Goal: Task Accomplishment & Management: Manage account settings

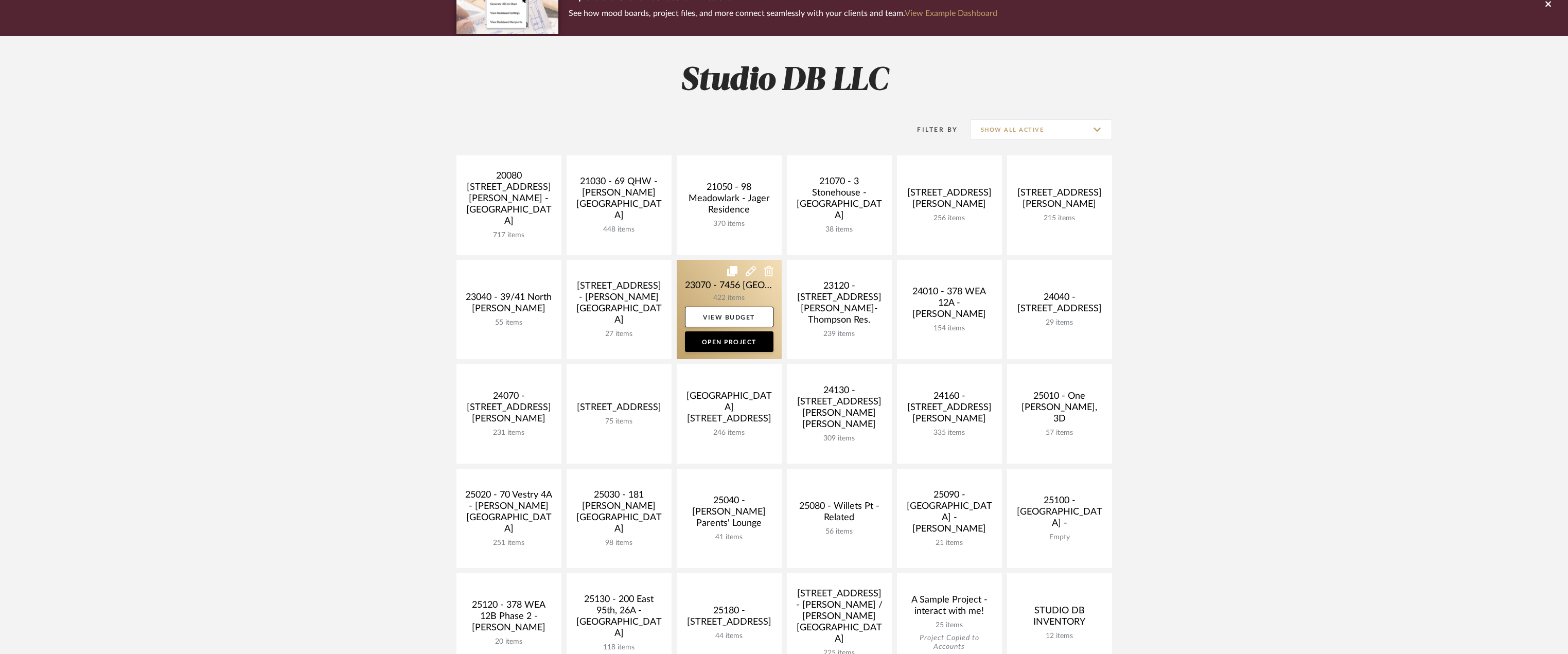
scroll to position [154, 0]
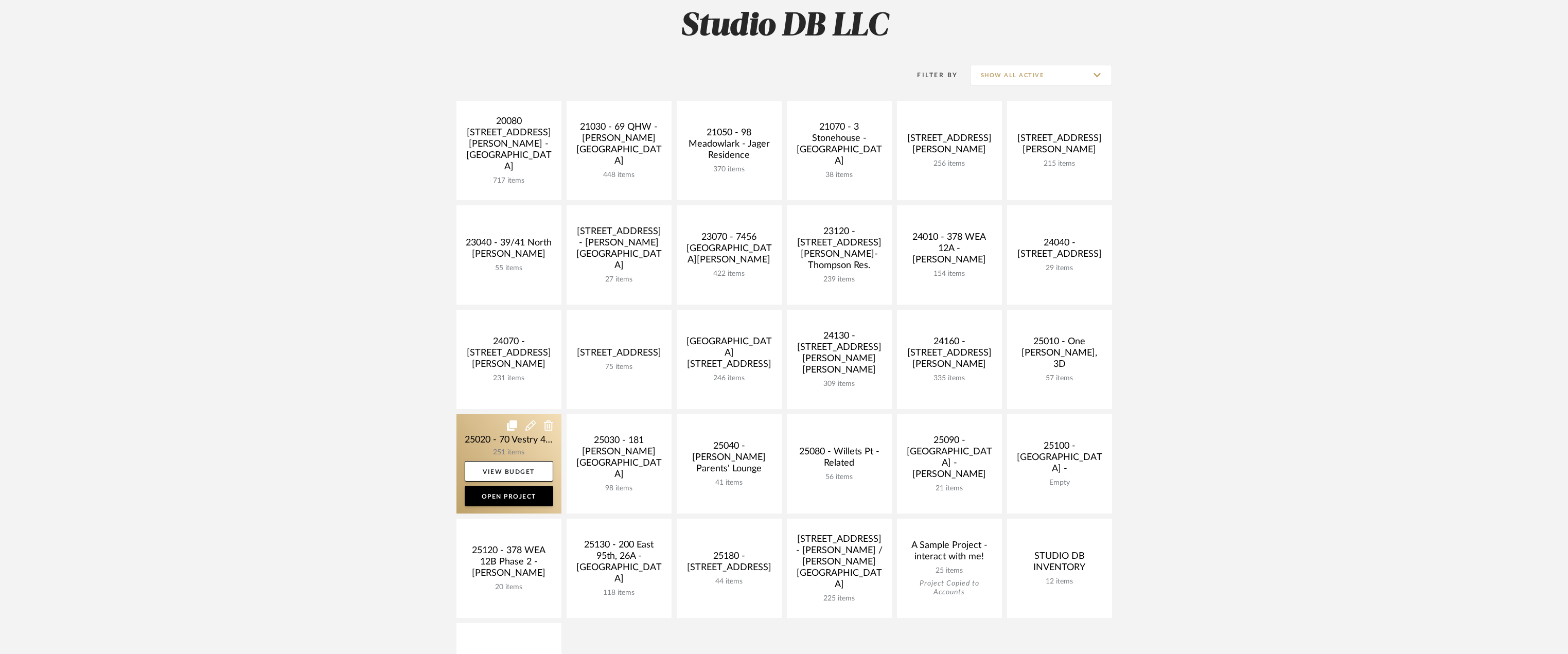
click at [515, 448] on link at bounding box center [509, 463] width 105 height 99
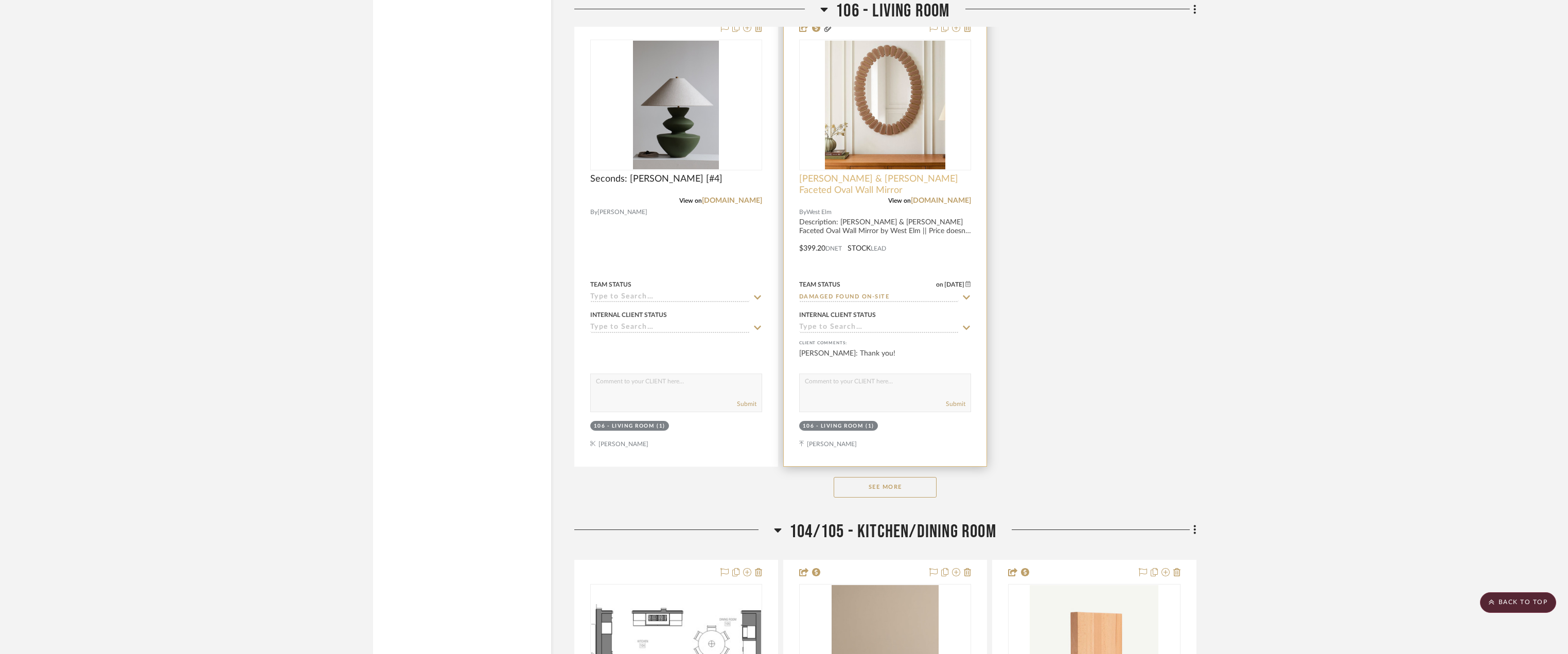
scroll to position [5813, 0]
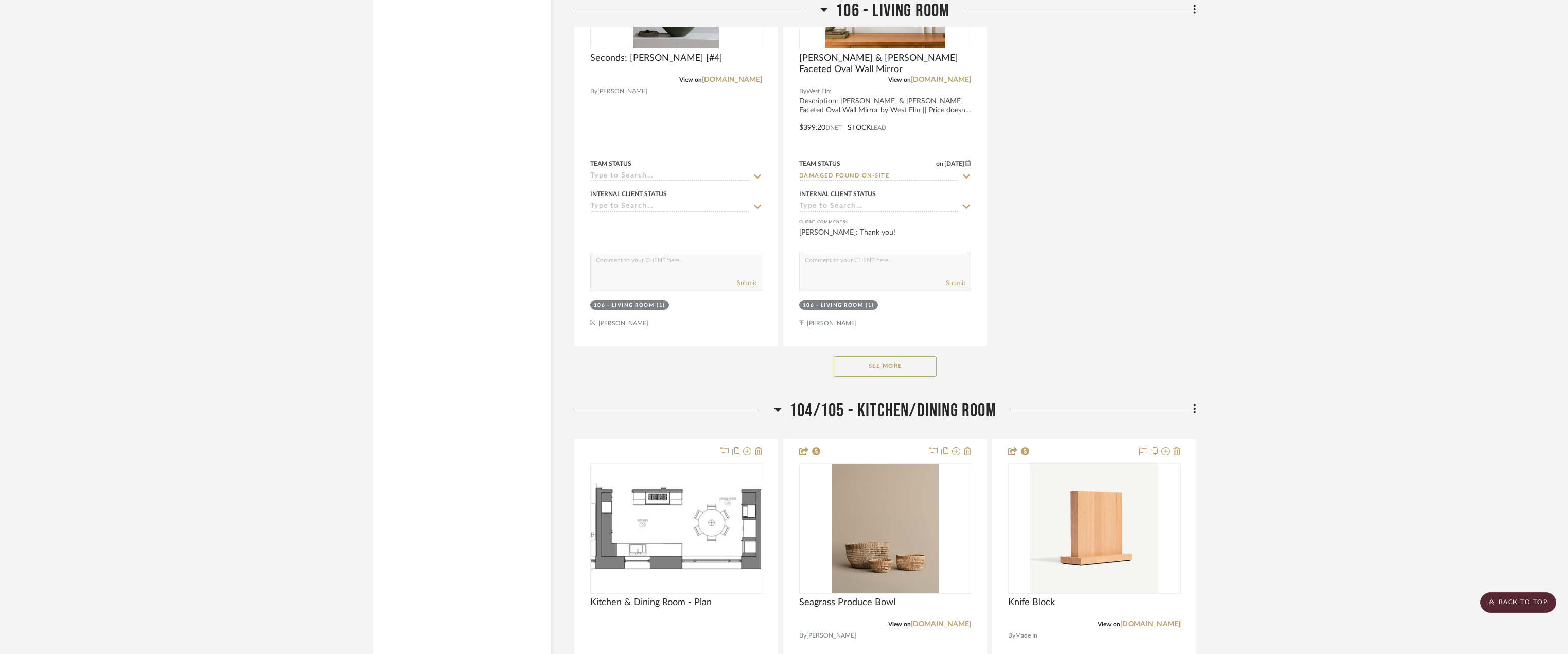
click at [924, 370] on button "See More" at bounding box center [885, 366] width 103 height 21
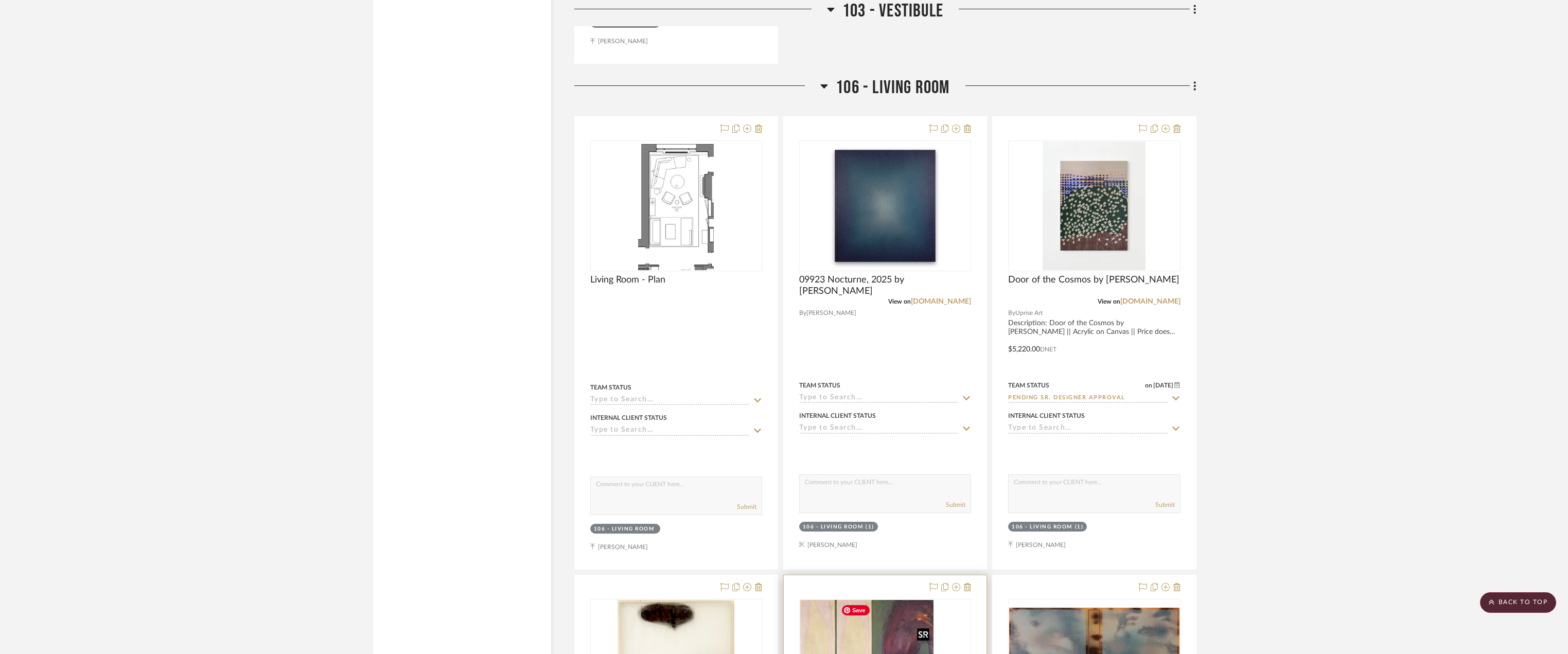
scroll to position [4629, 0]
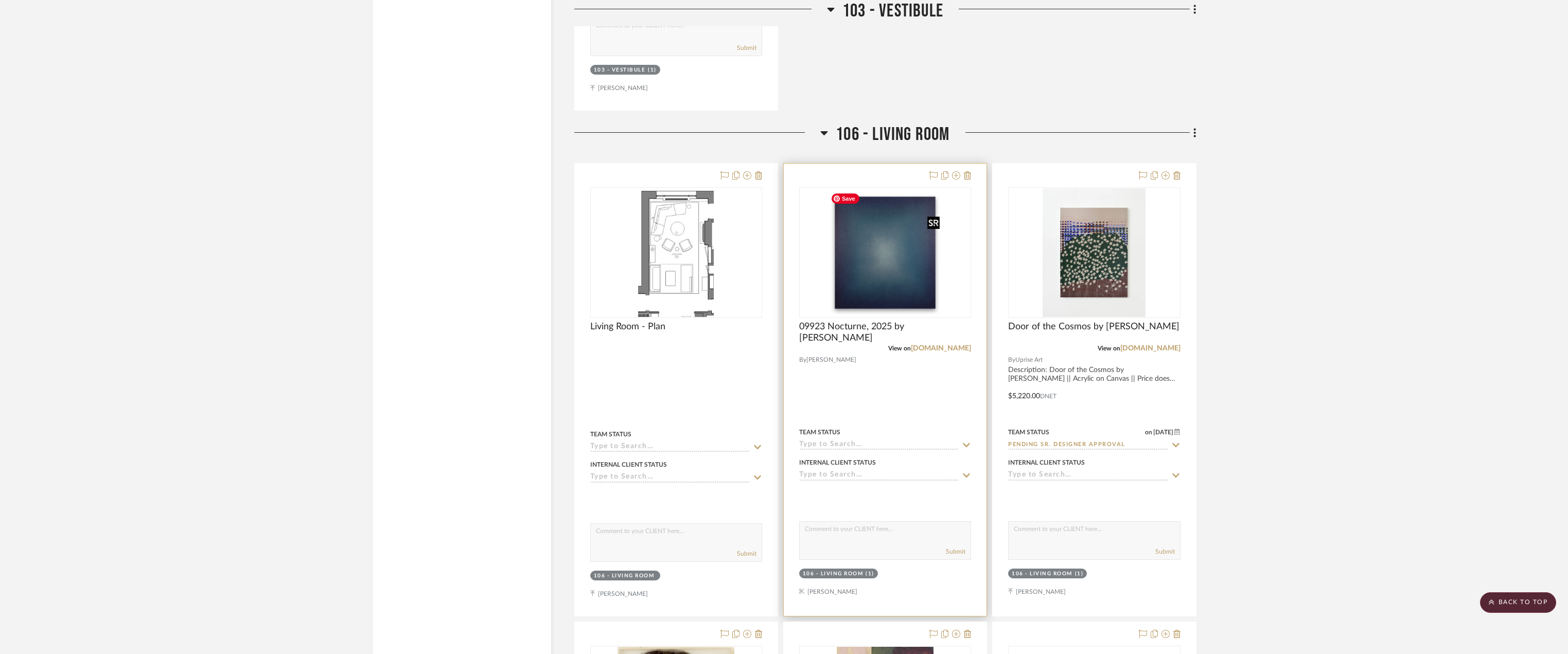
click at [882, 264] on img "0" at bounding box center [885, 252] width 117 height 128
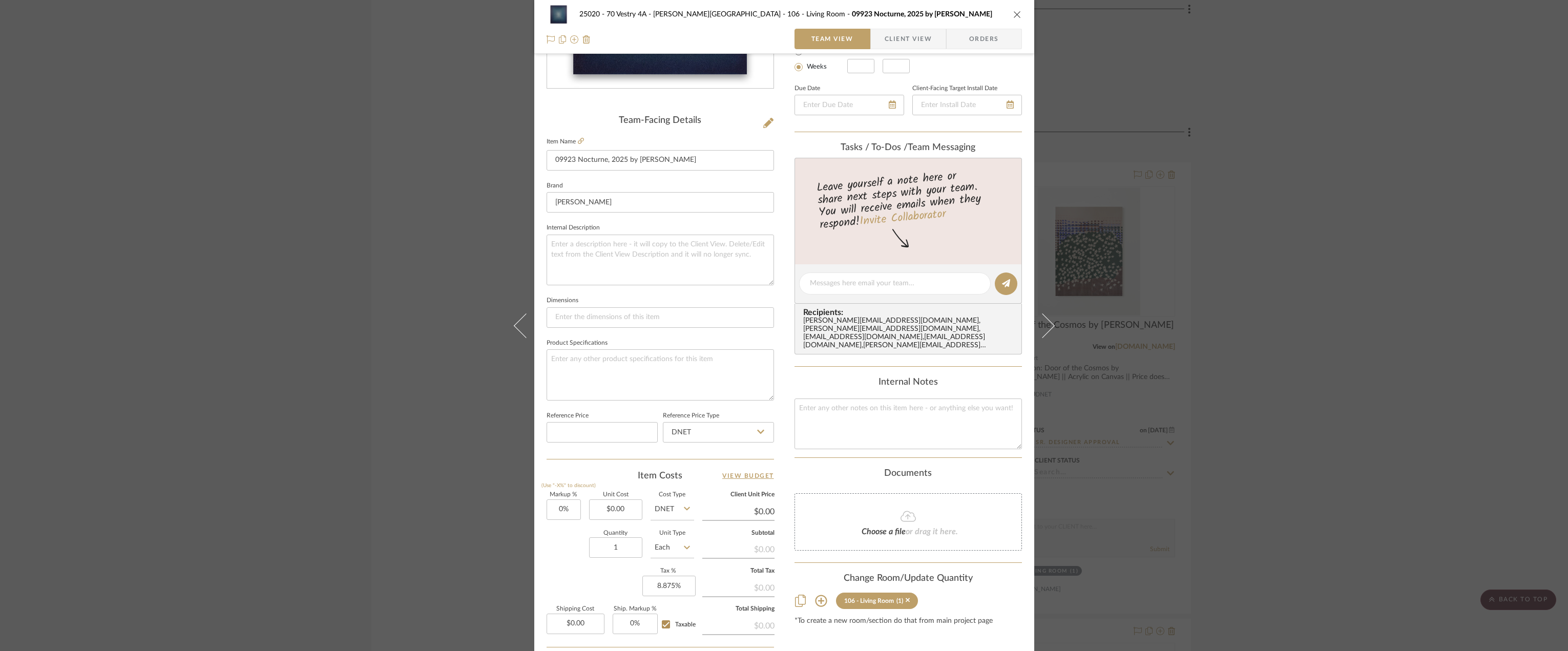
scroll to position [205, 0]
click at [866, 515] on div "Choose a file or drag it here." at bounding box center [908, 521] width 228 height 57
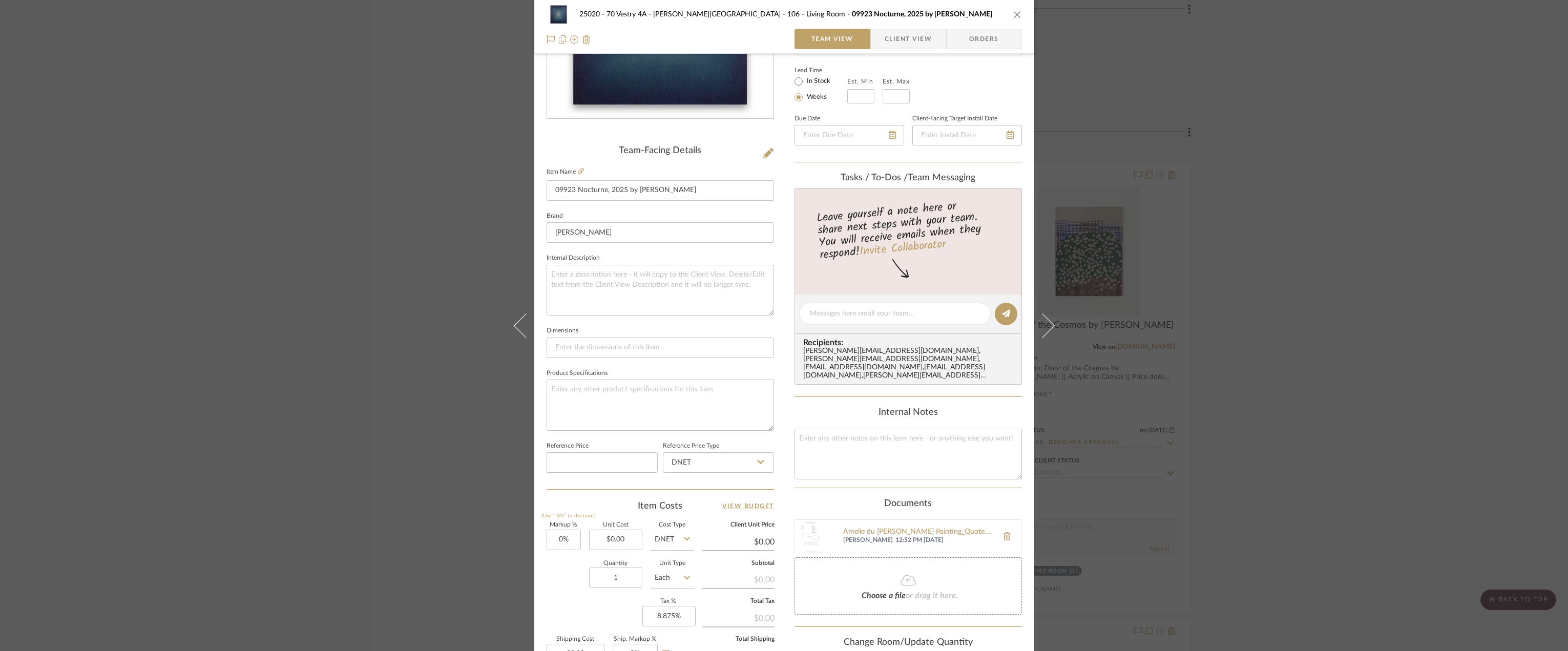
scroll to position [302, 0]
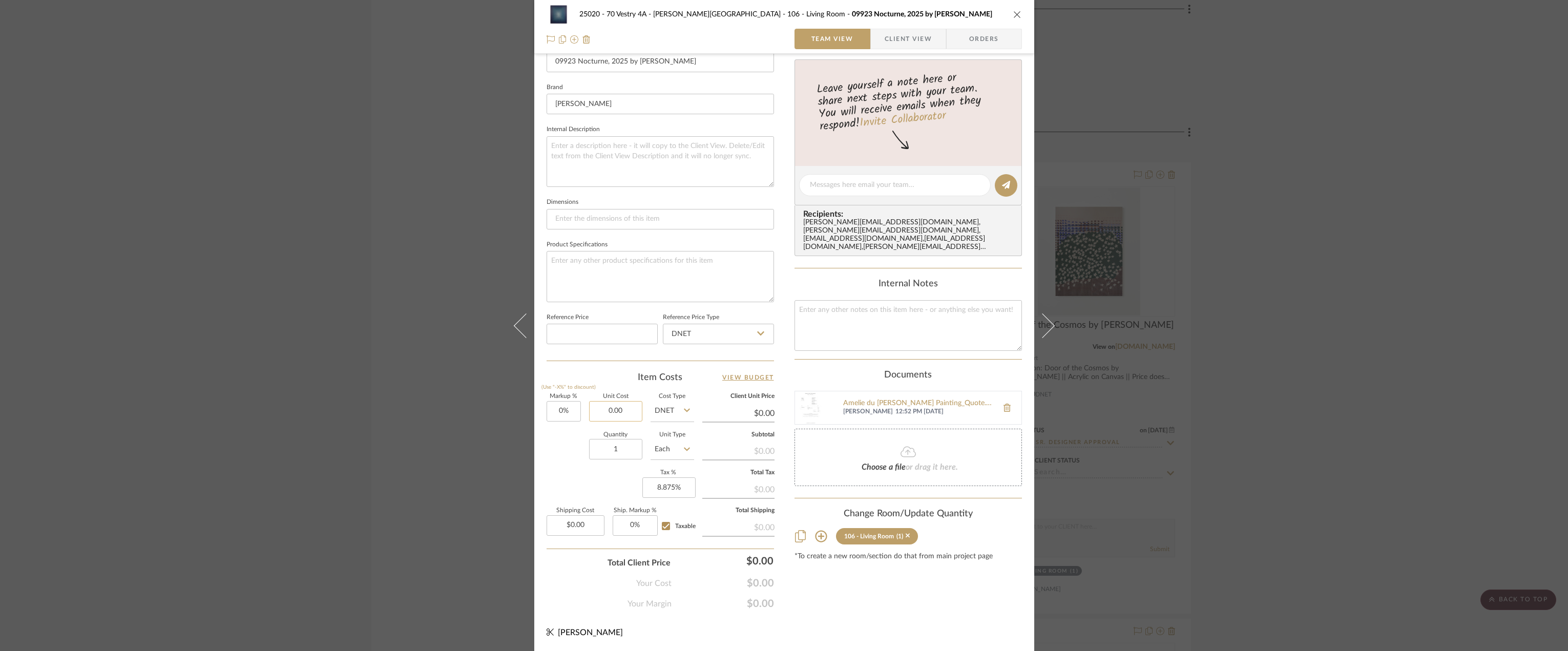
click at [597, 407] on input "0.00" at bounding box center [616, 411] width 54 height 21
type input "$11,430.00"
click at [655, 483] on input "8.875" at bounding box center [669, 487] width 54 height 21
type input "8.875%"
click at [626, 456] on input "1" at bounding box center [616, 449] width 54 height 21
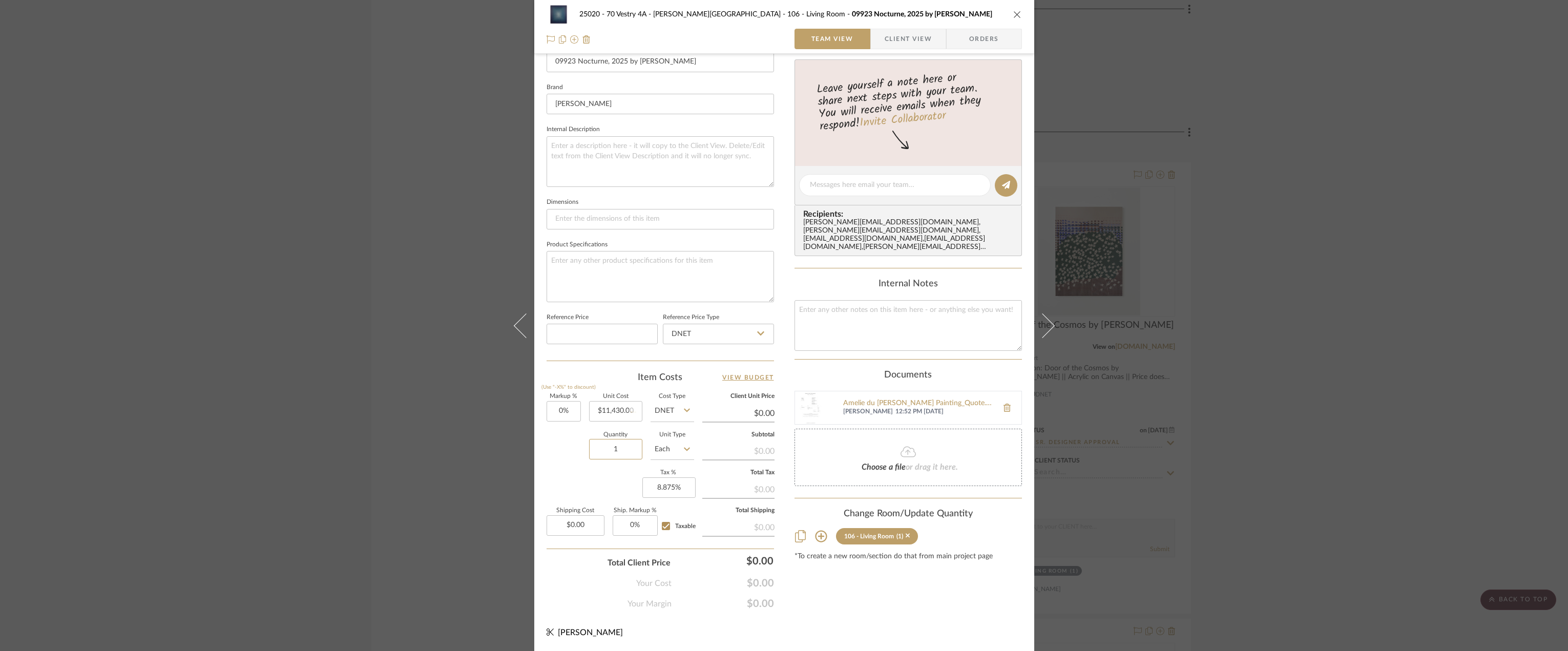
type input "$11,430.00"
click at [564, 525] on input "0.00" at bounding box center [575, 526] width 58 height 21
type input "$950.00"
click at [831, 587] on div "Content here copies to Client View - confirm visibility there. Show in Client D…" at bounding box center [908, 188] width 228 height 843
click at [871, 590] on div "Content here copies to Client View - confirm visibility there. Show in Client D…" at bounding box center [908, 188] width 228 height 843
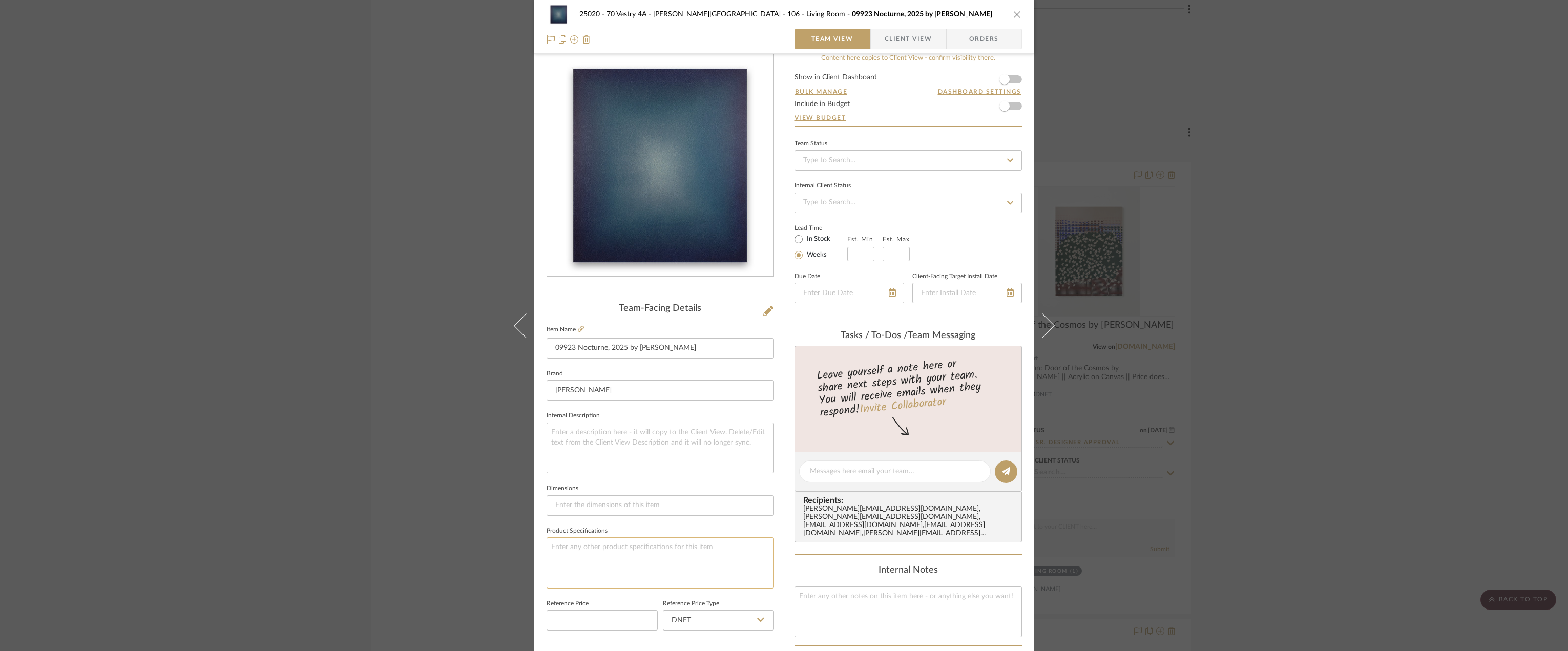
scroll to position [0, 0]
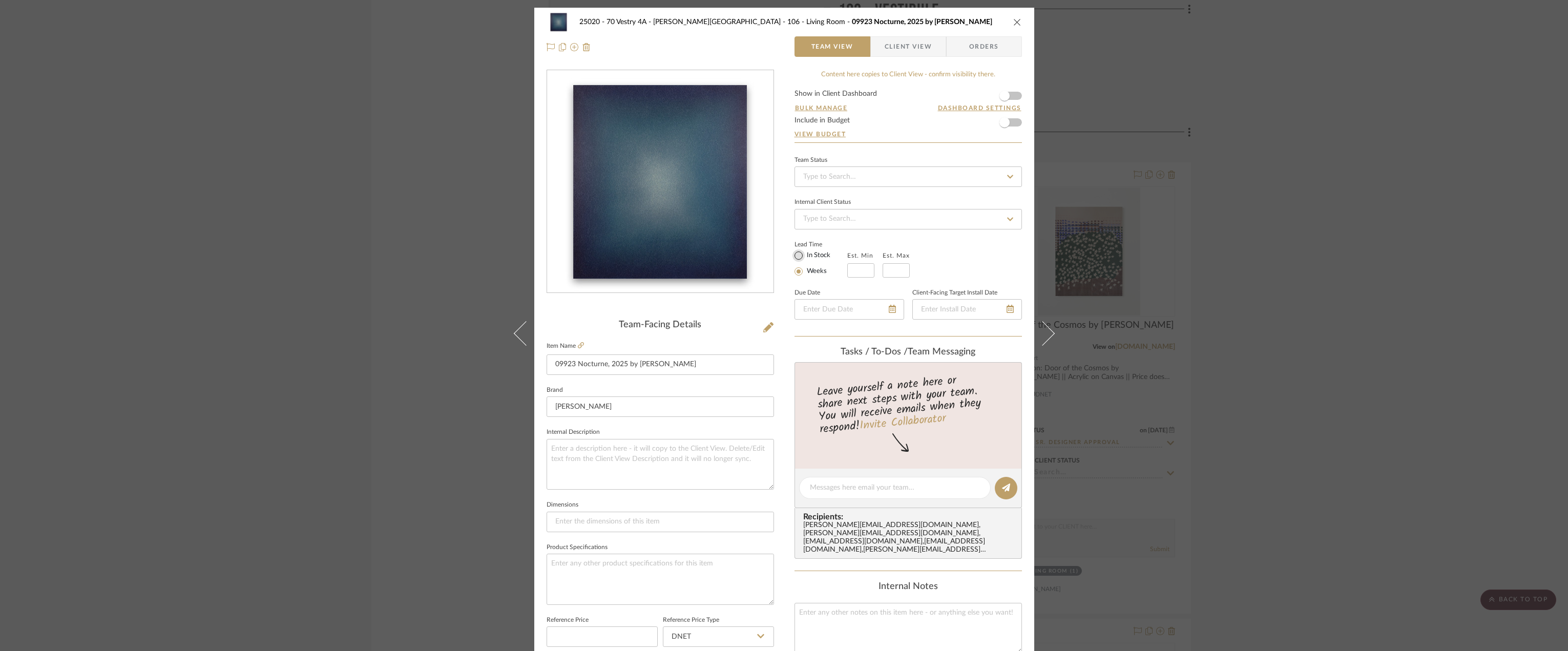
click at [798, 259] on input "In Stock" at bounding box center [799, 256] width 12 height 12
radio input "true"
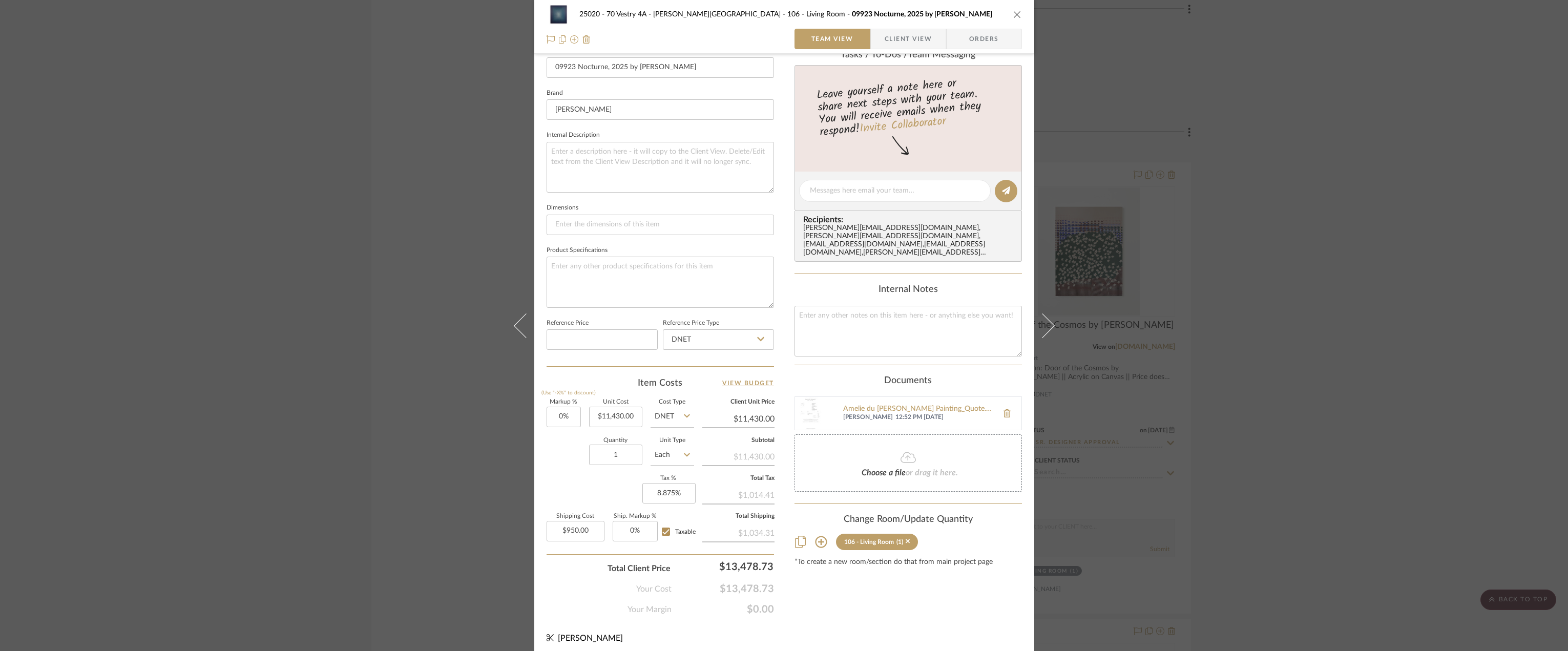
scroll to position [302, 0]
click at [1253, 344] on div "25020 - 70 Vestry 4A - [PERSON_NAME] 106 - Living Room 09923 Nocturne, 2025 by …" at bounding box center [784, 326] width 1568 height 651
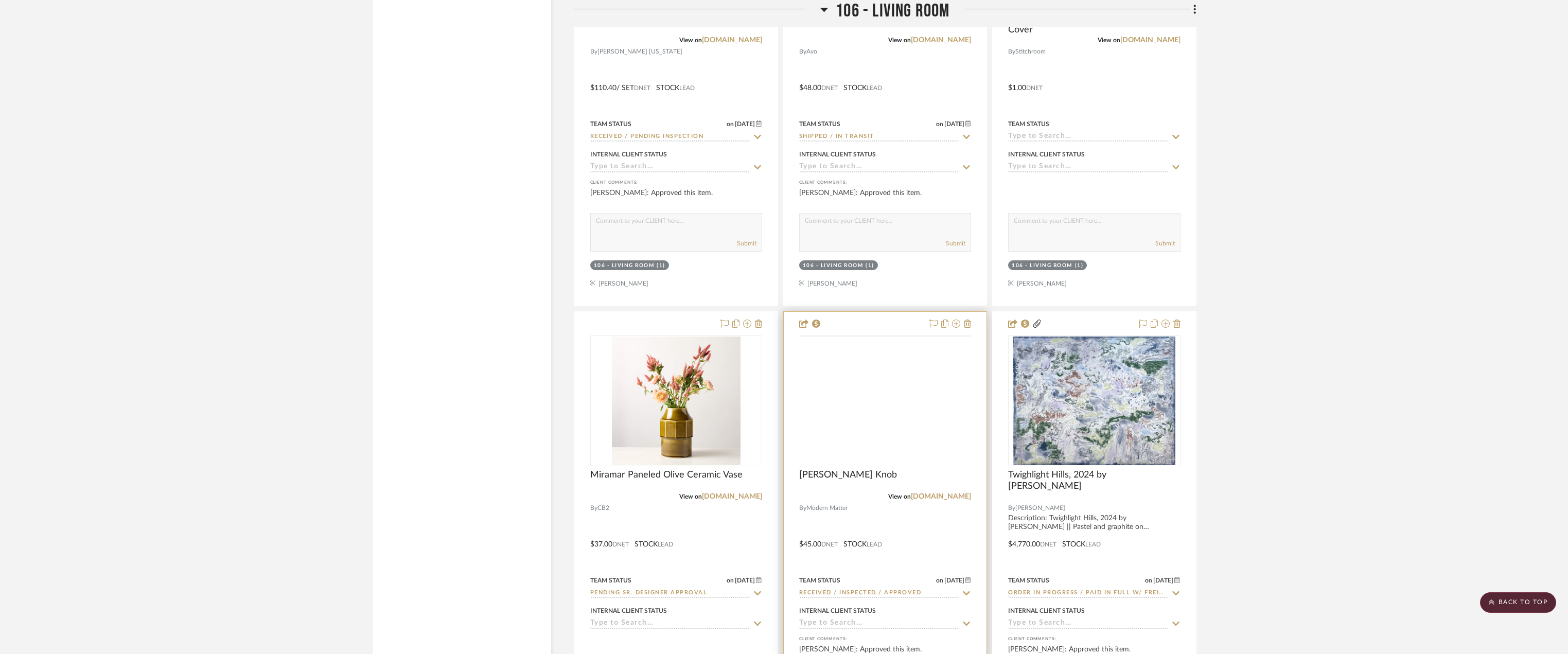
scroll to position [8230, 0]
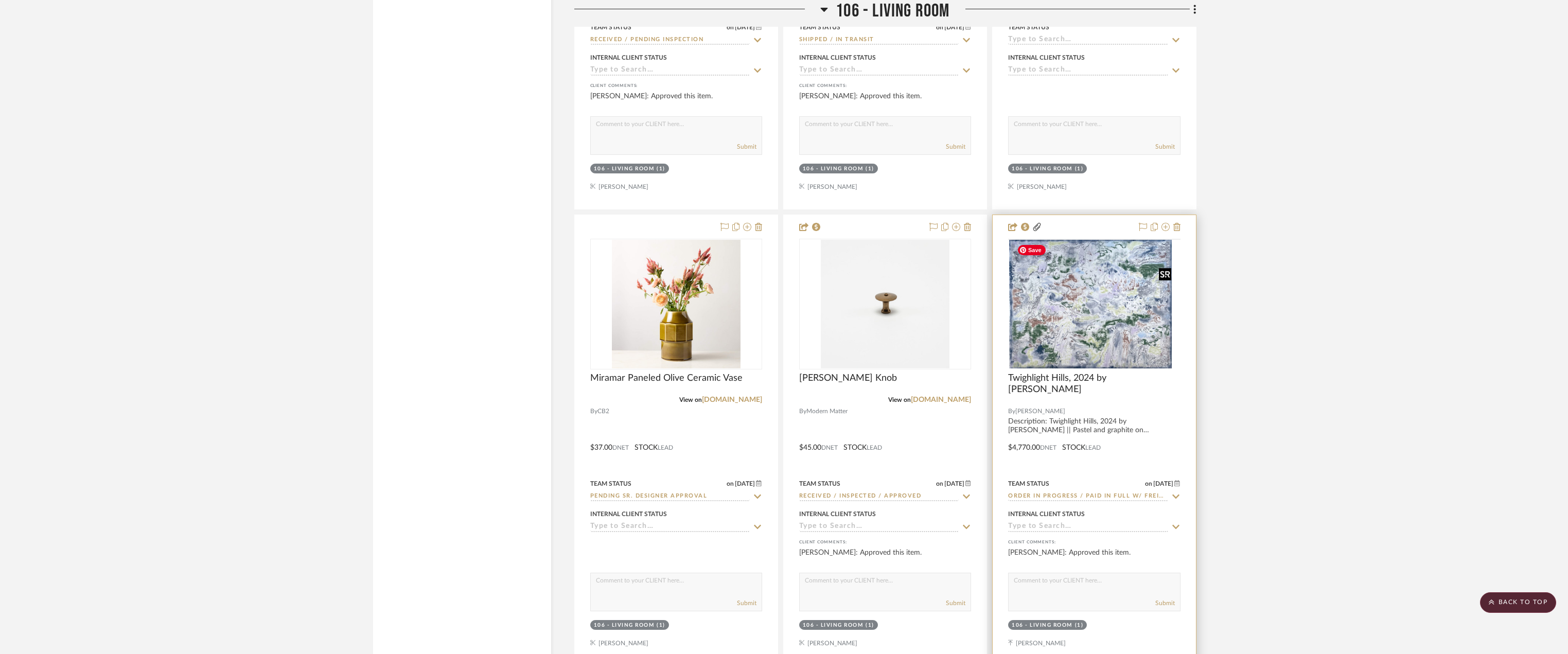
click at [0, 0] on img at bounding box center [0, 0] width 0 height 0
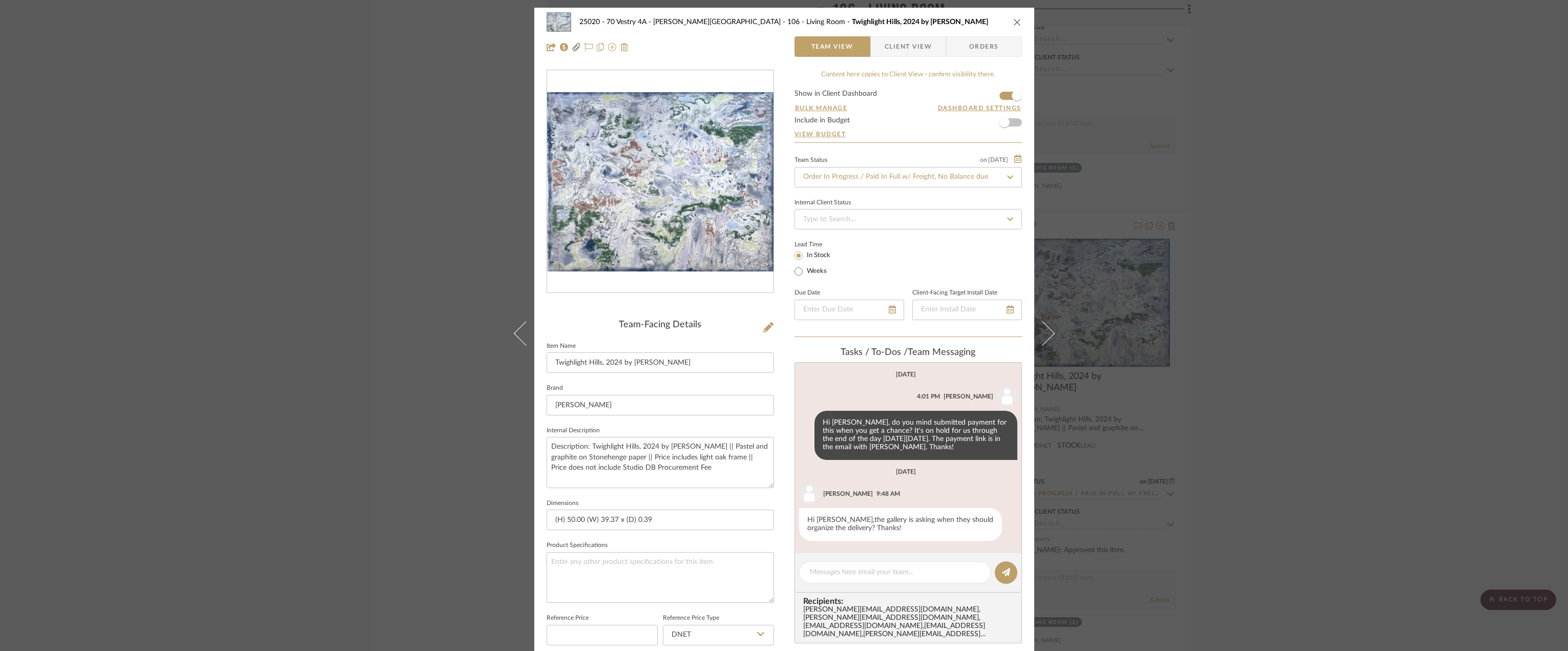
click at [887, 38] on span "Client View" at bounding box center [908, 47] width 47 height 21
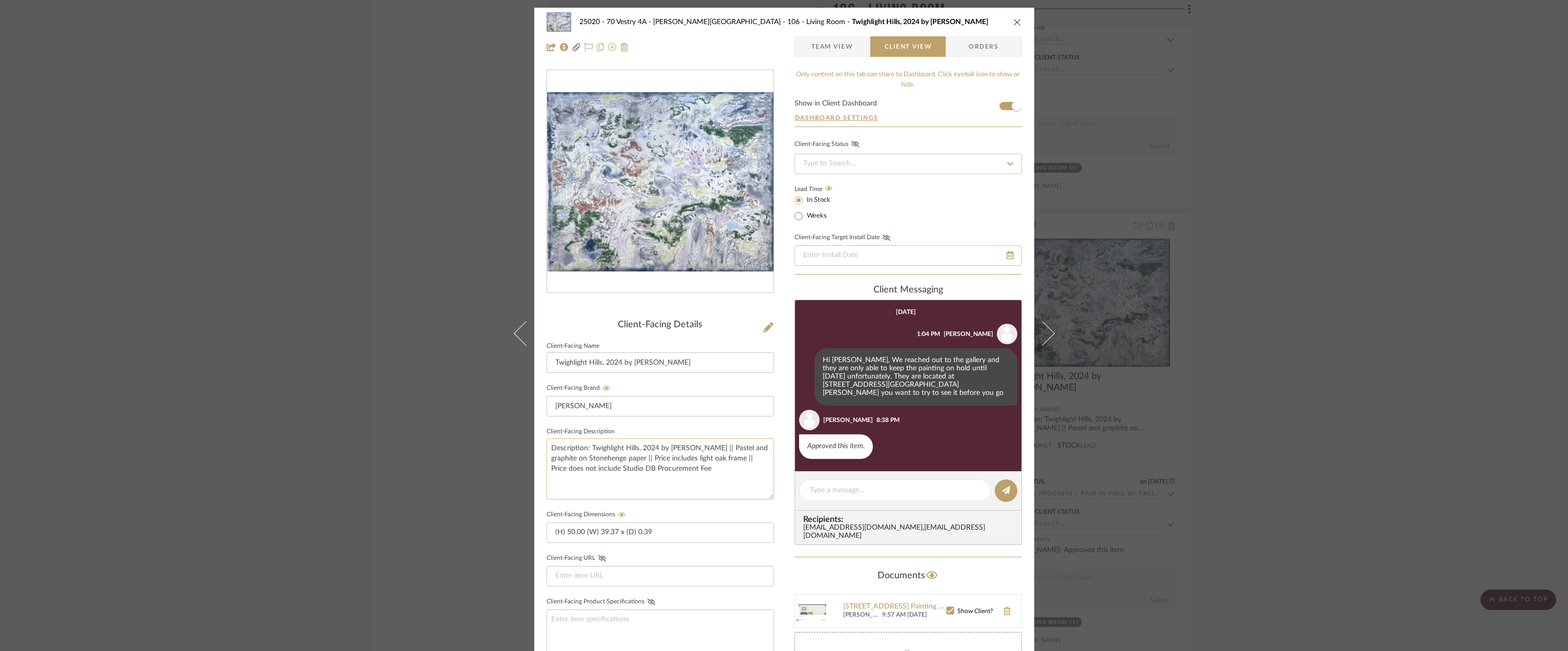
drag, startPoint x: 716, startPoint y: 465, endPoint x: 597, endPoint y: 445, distance: 120.7
click at [597, 445] on textarea "Description: Twighlight Hills, 2024 by [PERSON_NAME] || Pastel and graphite on …" at bounding box center [660, 468] width 228 height 61
click at [664, 461] on textarea "Description: Twighlight Hills, 2024 by [PERSON_NAME] || Pastel and graphite on …" at bounding box center [660, 468] width 228 height 61
drag, startPoint x: 707, startPoint y: 470, endPoint x: 544, endPoint y: 448, distance: 164.5
click at [547, 448] on textarea "Description: Twighlight Hills, 2024 by [PERSON_NAME] || Pastel and graphite on …" at bounding box center [660, 468] width 228 height 61
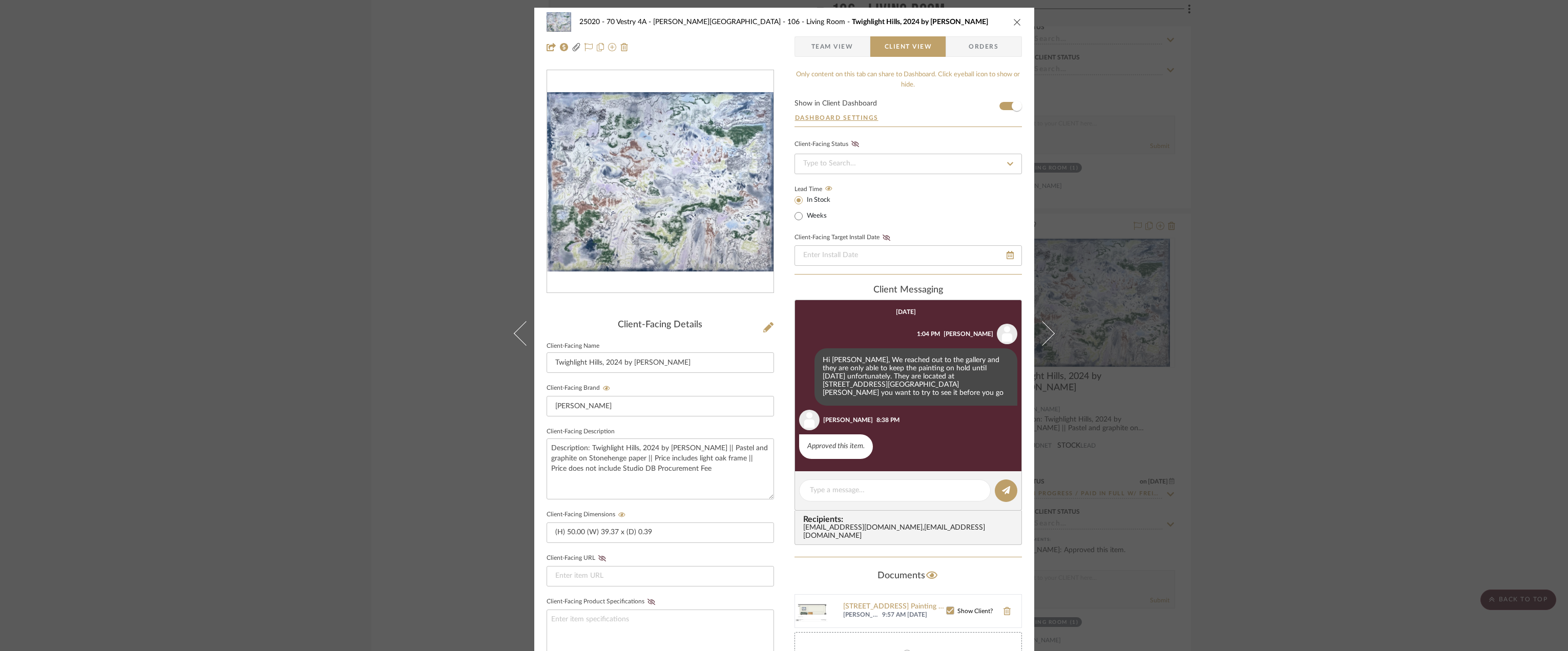
click at [1309, 388] on div "25020 - 70 Vestry 4A - [PERSON_NAME] 106 - Living Room [GEOGRAPHIC_DATA], 2024 …" at bounding box center [784, 326] width 1568 height 651
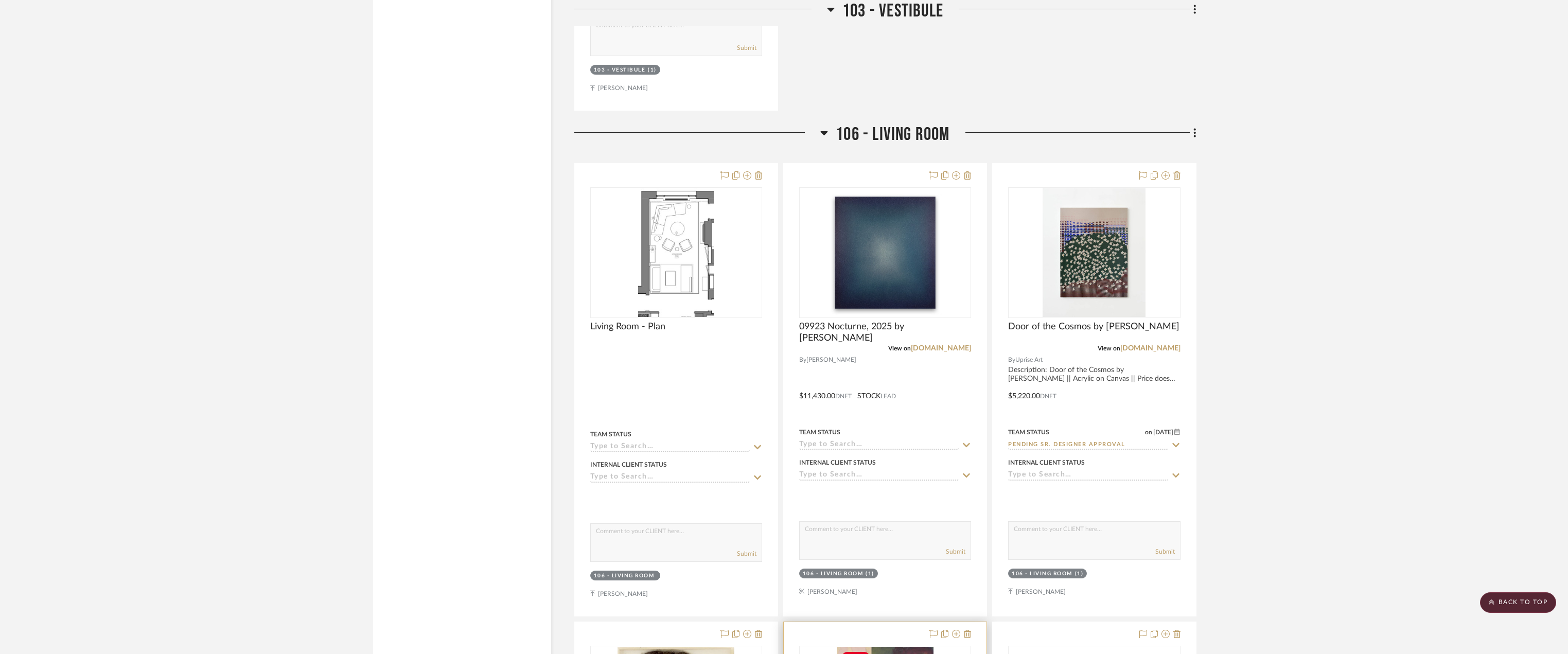
scroll to position [4372, 0]
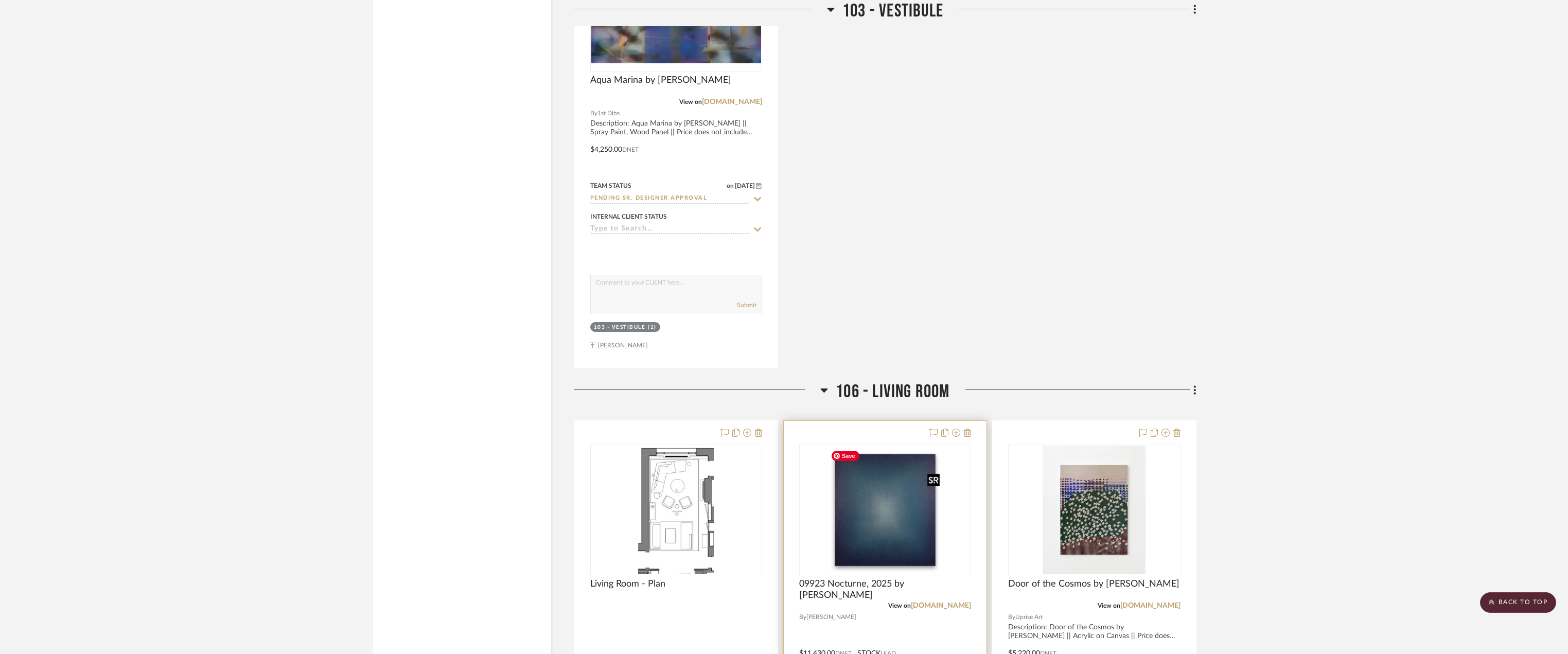
click at [892, 483] on img "0" at bounding box center [885, 510] width 117 height 128
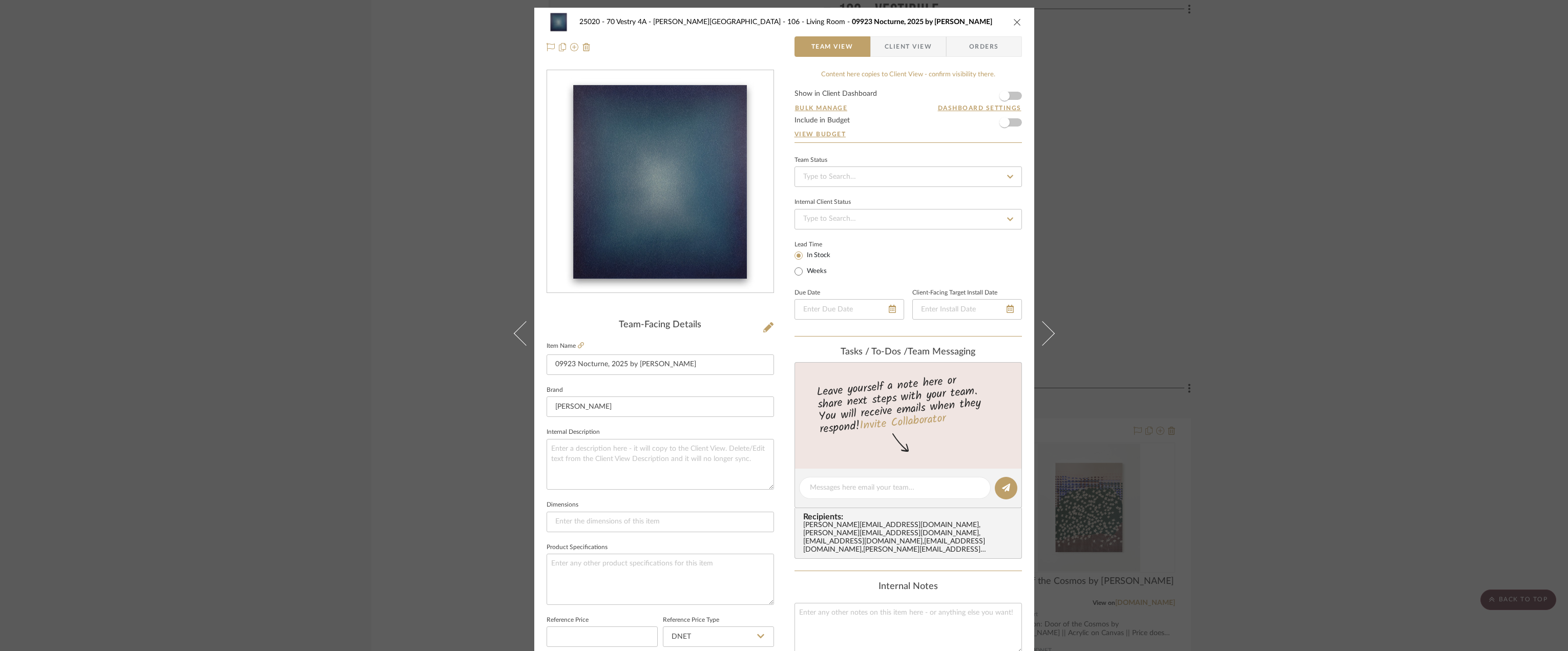
click at [892, 44] on span "Client View" at bounding box center [908, 47] width 47 height 21
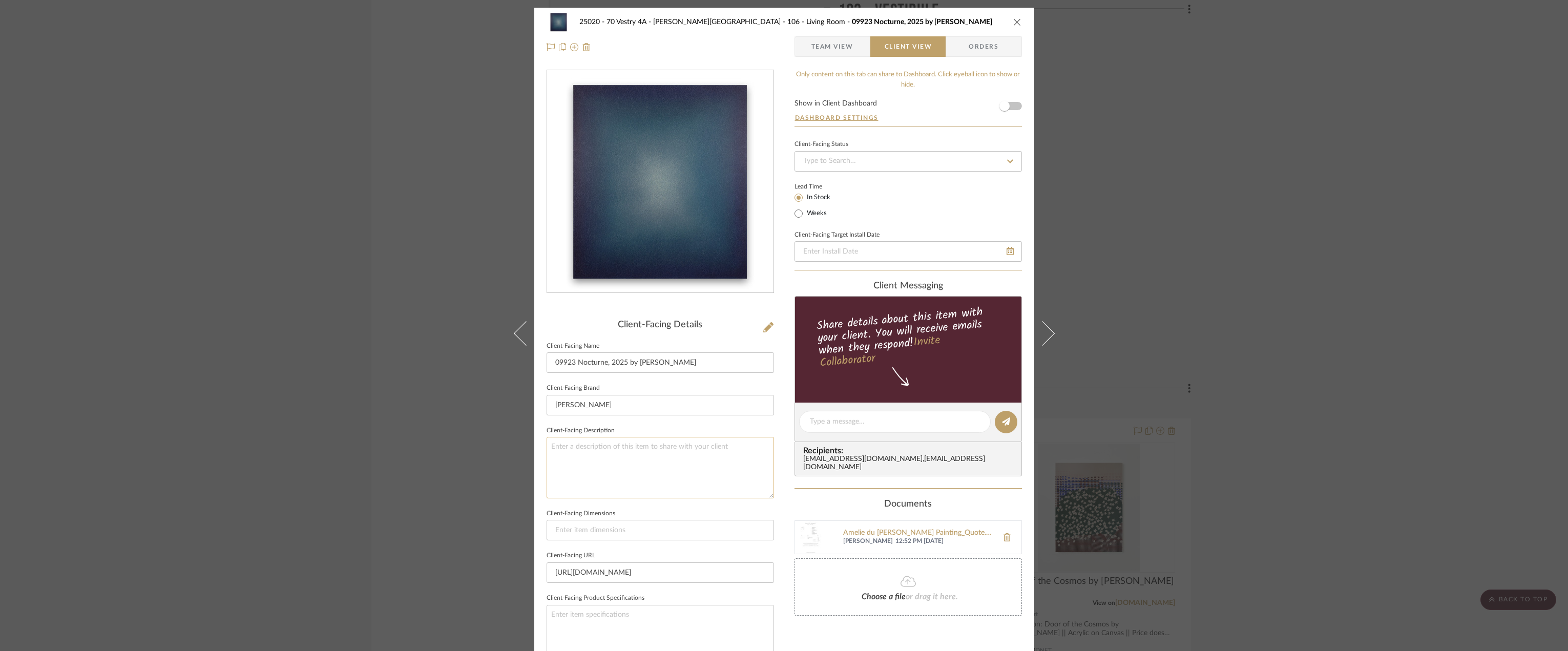
click at [671, 469] on textarea at bounding box center [660, 467] width 228 height 61
paste textarea "Description: Twighlight Hills, 2024 by [PERSON_NAME] || Pastel and graphite on …"
click at [580, 440] on textarea "Description: Twighlight Hills, 2024 by [PERSON_NAME] || Pastel and graphite on …" at bounding box center [660, 467] width 228 height 61
type textarea "Description: Twighlight Hills, 2024 by [PERSON_NAME] || Pastel and graphite on …"
drag, startPoint x: 699, startPoint y: 363, endPoint x: 548, endPoint y: 364, distance: 151.0
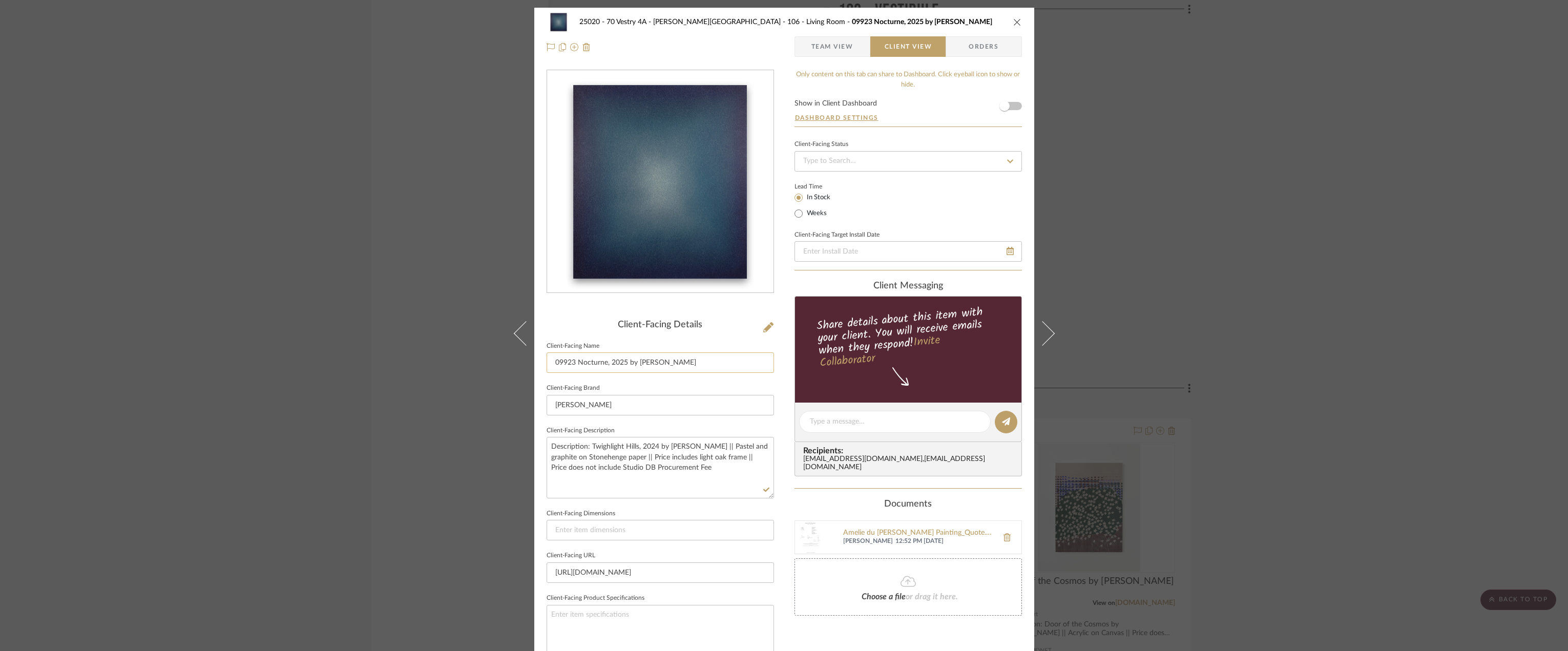
click at [548, 364] on input "09923 Nocturne, 2025 by [PERSON_NAME]" at bounding box center [660, 363] width 228 height 21
drag, startPoint x: 710, startPoint y: 445, endPoint x: 587, endPoint y: 448, distance: 123.0
click at [587, 448] on textarea "Description: Twighlight Hills, 2024 by [PERSON_NAME] || Pastel and graphite on …" at bounding box center [660, 467] width 228 height 61
paste textarea "09923 Nocturne, 2025 by [PERSON_NAME]"
type textarea "Description: 09923 Nocturne, 2025 by [PERSON_NAME]|| Pastel and graphite on Sto…"
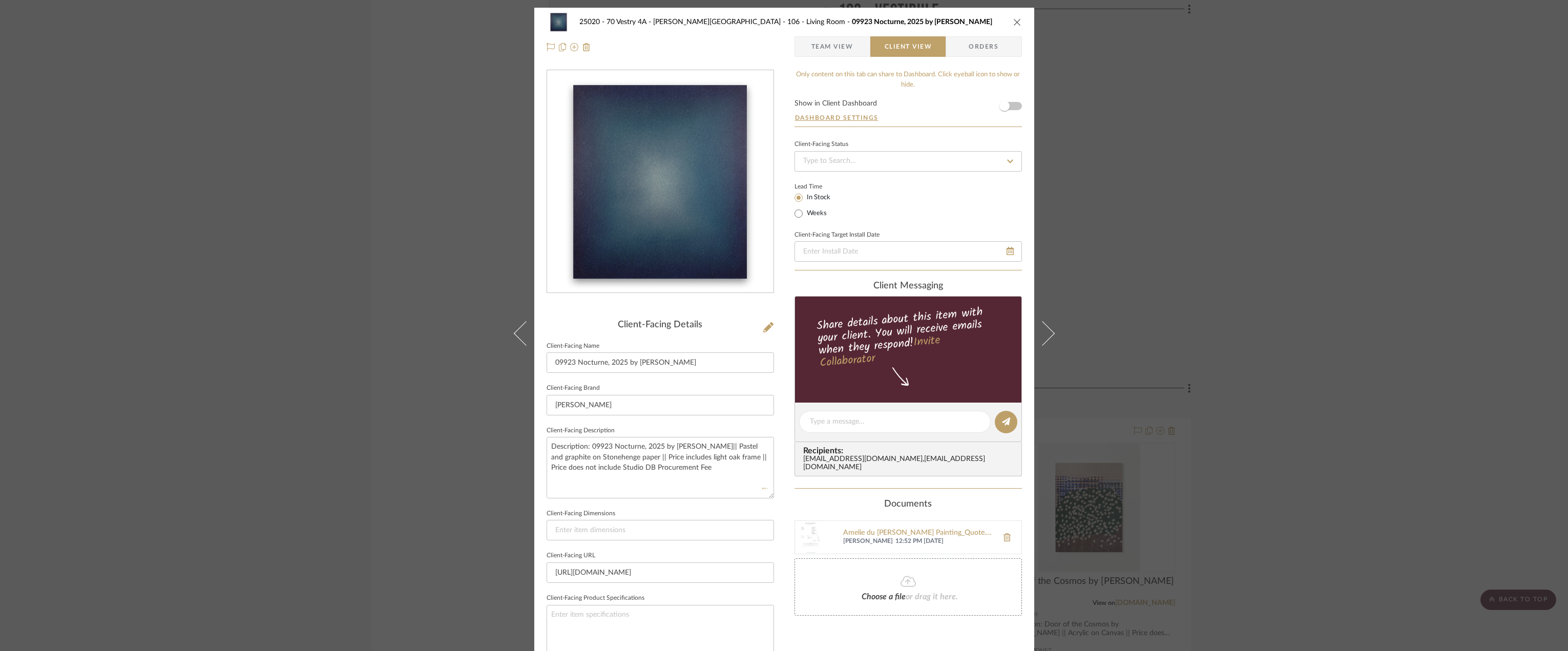
click at [684, 501] on sr-form-field "Client-Facing Description Description: 09923 Nocturne, 2025 by [PERSON_NAME]|| …" at bounding box center [660, 465] width 228 height 83
click at [696, 389] on fieldset "Client-Facing Brand [PERSON_NAME]" at bounding box center [660, 398] width 228 height 34
click at [838, 50] on span "Team View" at bounding box center [832, 47] width 42 height 21
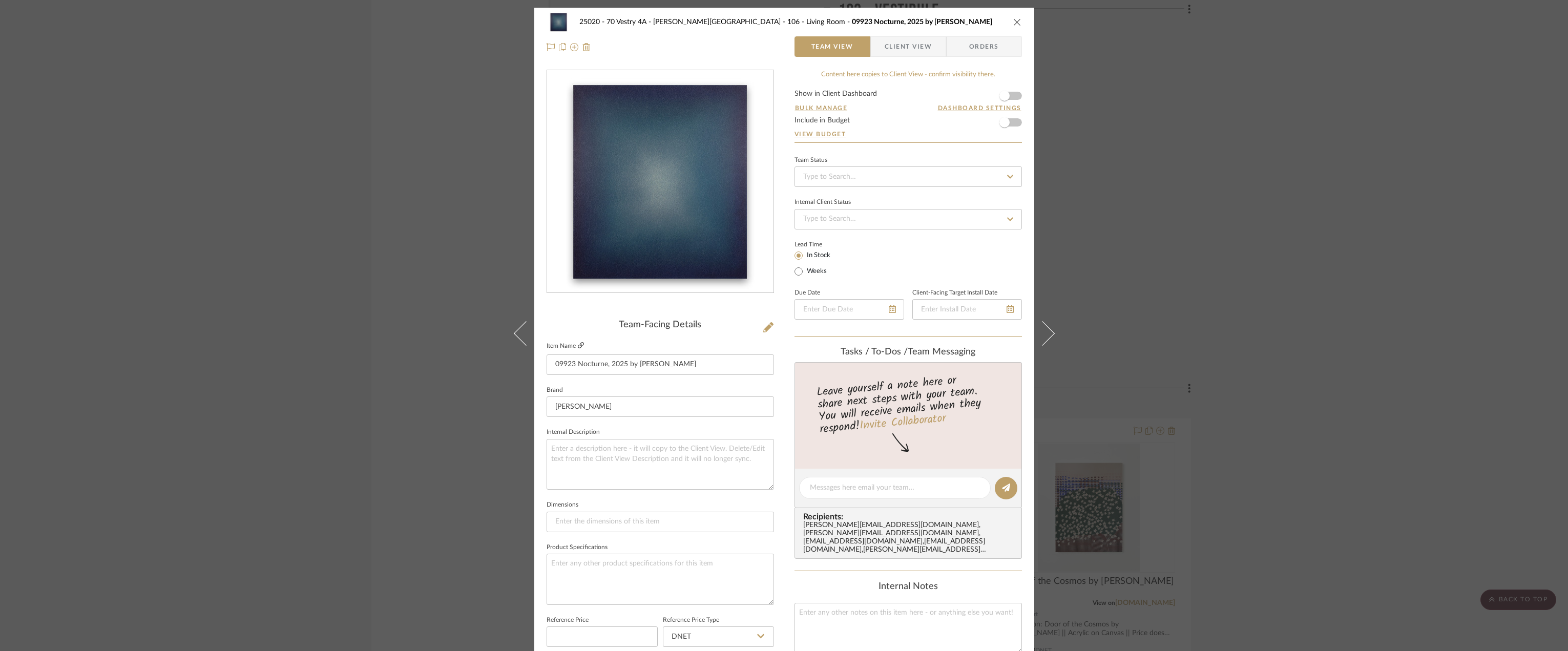
click at [578, 344] on icon at bounding box center [581, 345] width 6 height 6
click at [906, 46] on span "Client View" at bounding box center [908, 47] width 47 height 21
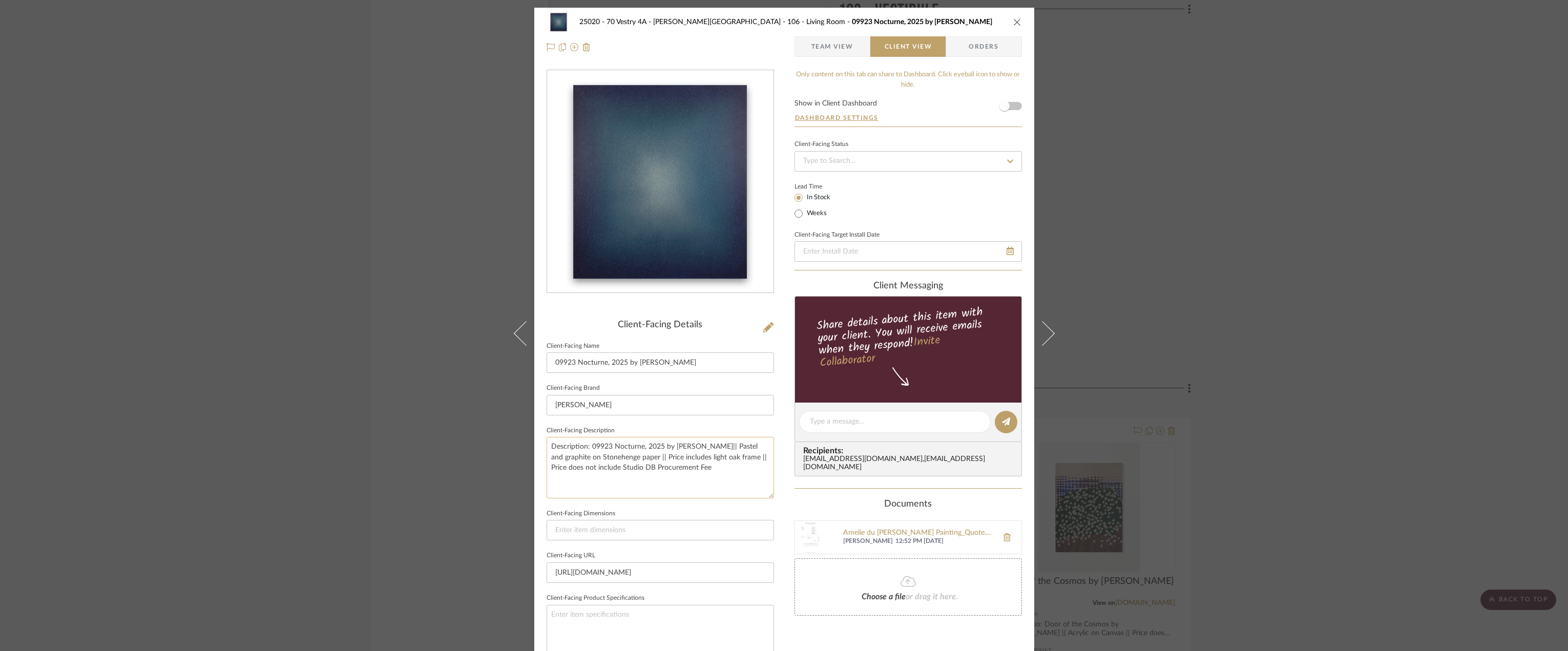
drag, startPoint x: 642, startPoint y: 458, endPoint x: 720, endPoint y: 448, distance: 78.6
click at [720, 448] on textarea "Description: 09923 Nocturne, 2025 by [PERSON_NAME]|| Pastel and graphite on Sto…" at bounding box center [660, 467] width 228 height 61
paste textarea "Oil on canvas"
click at [645, 462] on textarea "Description: 09923 Nocturne, 2025 by [PERSON_NAME]|| Oil on canvas || Price inc…" at bounding box center [660, 467] width 228 height 61
drag, startPoint x: 646, startPoint y: 456, endPoint x: 571, endPoint y: 461, distance: 75.2
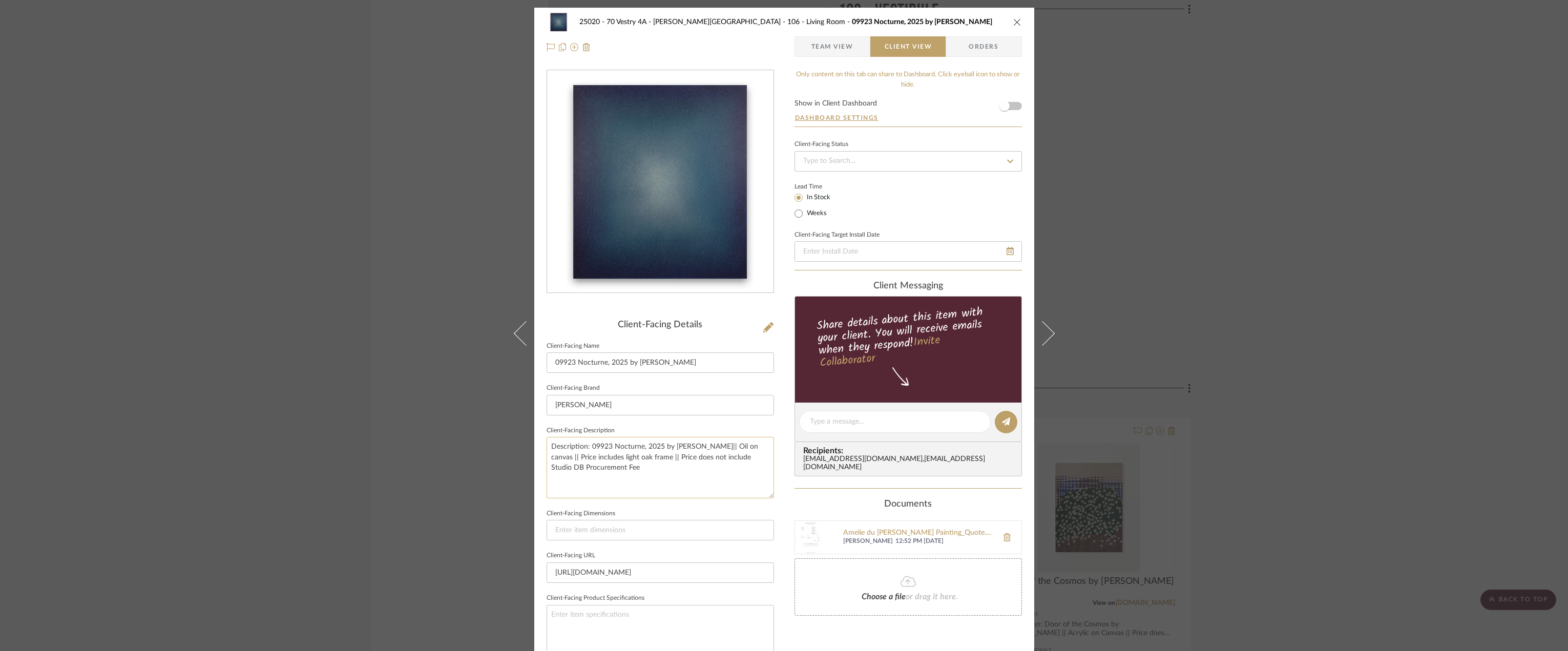
click at [571, 461] on textarea "Description: 09923 Nocturne, 2025 by [PERSON_NAME]|| Oil on canvas || Price inc…" at bounding box center [660, 467] width 228 height 61
click at [617, 490] on textarea "Description: 09923 Nocturne, 2025 by [PERSON_NAME]|| Oil on canvas || Painting …" at bounding box center [660, 467] width 228 height 61
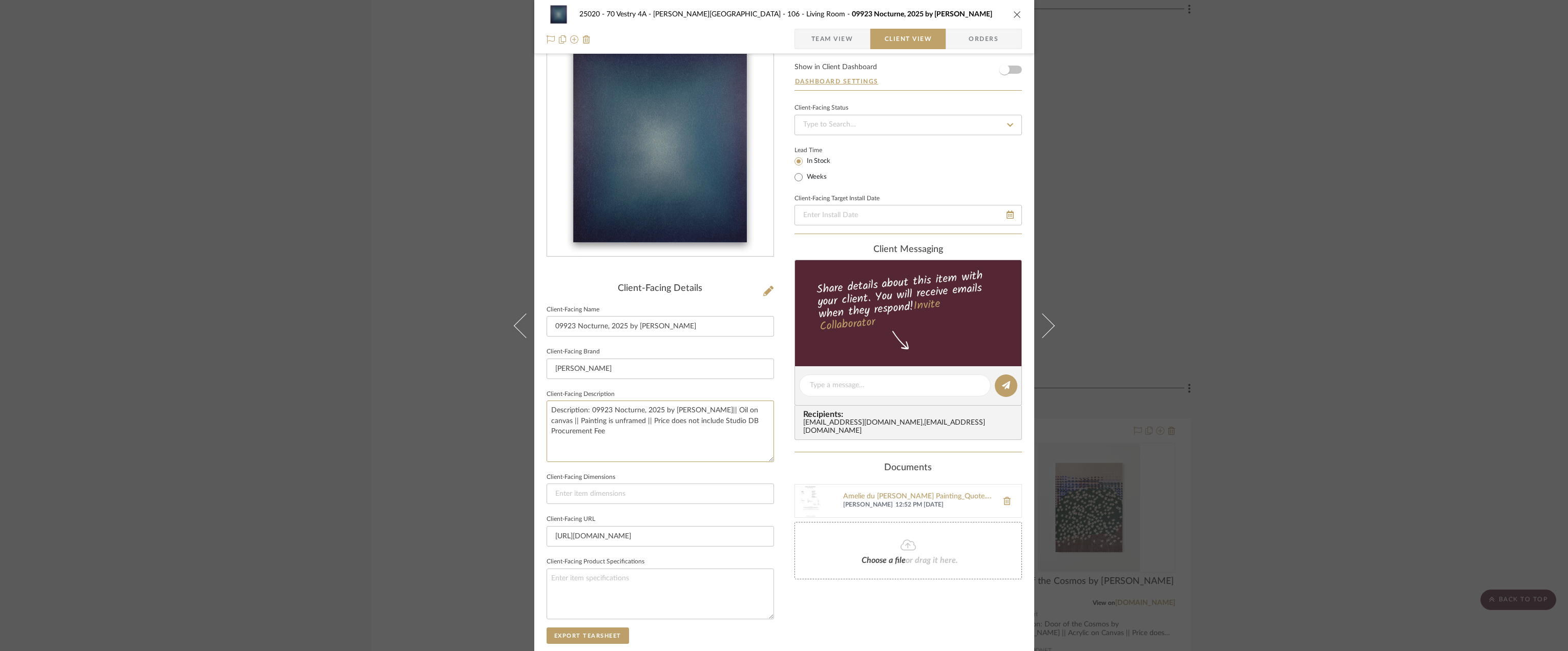
scroll to position [51, 0]
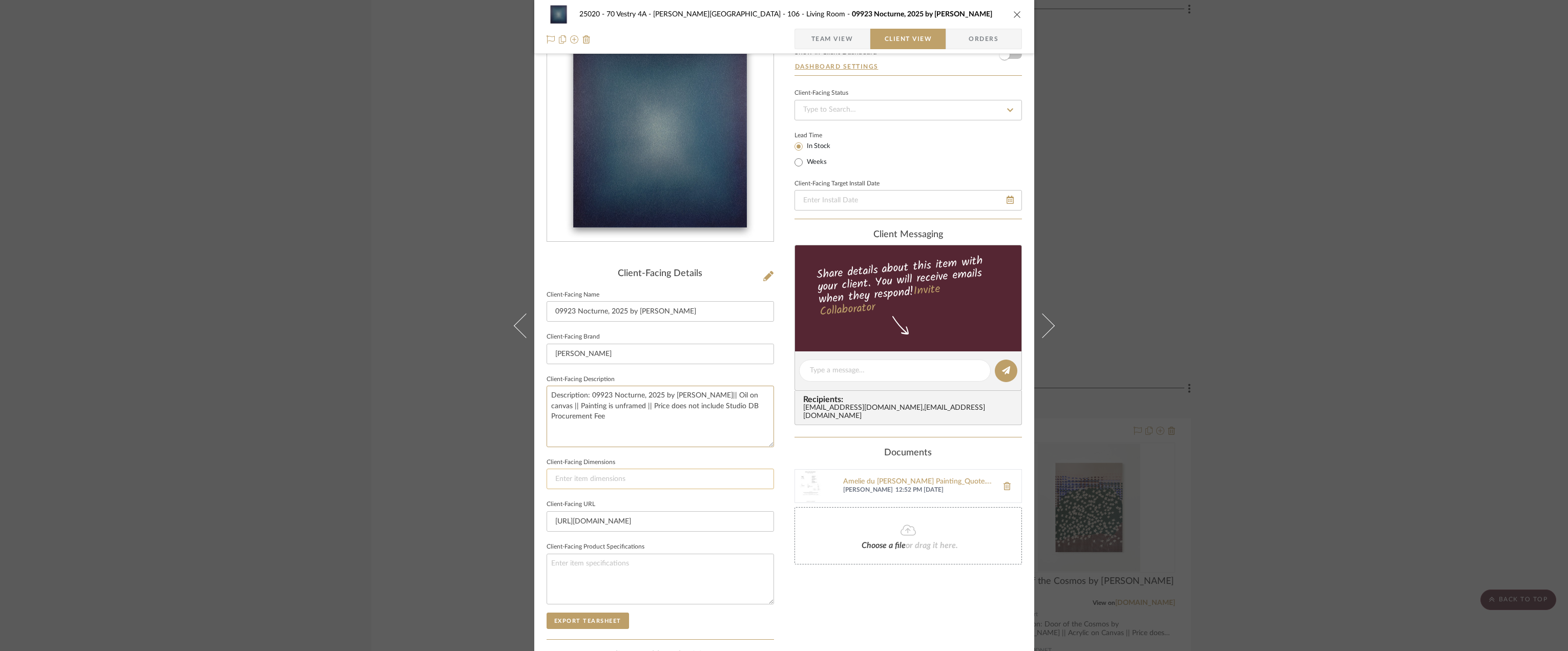
type textarea "Description: 09923 Nocturne, 2025 by [PERSON_NAME]|| Oil on canvas || Painting …"
click at [634, 483] on input at bounding box center [660, 479] width 228 height 21
paste input "(H) 39.37 (W) 35.43 x (D) 1.77"
type input "(H) 39.37 (W) 35.43 x (D) 1.77"
click at [828, 593] on div "Only content on this tab can share to Dashboard. Click eyeball icon to show or …" at bounding box center [908, 385] width 228 height 733
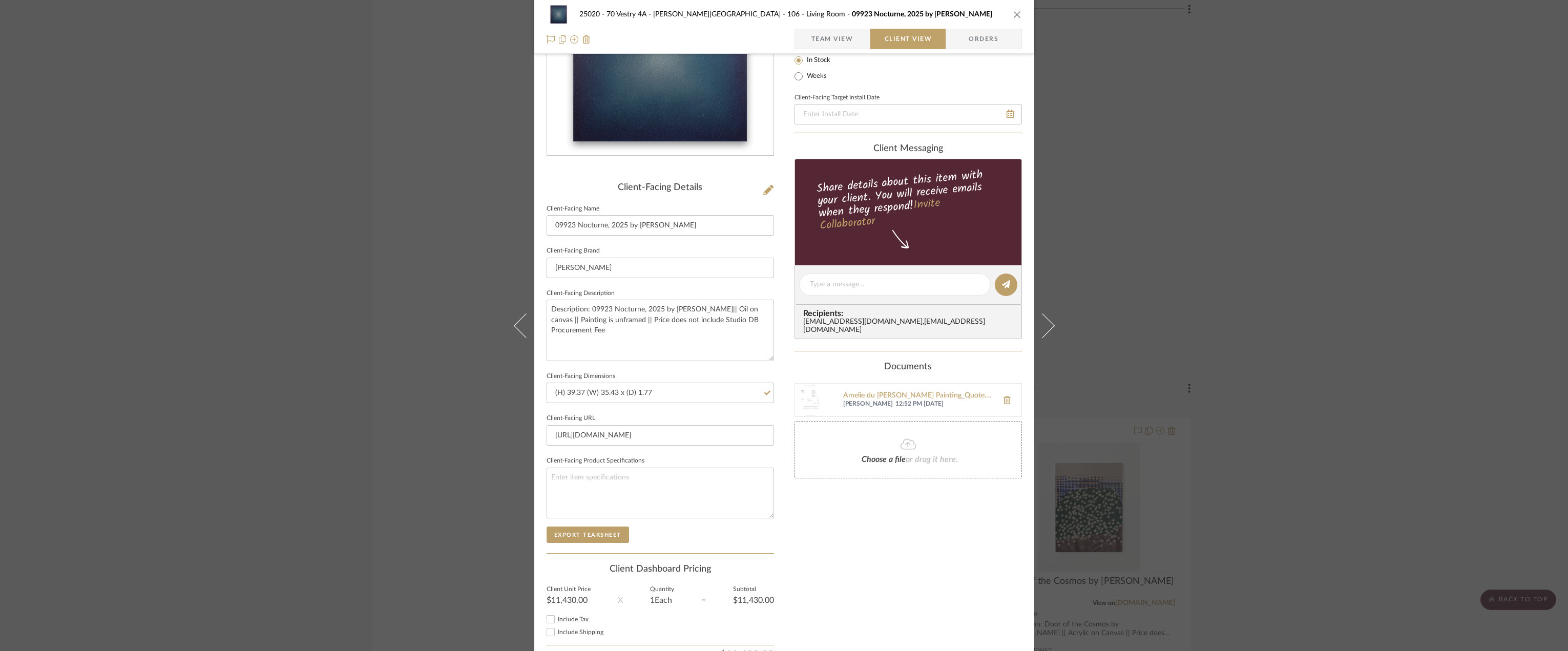
scroll to position [192, 0]
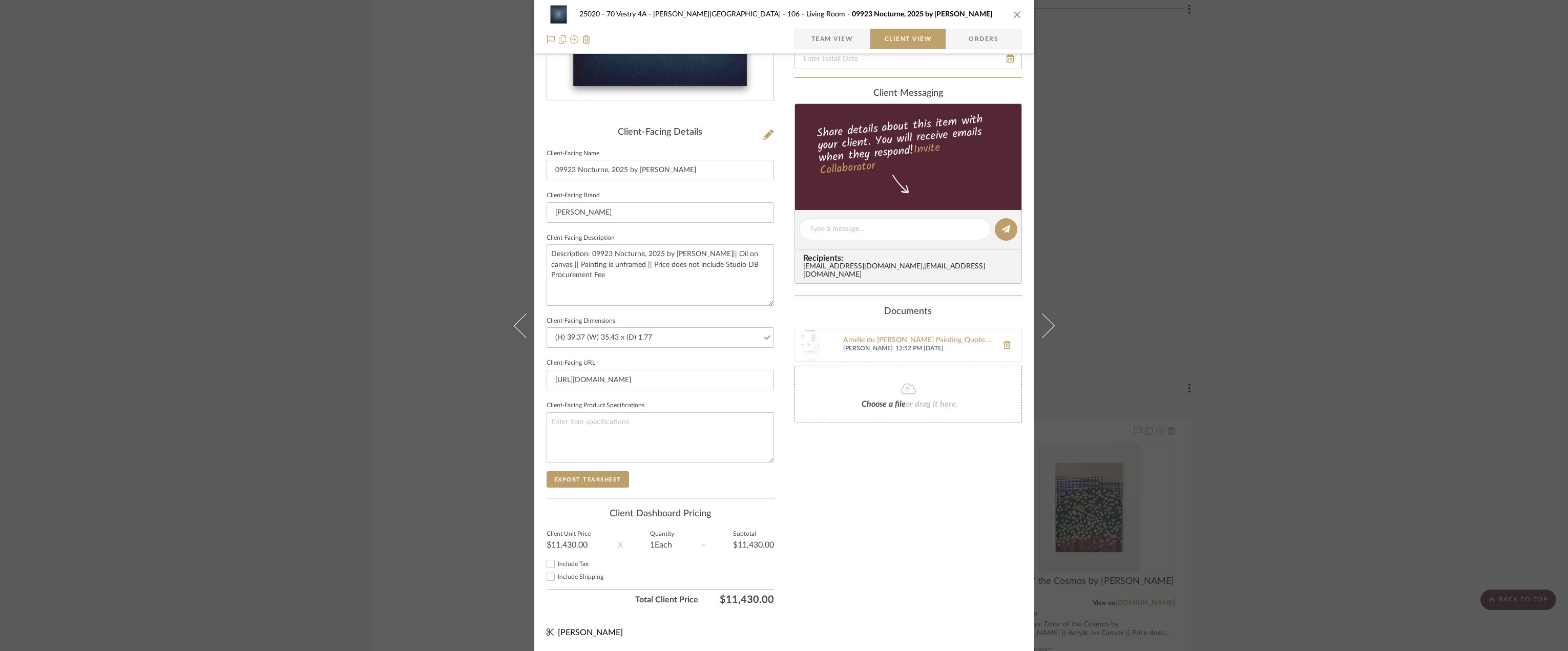
click at [559, 561] on span "Include Tax" at bounding box center [573, 564] width 30 height 6
click at [557, 561] on input "Include Tax" at bounding box center [551, 563] width 12 height 12
checkbox input "true"
click at [563, 574] on span "Include Shipping" at bounding box center [580, 577] width 46 height 6
click at [557, 574] on input "Include Shipping" at bounding box center [551, 576] width 12 height 12
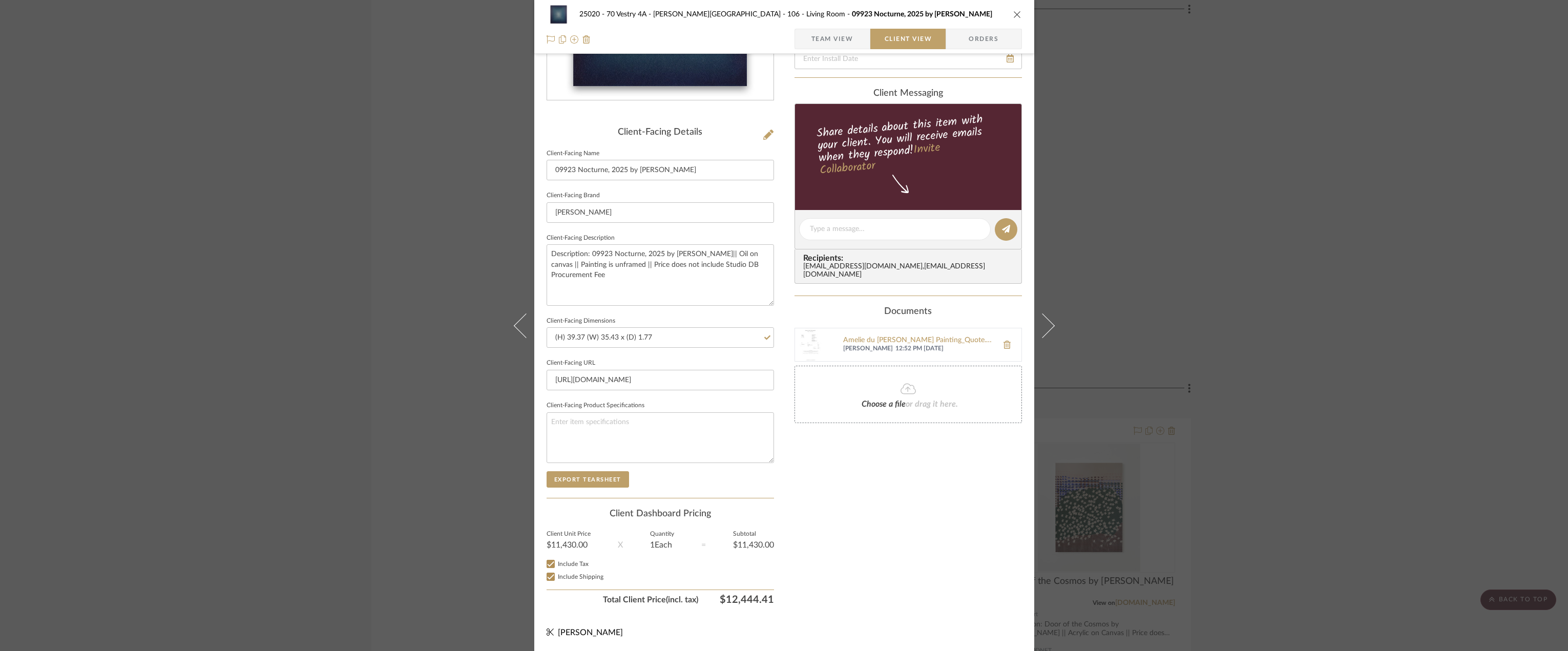
checkbox input "true"
click at [853, 558] on div "Only content on this tab can share to Dashboard. Click eyeball icon to show or …" at bounding box center [908, 243] width 228 height 733
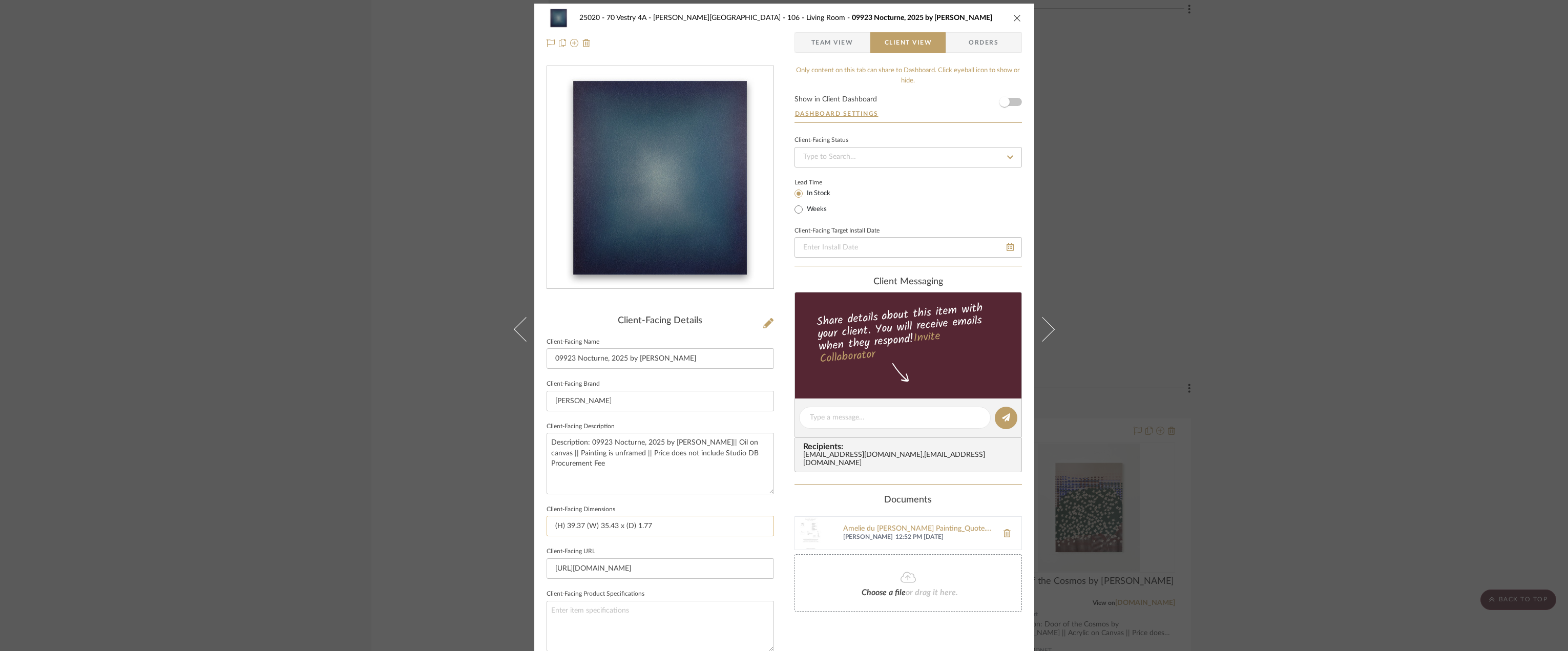
scroll to position [0, 0]
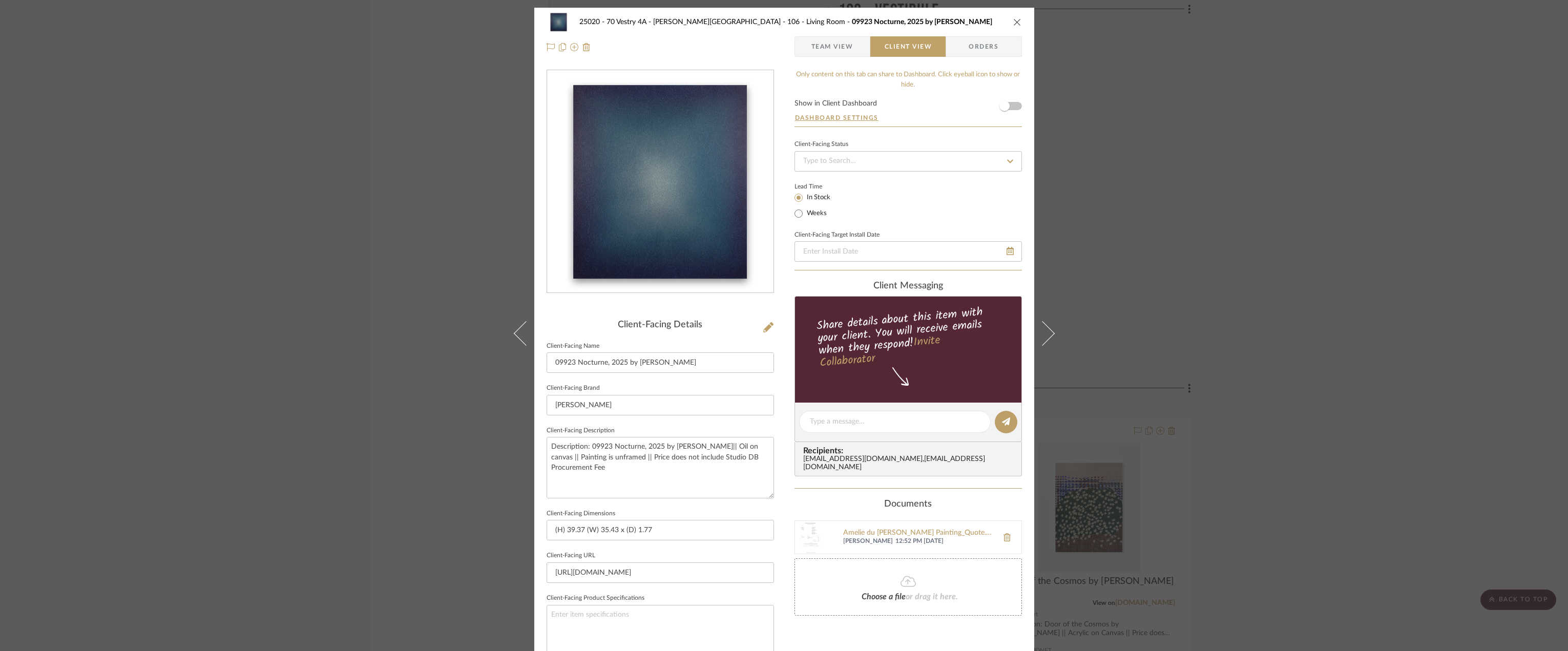
click at [837, 54] on span "Team View" at bounding box center [832, 47] width 42 height 21
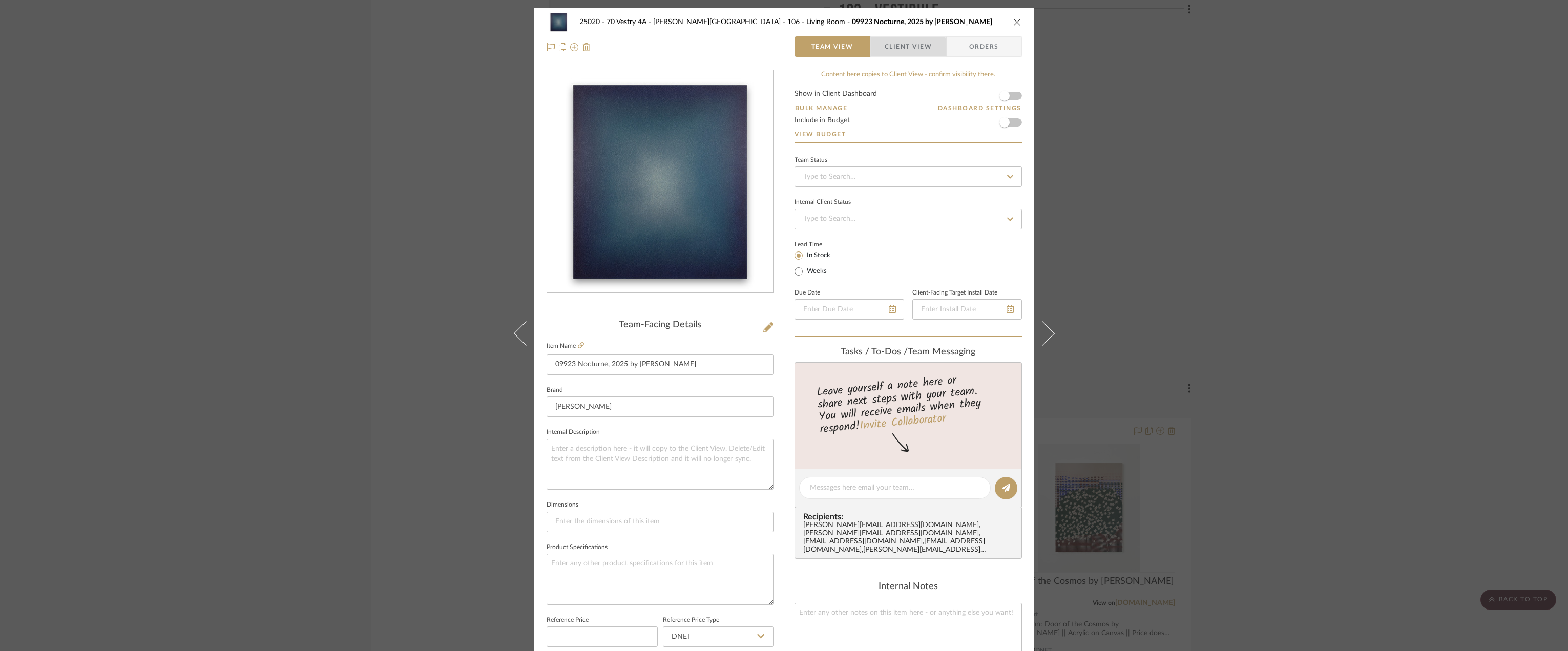
click at [889, 49] on span "Client View" at bounding box center [908, 47] width 47 height 21
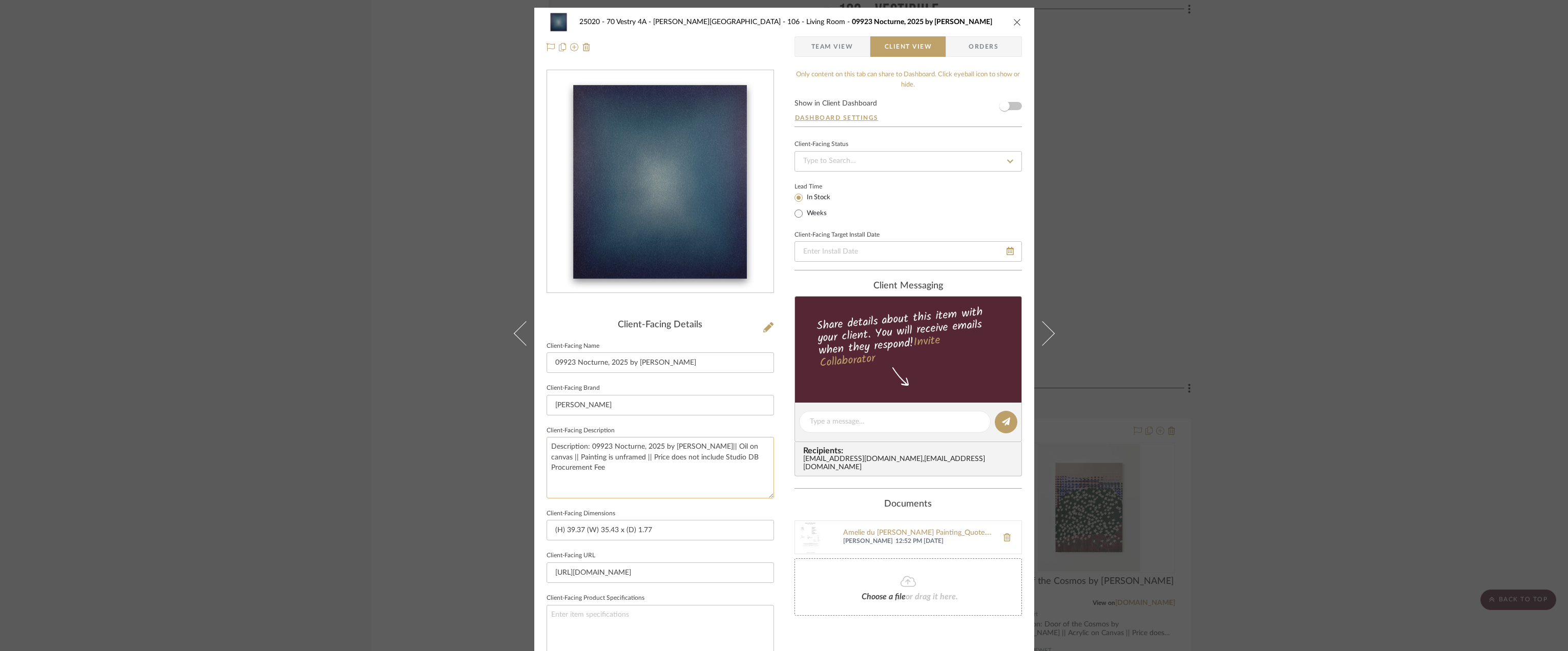
click at [653, 468] on textarea "Description: 09923 Nocturne, 2025 by [PERSON_NAME]|| Oil on canvas || Painting …" at bounding box center [660, 467] width 228 height 61
click at [626, 458] on textarea "Description: 09923 Nocturne, 2025 by [PERSON_NAME]|| Oil on canvas || Painting …" at bounding box center [660, 467] width 228 height 61
type textarea "Description: 09923 Nocturne, 2025 by [PERSON_NAME]|| Oil on canvas || Painting …"
click at [674, 513] on fieldset "Client-Facing Dimensions (H) 39.37 (W) 35.43 x (D) 1.77" at bounding box center [660, 523] width 228 height 34
click at [836, 40] on span "Team View" at bounding box center [832, 47] width 42 height 21
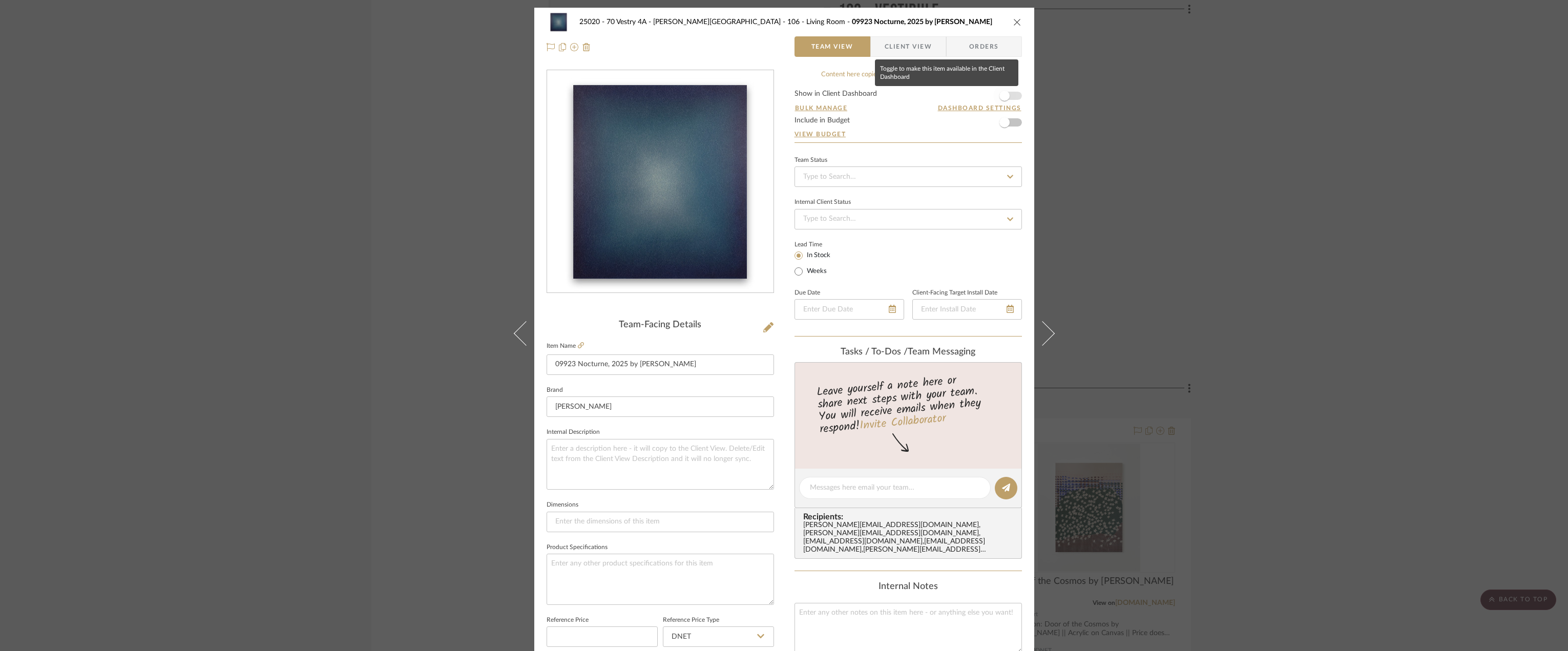
click at [1009, 94] on span "button" at bounding box center [1004, 96] width 23 height 23
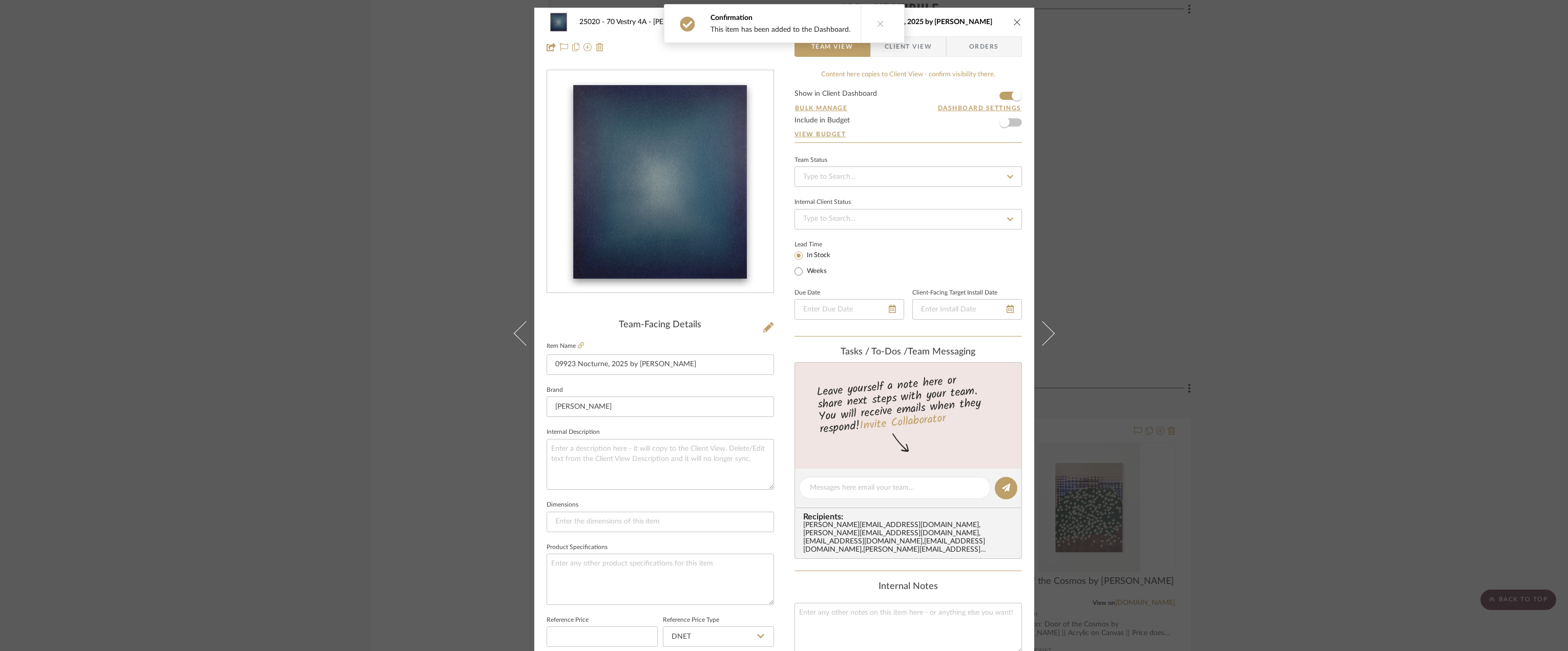
click at [910, 44] on span "Client View" at bounding box center [908, 47] width 47 height 21
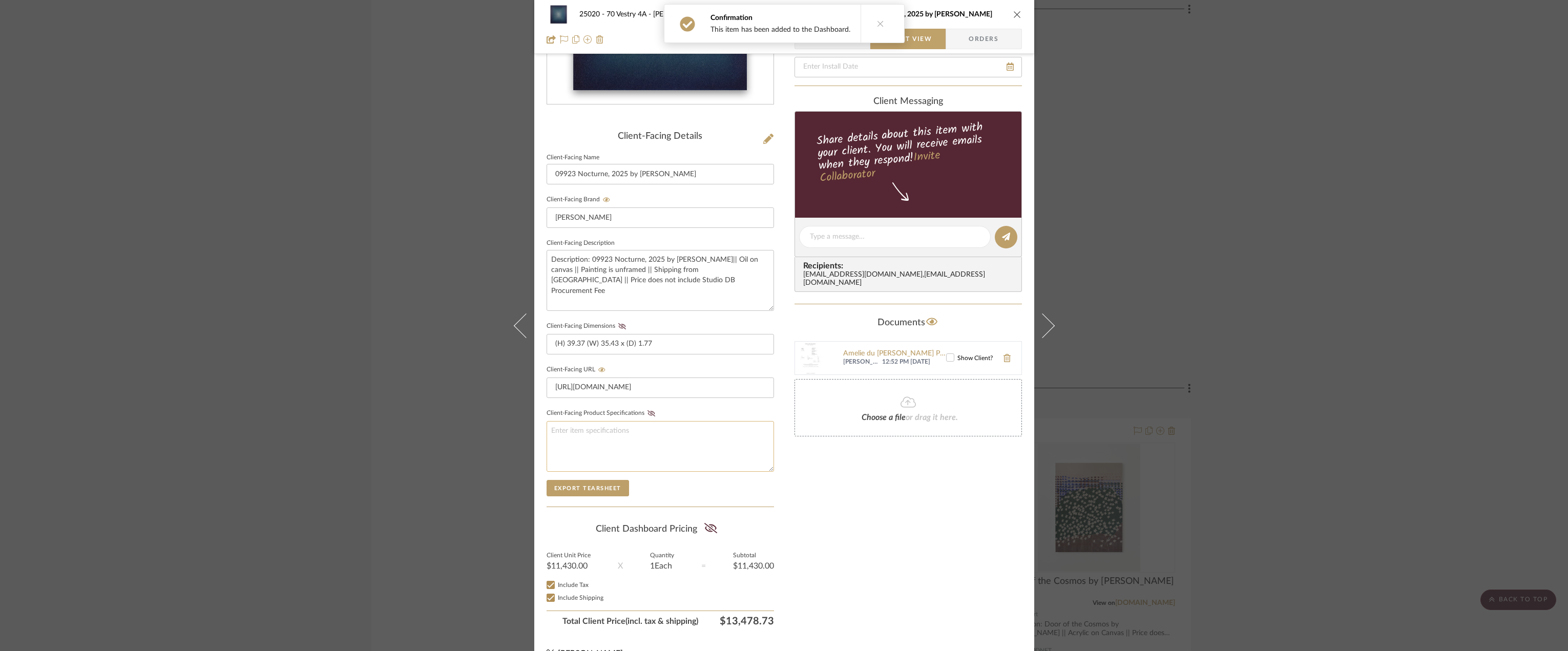
scroll to position [209, 0]
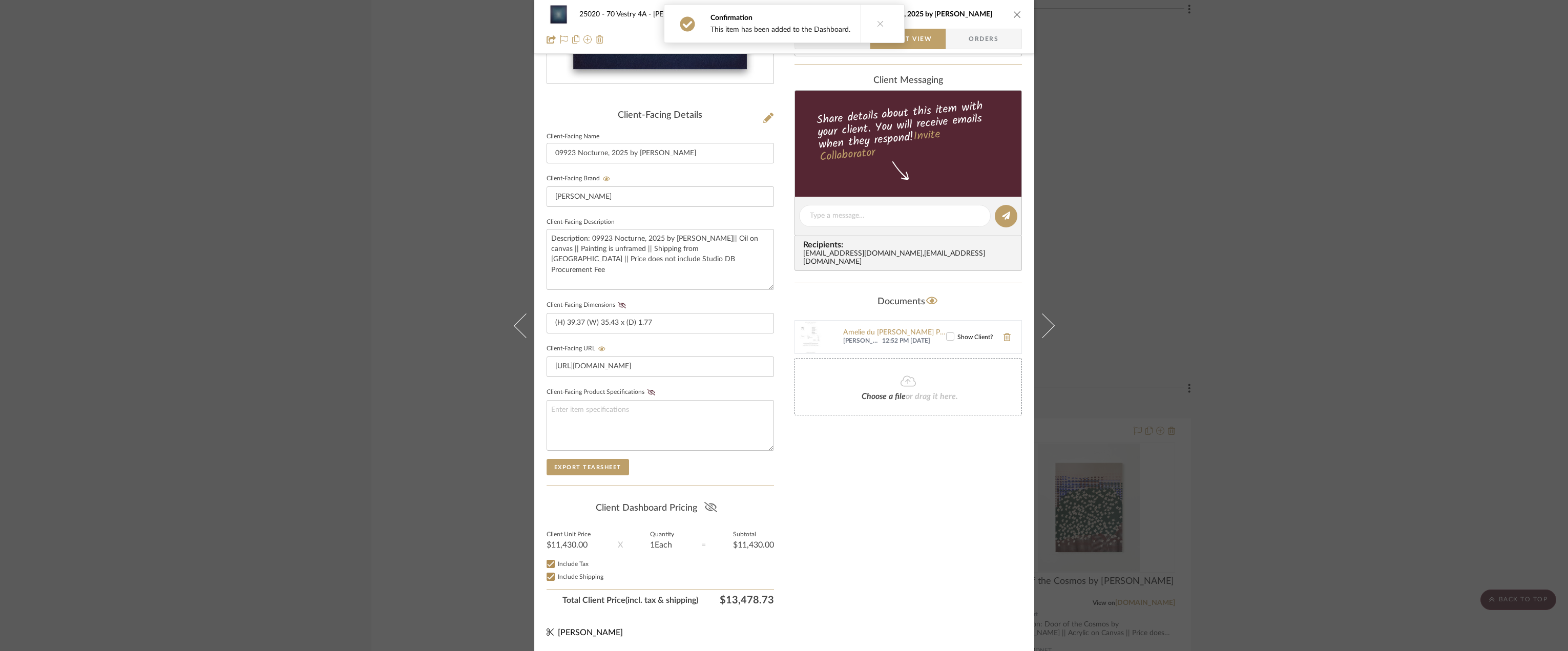
click at [713, 503] on icon at bounding box center [710, 507] width 13 height 10
click at [806, 501] on div "Only content on this tab can share to Dashboard. Click eyeball icon to show or …" at bounding box center [908, 235] width 228 height 750
click at [619, 302] on icon at bounding box center [622, 305] width 8 height 6
click at [891, 528] on div "Only content on this tab can share to Dashboard. Click eyeball icon to show or …" at bounding box center [908, 235] width 228 height 750
click at [947, 333] on icon at bounding box center [950, 336] width 7 height 7
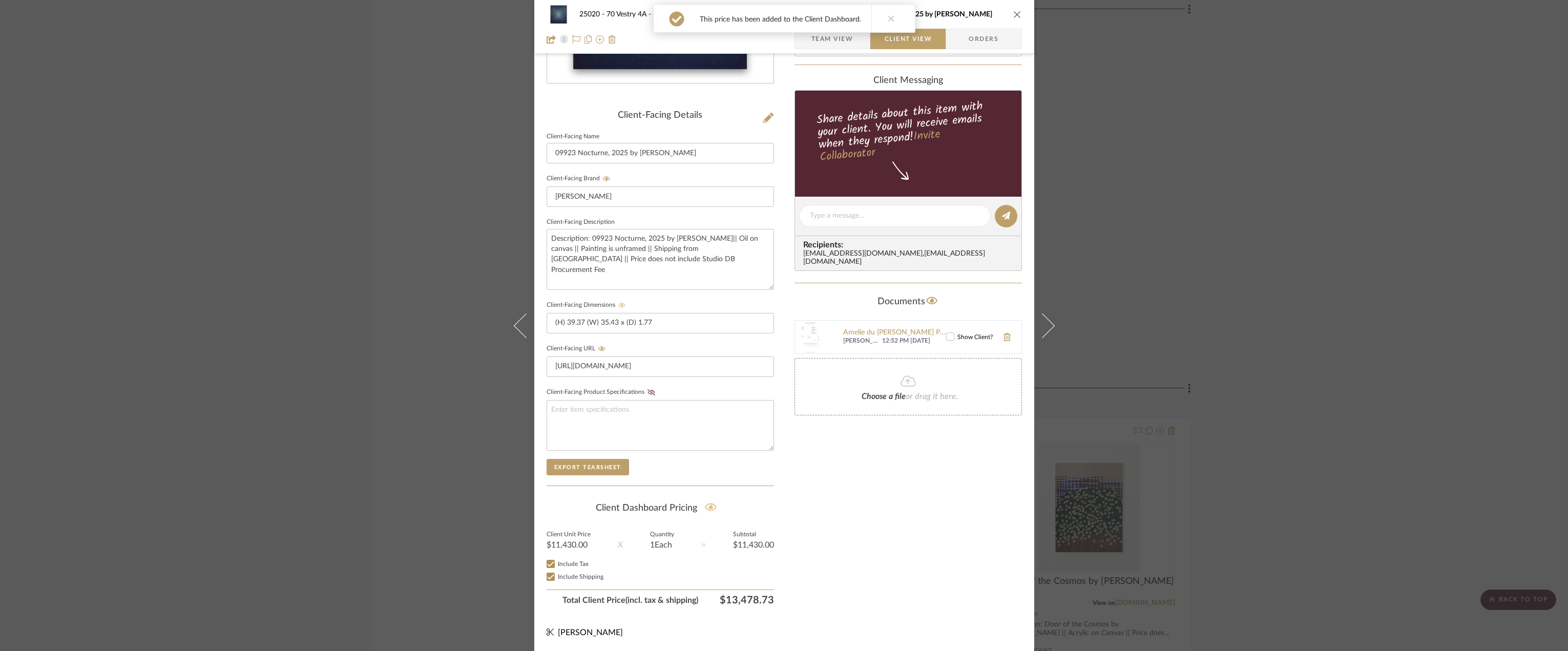
click at [926, 467] on div "Only content on this tab can share to Dashboard. Click eyeball icon to show or …" at bounding box center [908, 235] width 228 height 750
click at [947, 333] on icon at bounding box center [950, 336] width 7 height 7
click at [890, 504] on div "Only content on this tab can share to Dashboard. Click eyeball icon to show or …" at bounding box center [908, 235] width 228 height 750
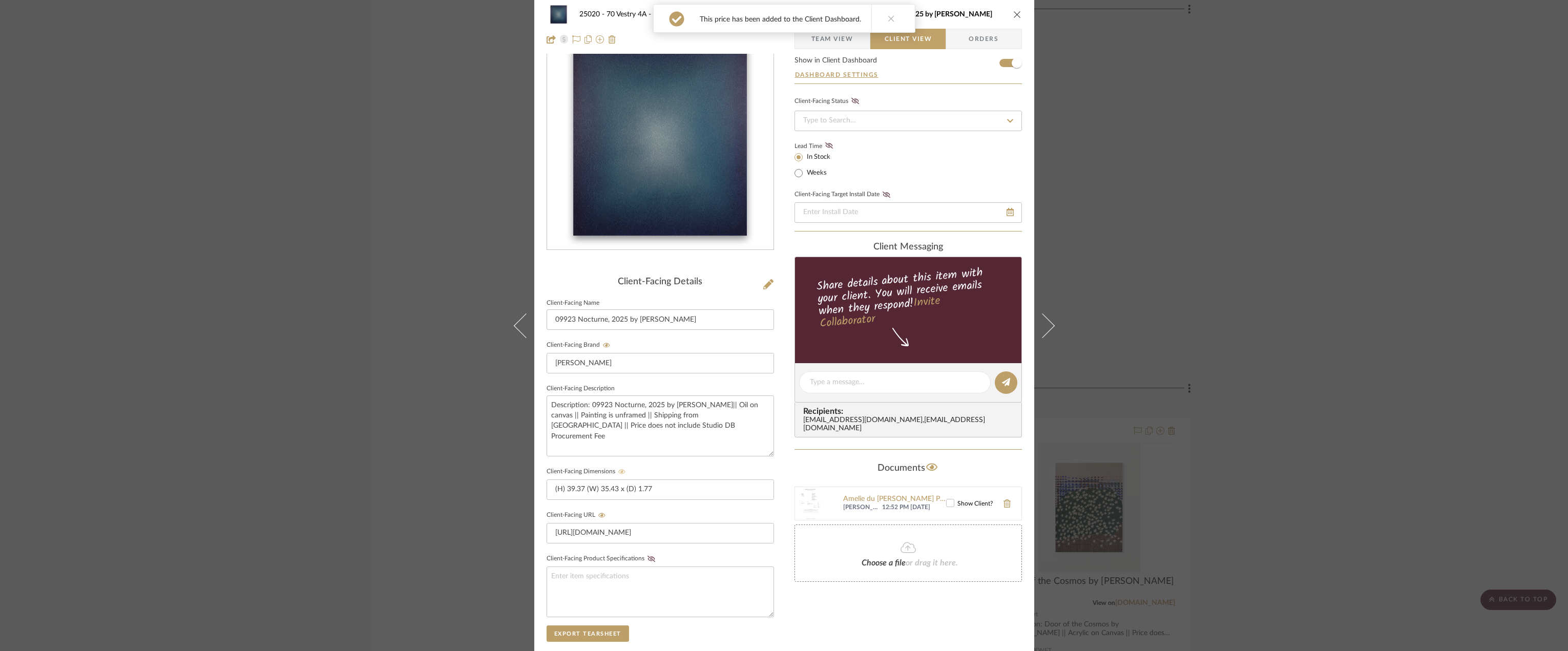
scroll to position [0, 0]
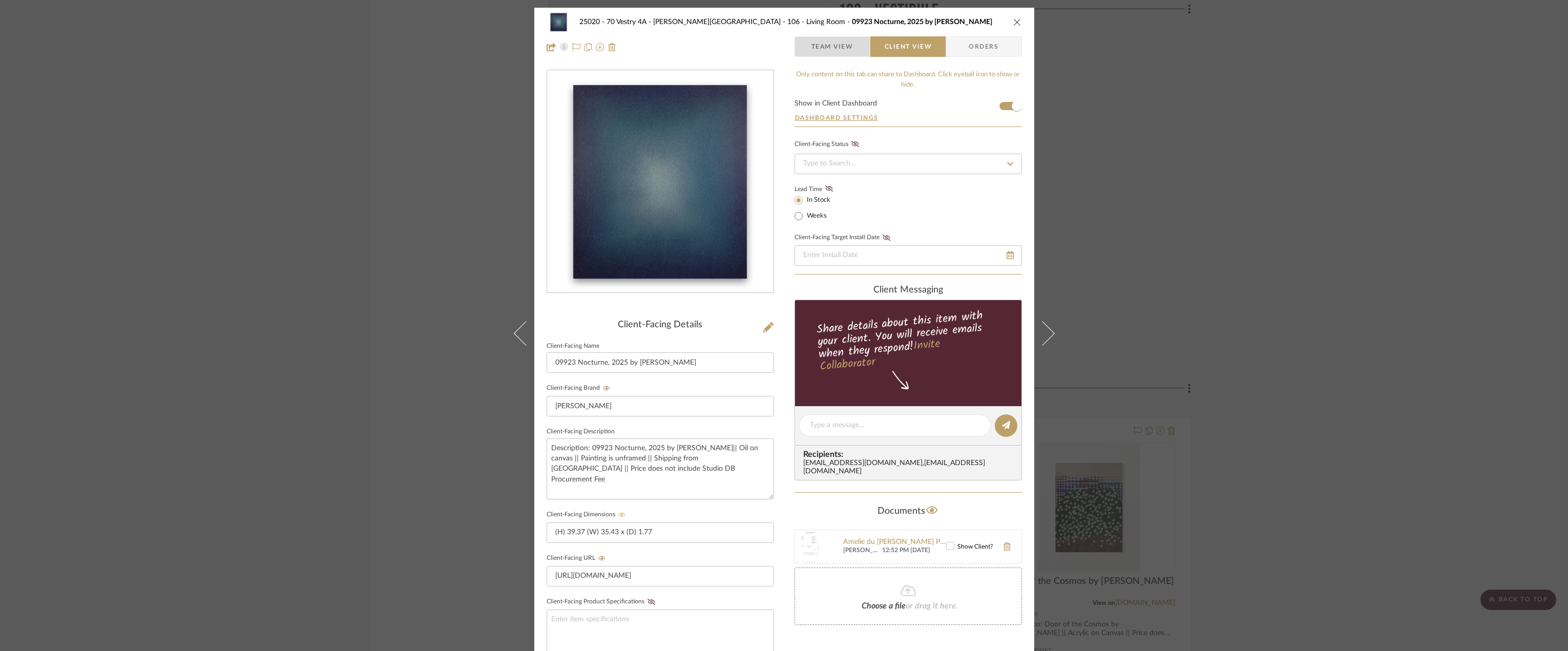
drag, startPoint x: 811, startPoint y: 49, endPoint x: 819, endPoint y: 89, distance: 40.8
click at [811, 49] on span "Team View" at bounding box center [832, 47] width 42 height 21
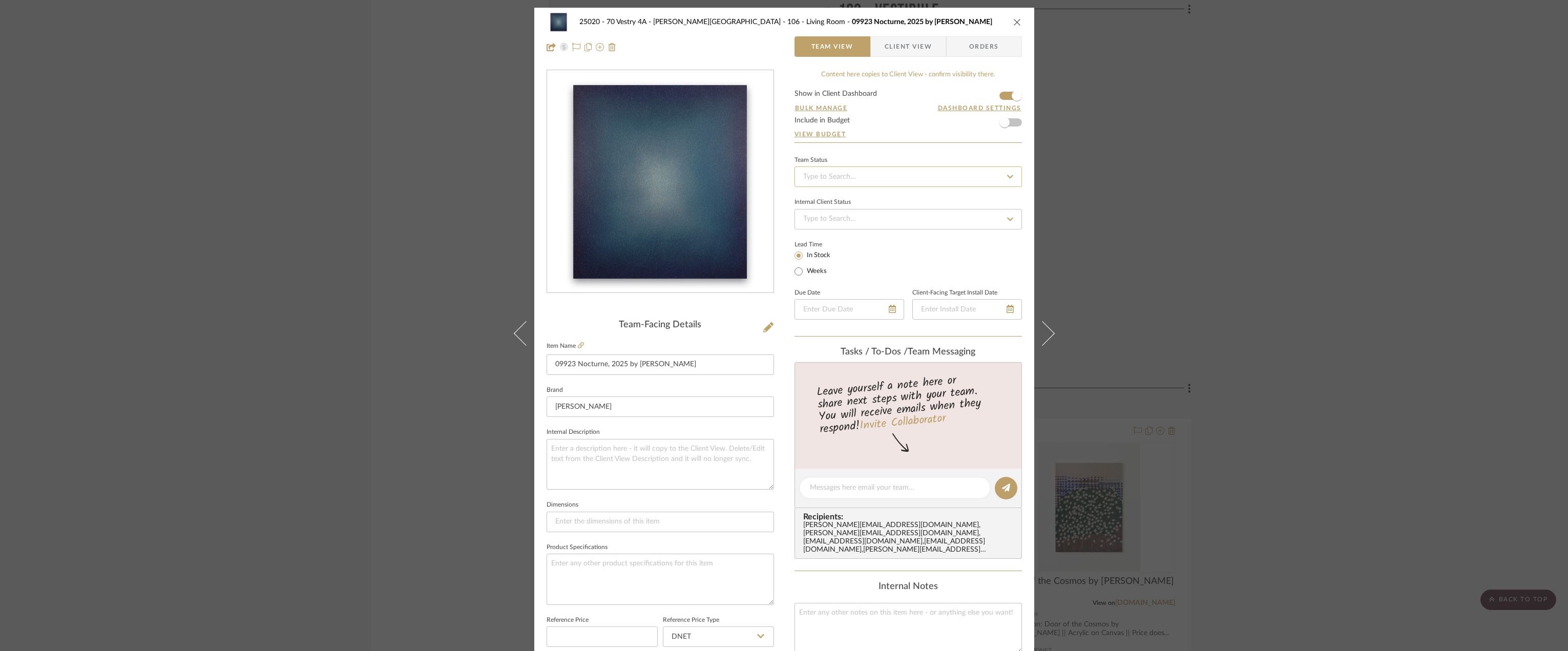
click at [833, 172] on input at bounding box center [908, 177] width 228 height 21
type input "approval"
click at [836, 231] on span "Approval Pending" at bounding box center [829, 230] width 55 height 7
type input "[DATE]"
type input "Approval Pending"
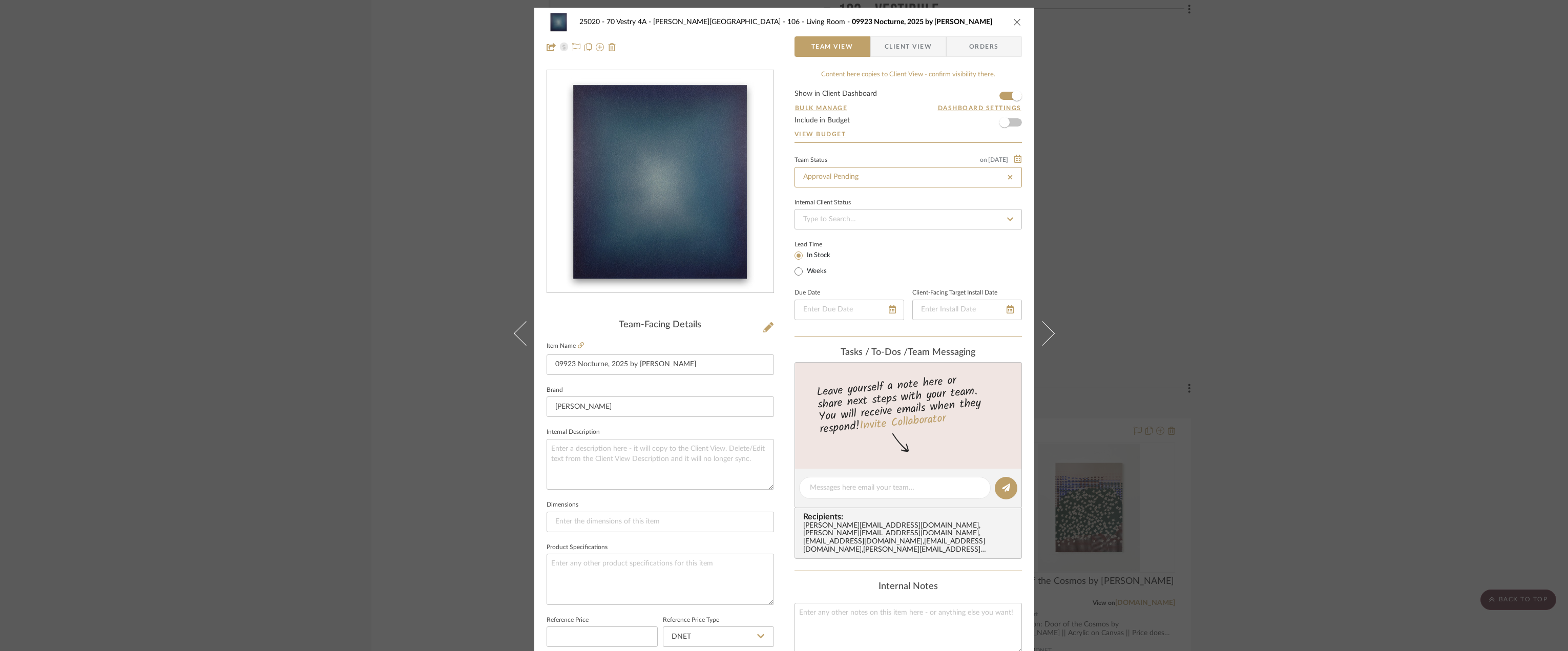
type input "[DATE]"
type input "Approval Pending"
click at [1304, 153] on div "25020 - 70 Vestry 4A - [PERSON_NAME] 106 - Living Room 09923 Nocturne, 2025 by …" at bounding box center [784, 326] width 1568 height 651
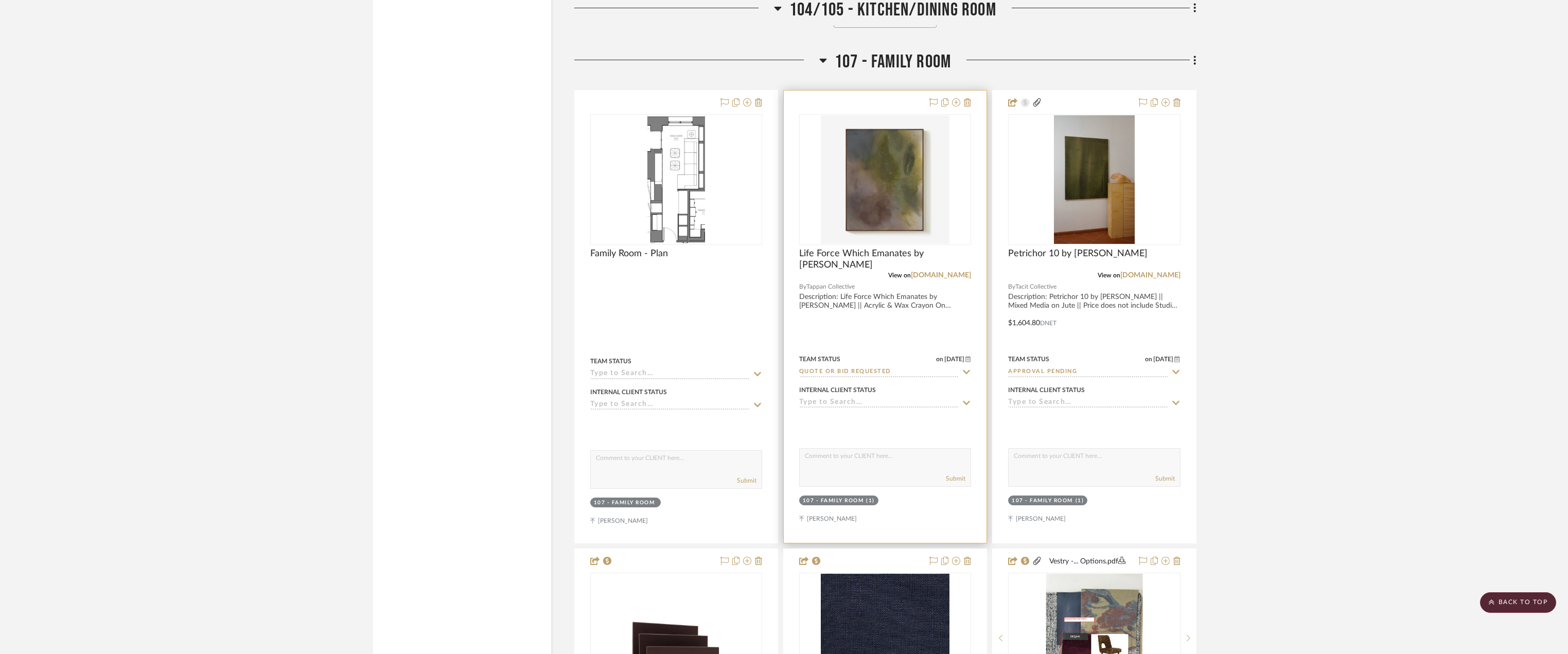
scroll to position [14454, 0]
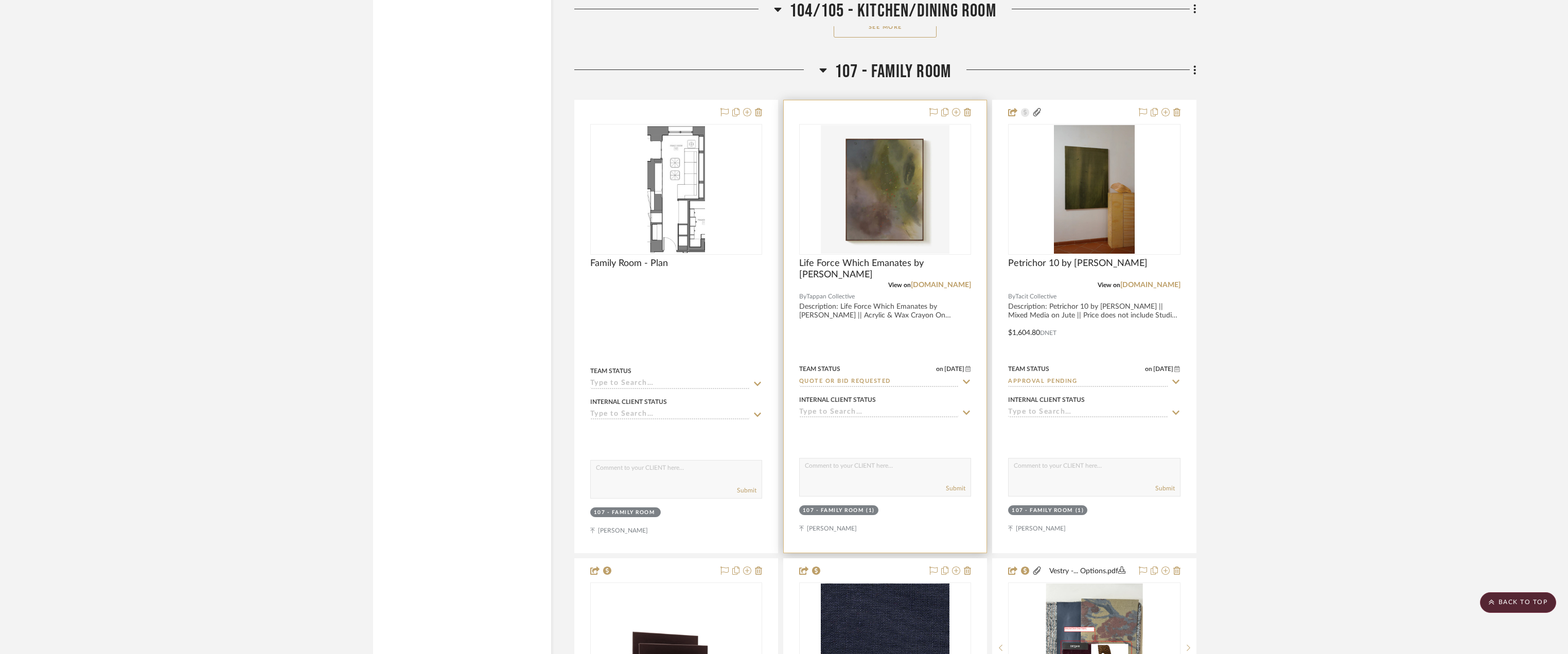
click at [862, 508] on div "107 - Family Room" at bounding box center [834, 510] width 61 height 8
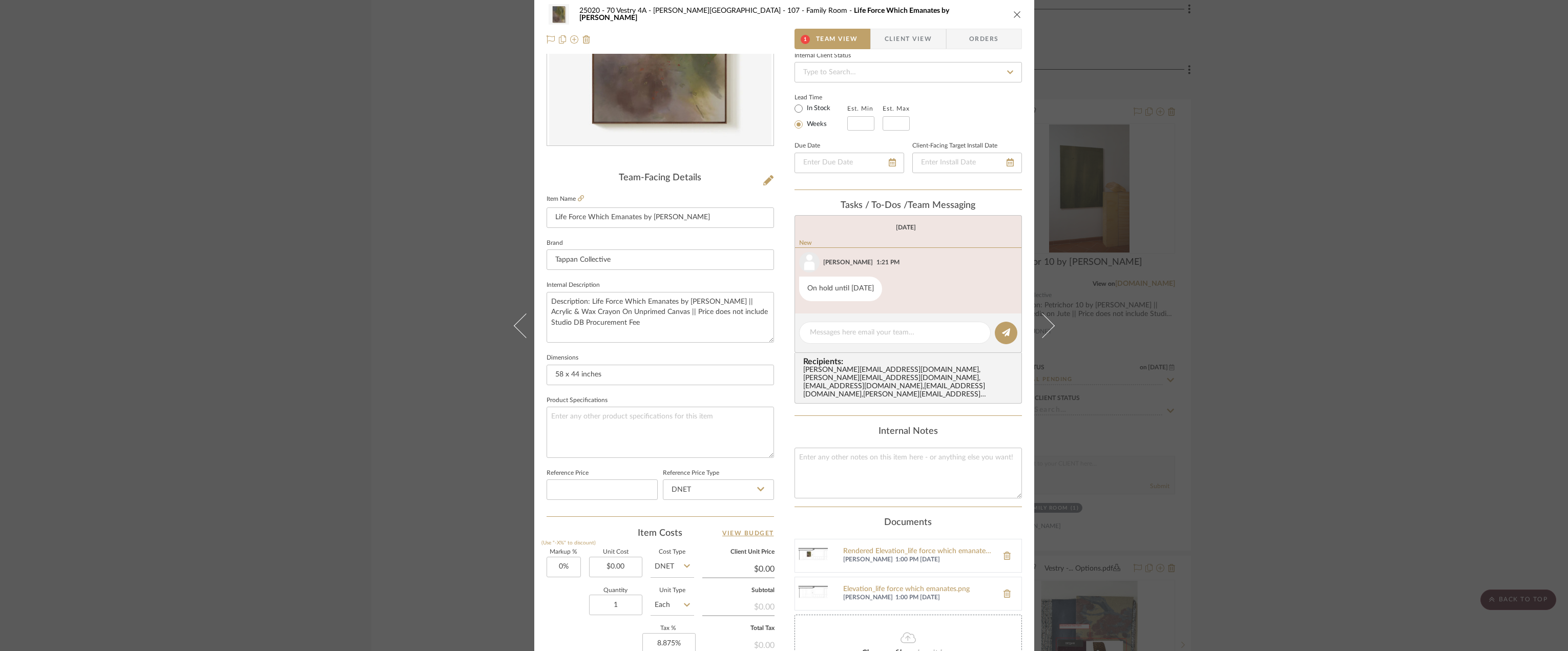
scroll to position [302, 0]
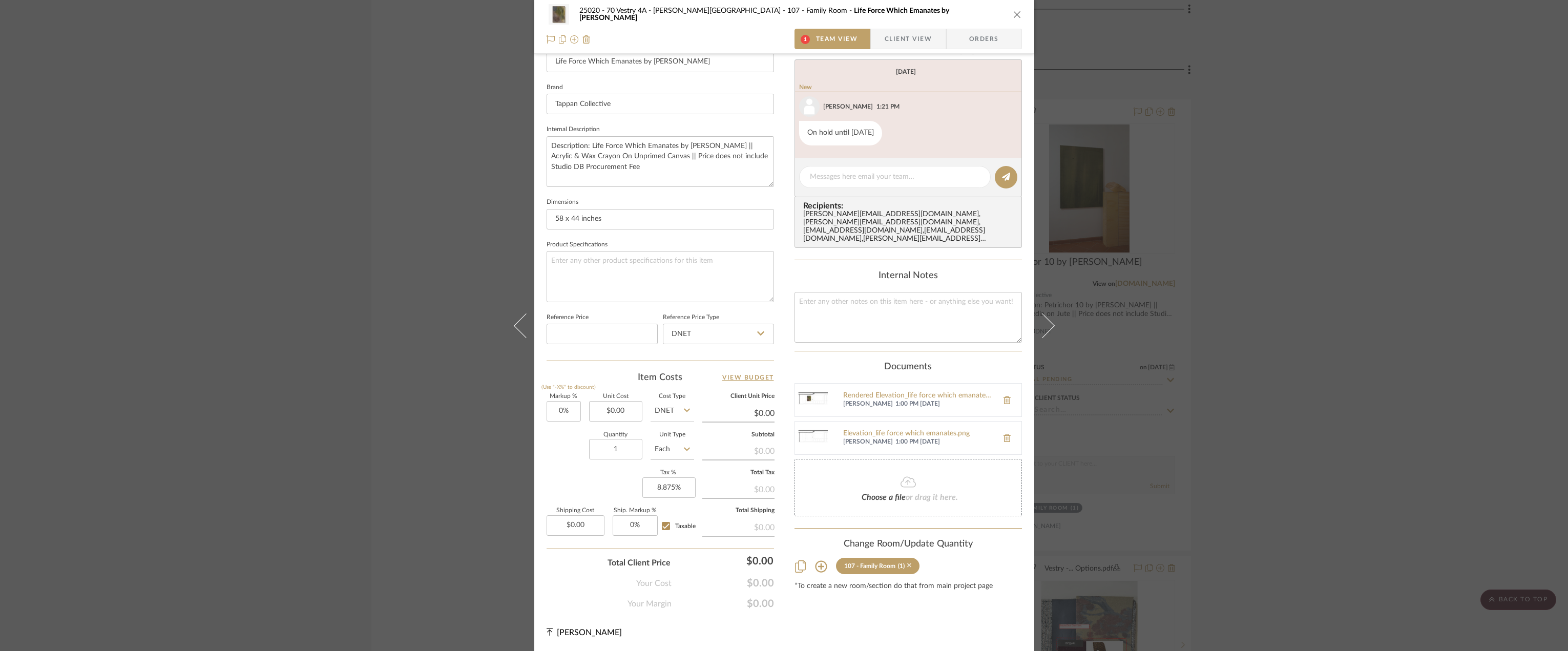
click at [908, 562] on icon at bounding box center [909, 565] width 5 height 7
click at [1283, 319] on div "25020 - 70 Vestry 4A - [PERSON_NAME] 107 - Family Room Life Force Which Emanate…" at bounding box center [784, 326] width 1568 height 651
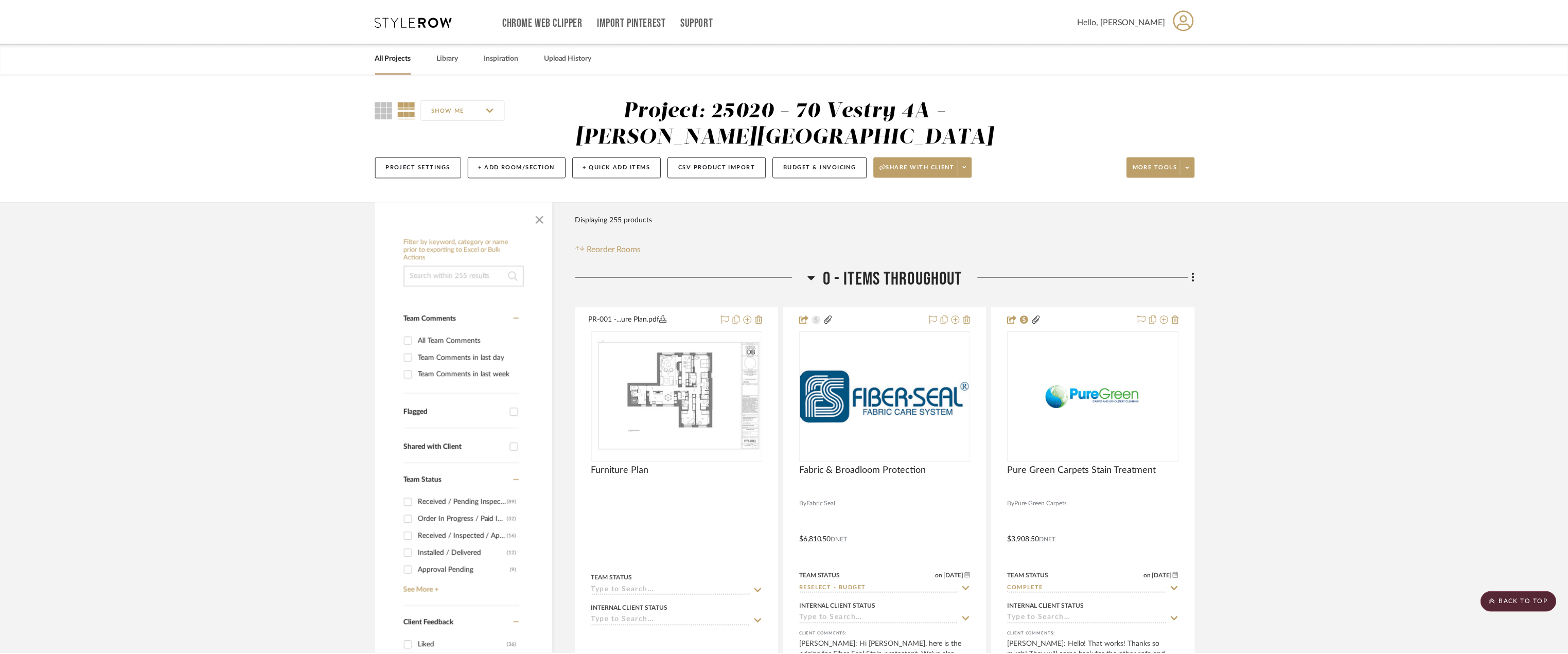
scroll to position [14454, 0]
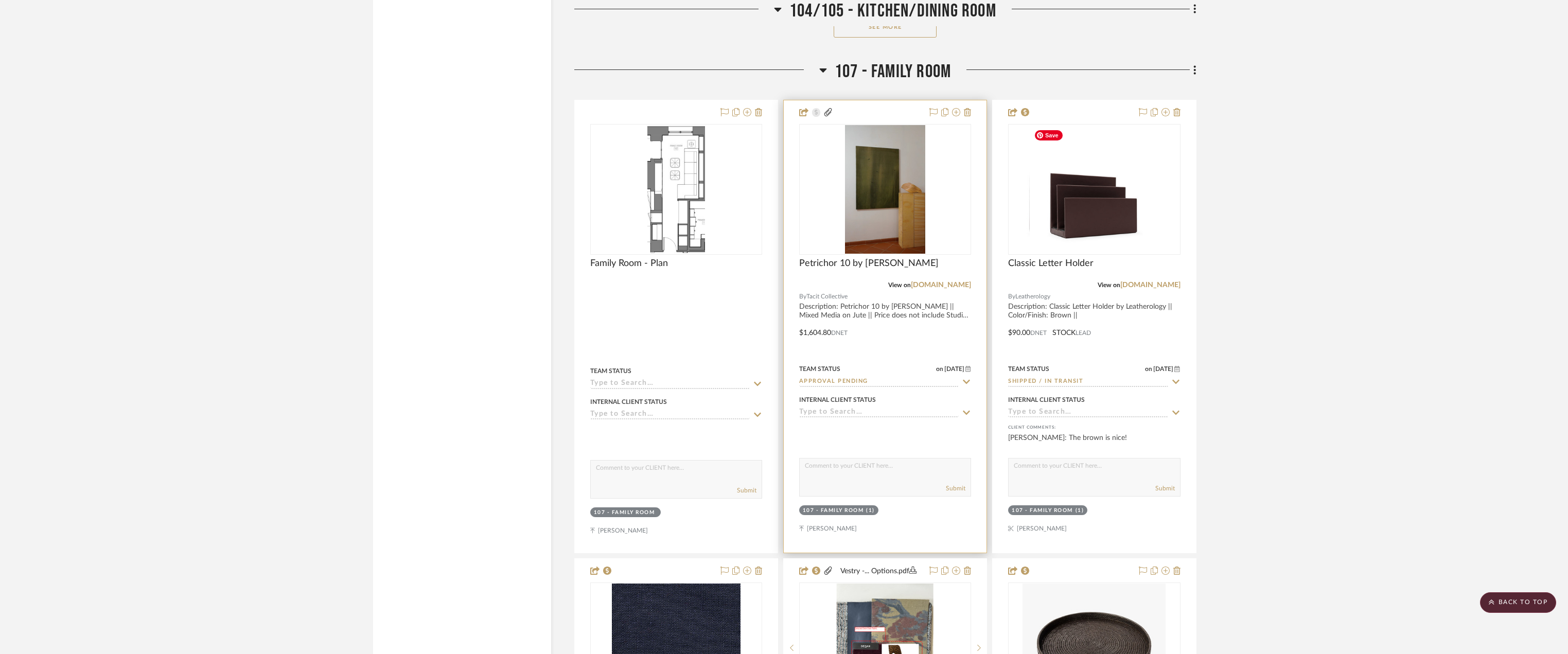
click at [872, 196] on img "0" at bounding box center [885, 189] width 80 height 128
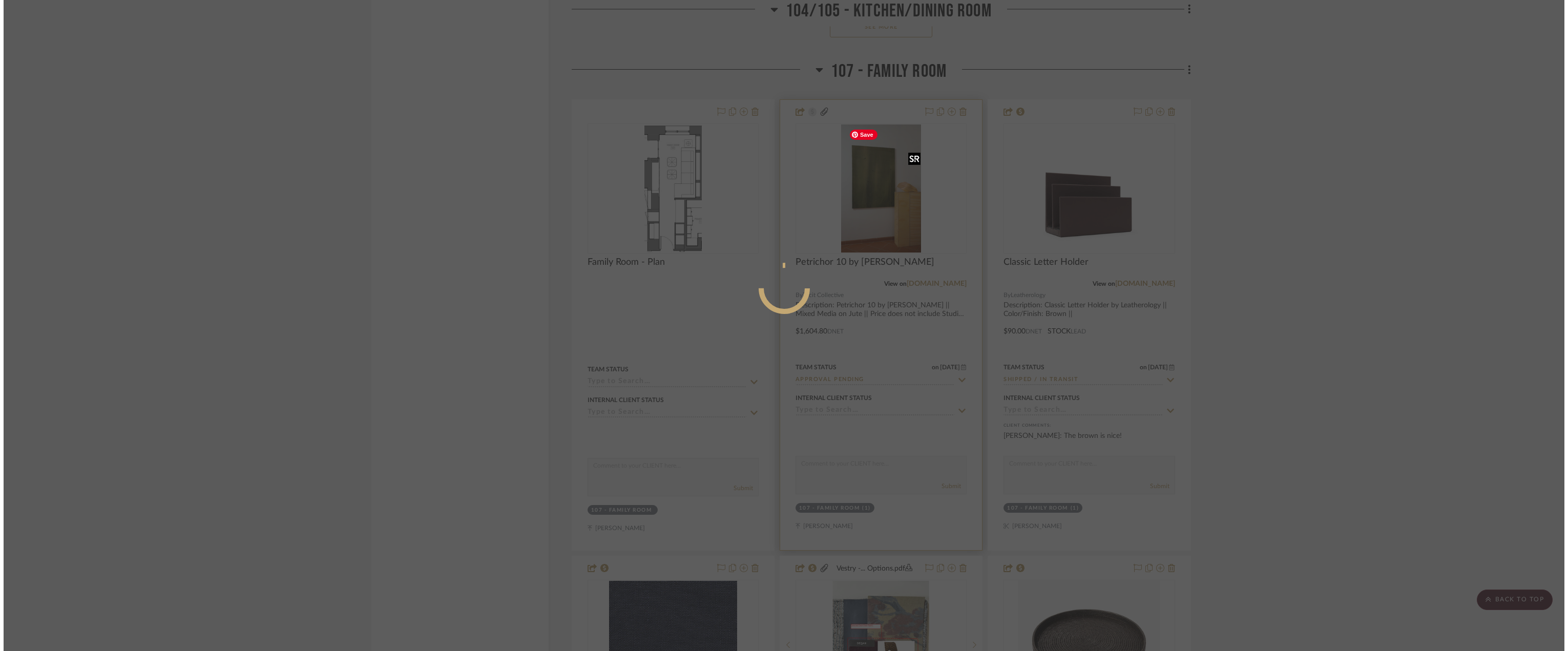
scroll to position [0, 0]
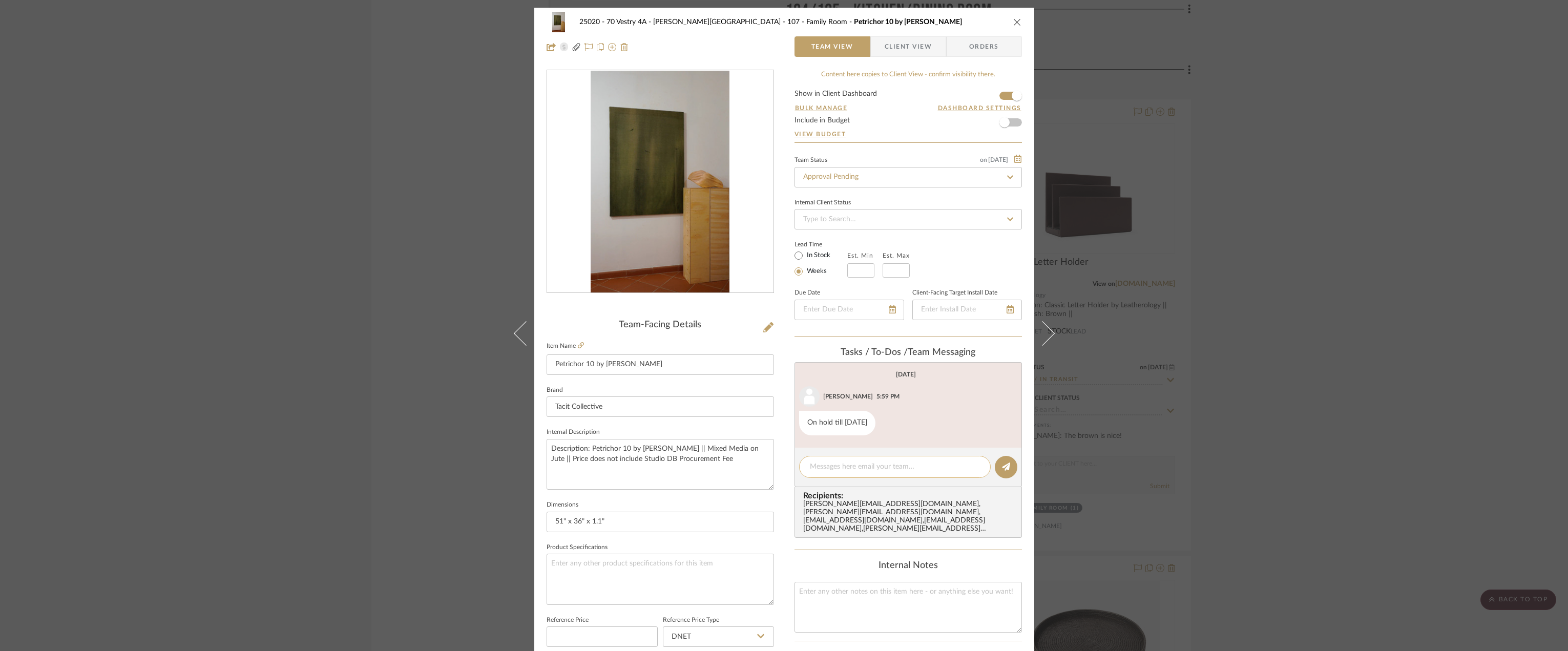
click at [847, 468] on textarea at bounding box center [894, 467] width 170 height 11
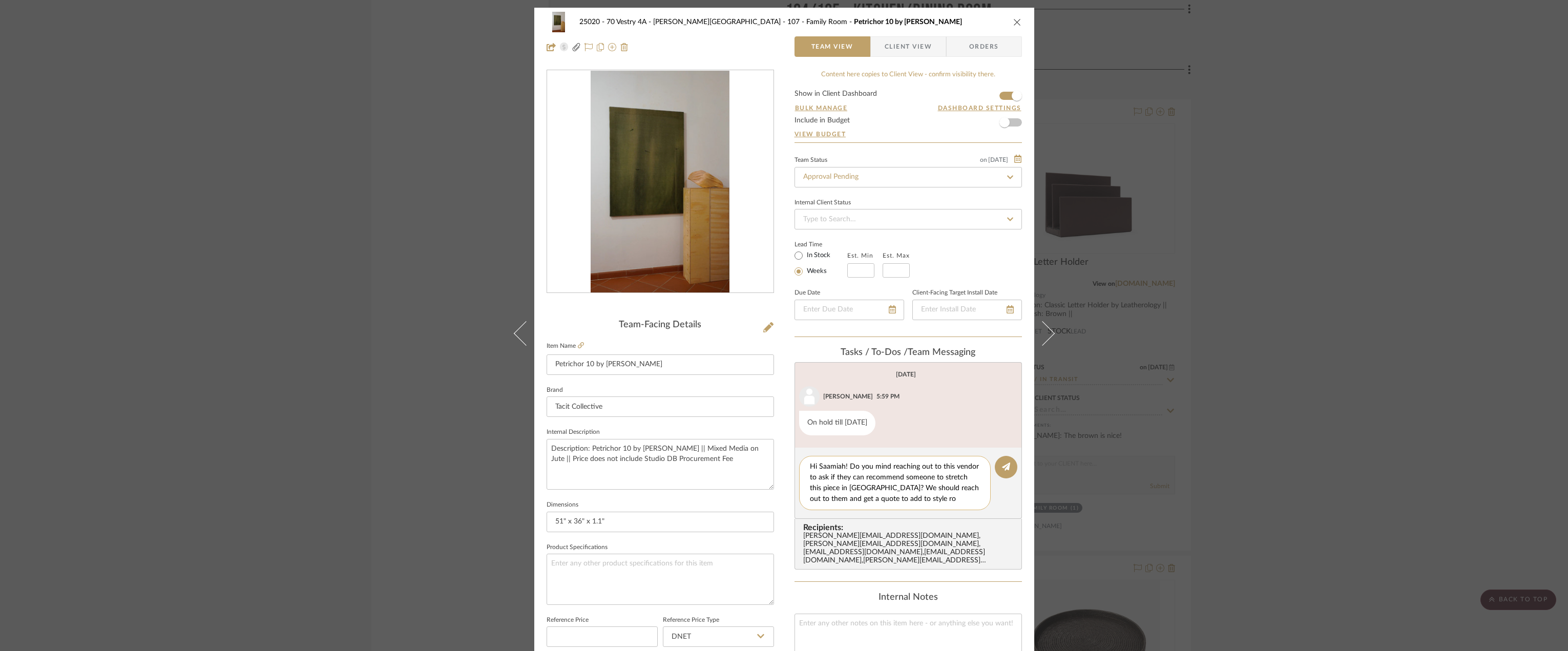
type textarea "Hi Saamiah! Do you mind reaching out to this vendor to ask if they can recommen…"
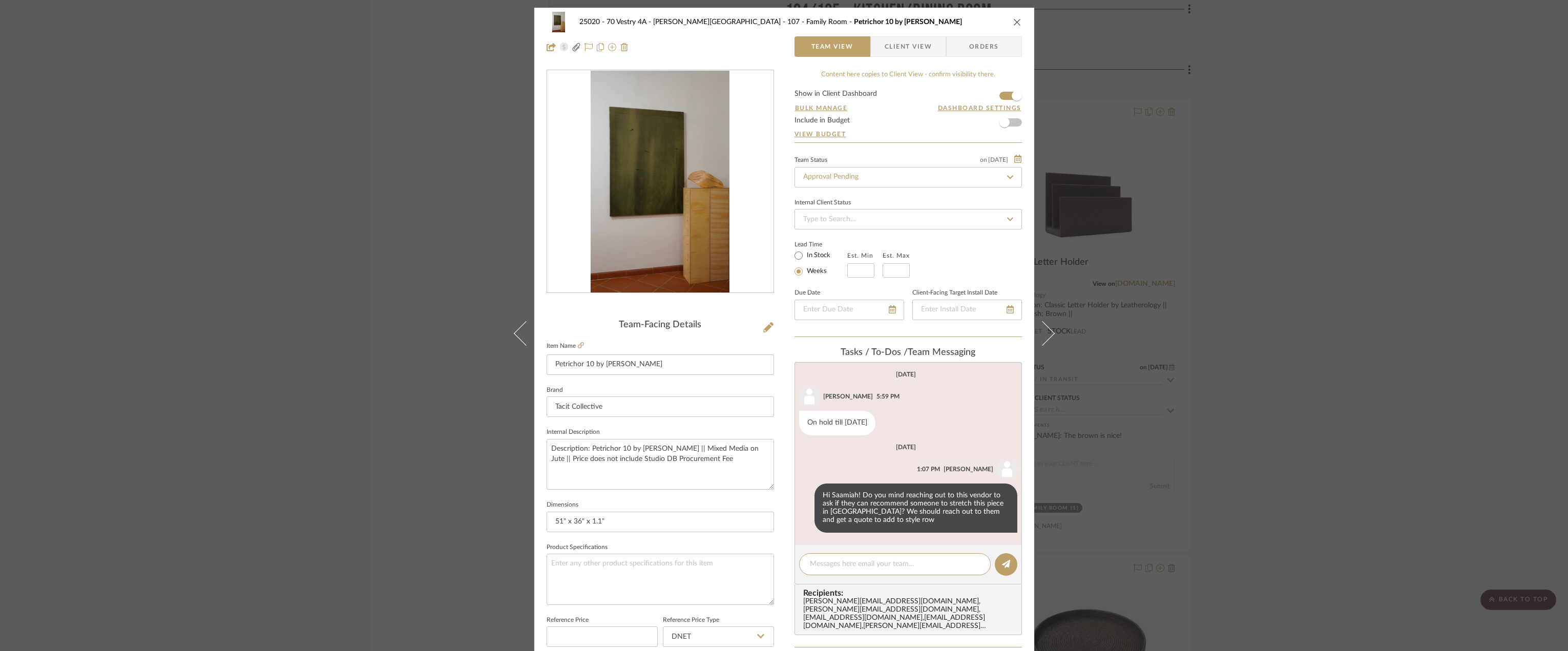
click at [1300, 343] on div "25020 - 70 Vestry 4A - [PERSON_NAME] 107 - Family Room Petrichor 10 by [PERSON_…" at bounding box center [784, 326] width 1568 height 651
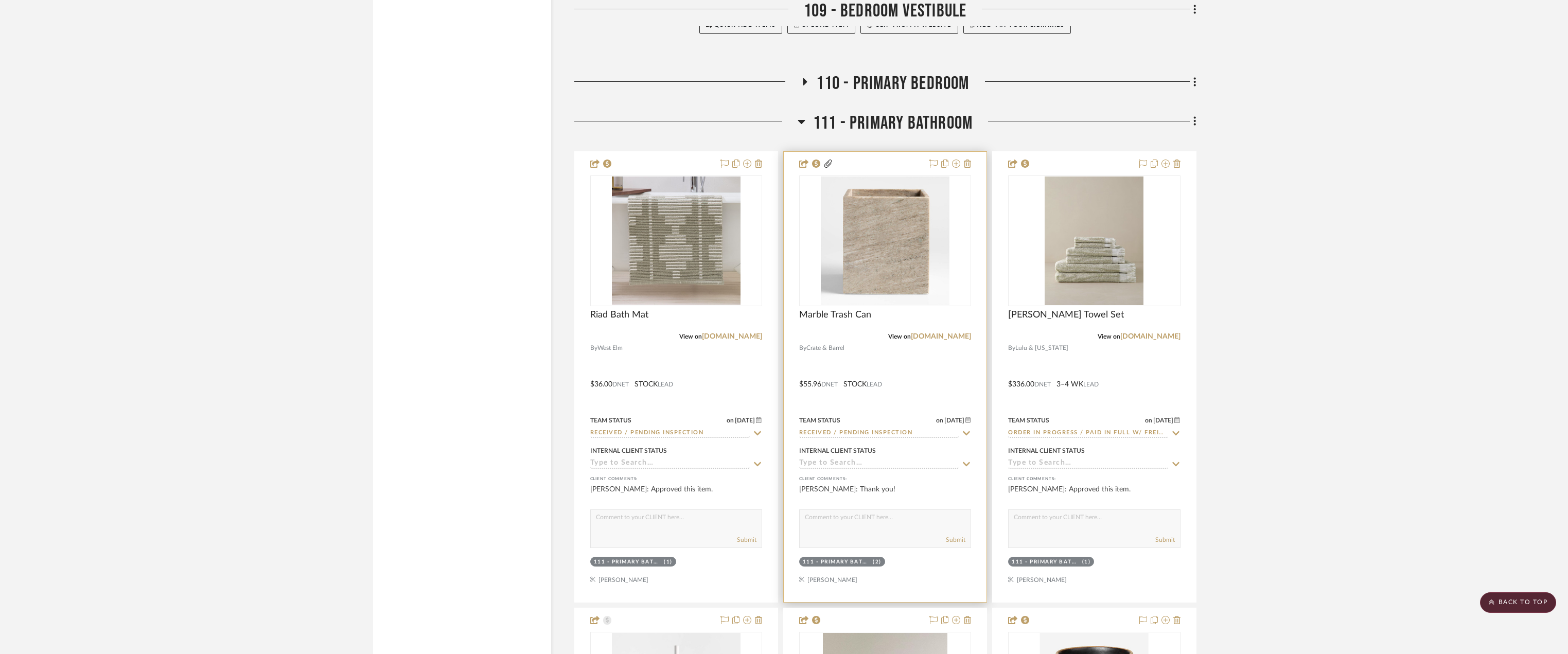
scroll to position [15945, 0]
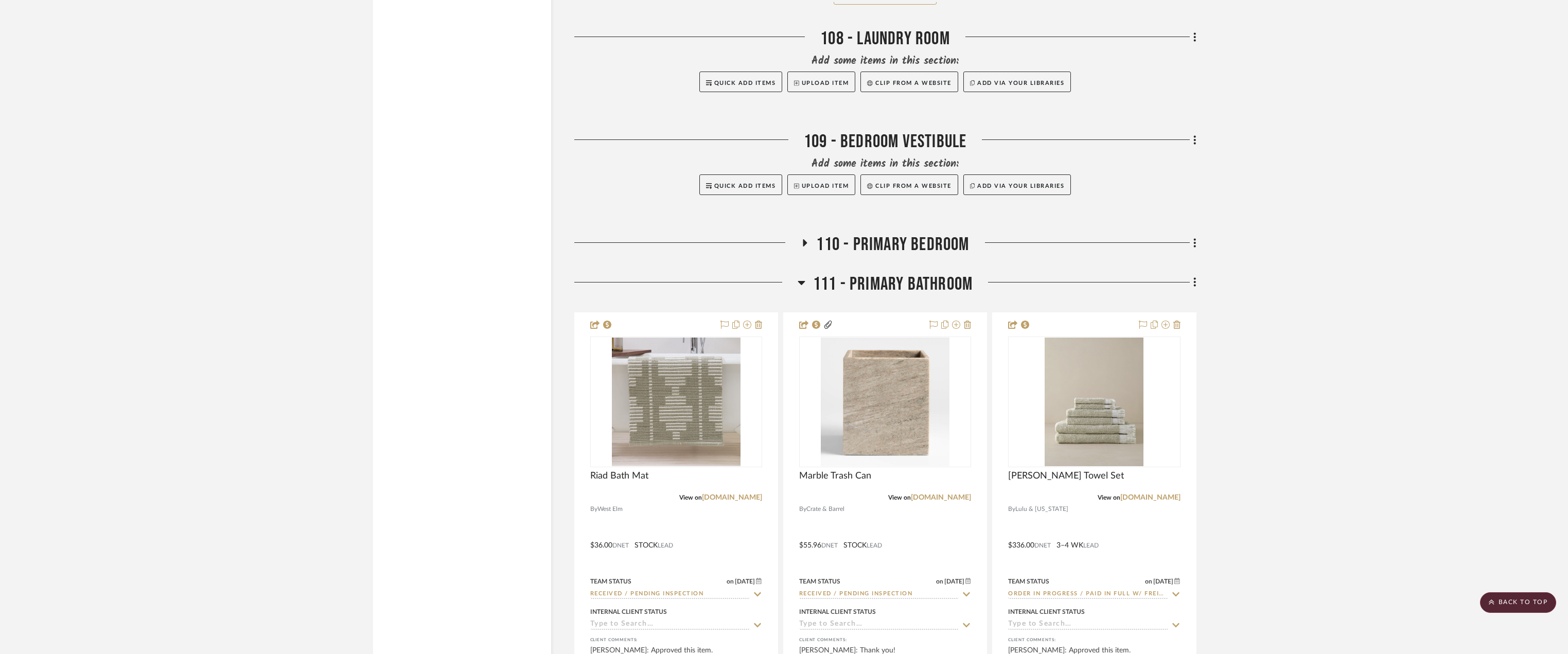
click at [802, 239] on icon at bounding box center [805, 243] width 12 height 8
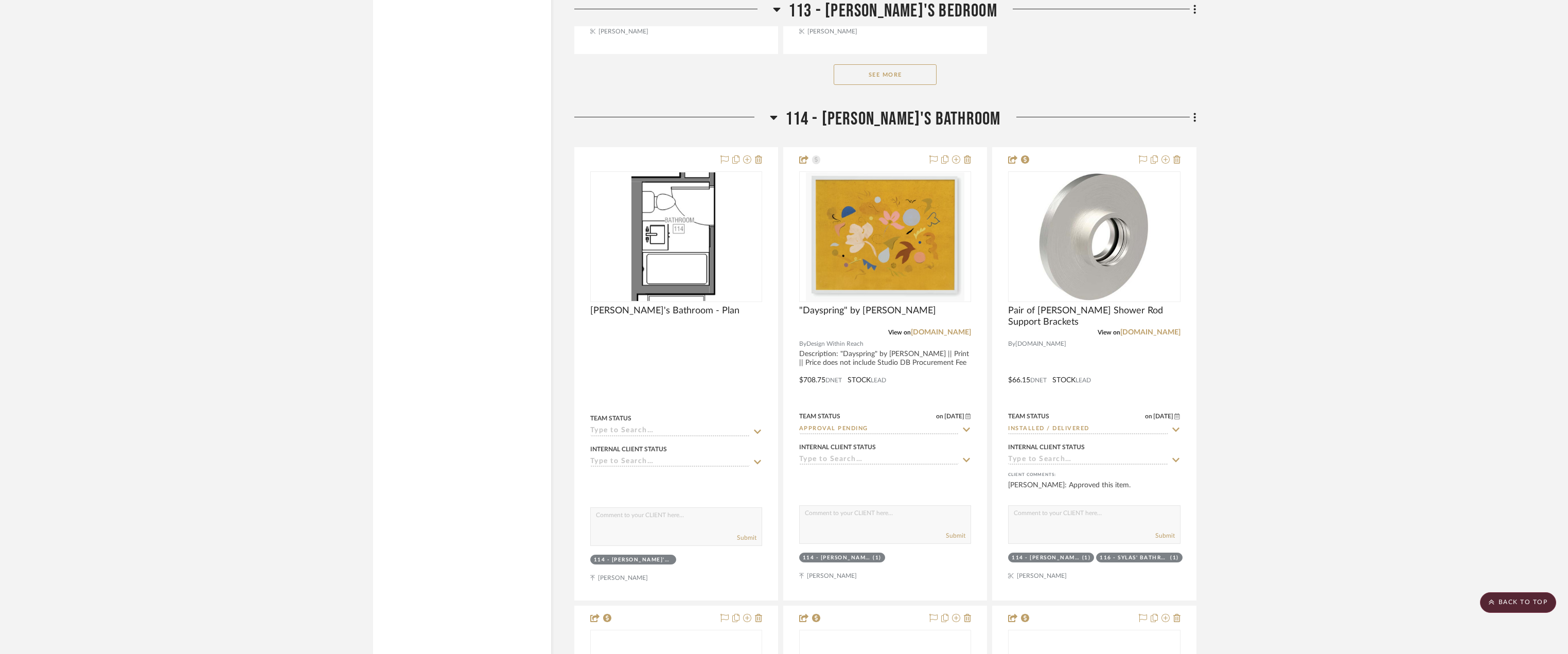
scroll to position [20678, 0]
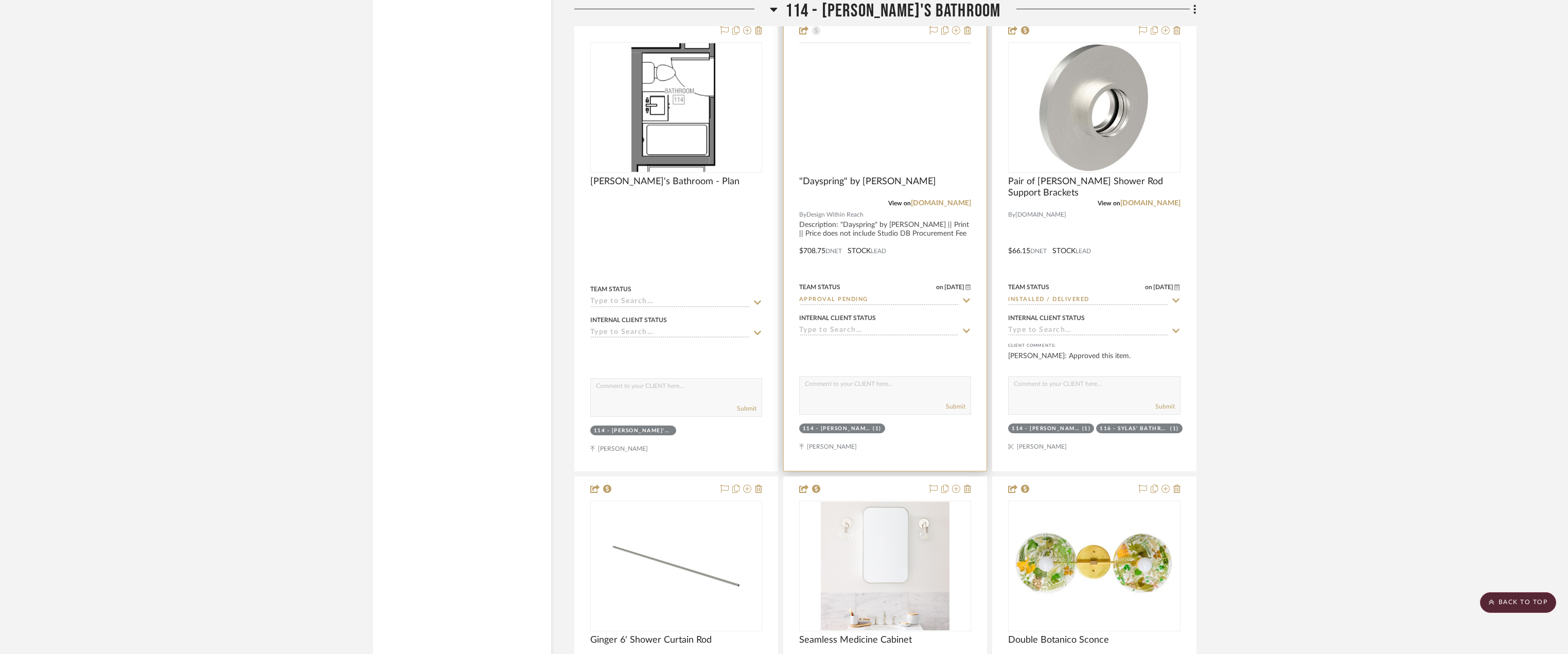
click at [0, 0] on img at bounding box center [0, 0] width 0 height 0
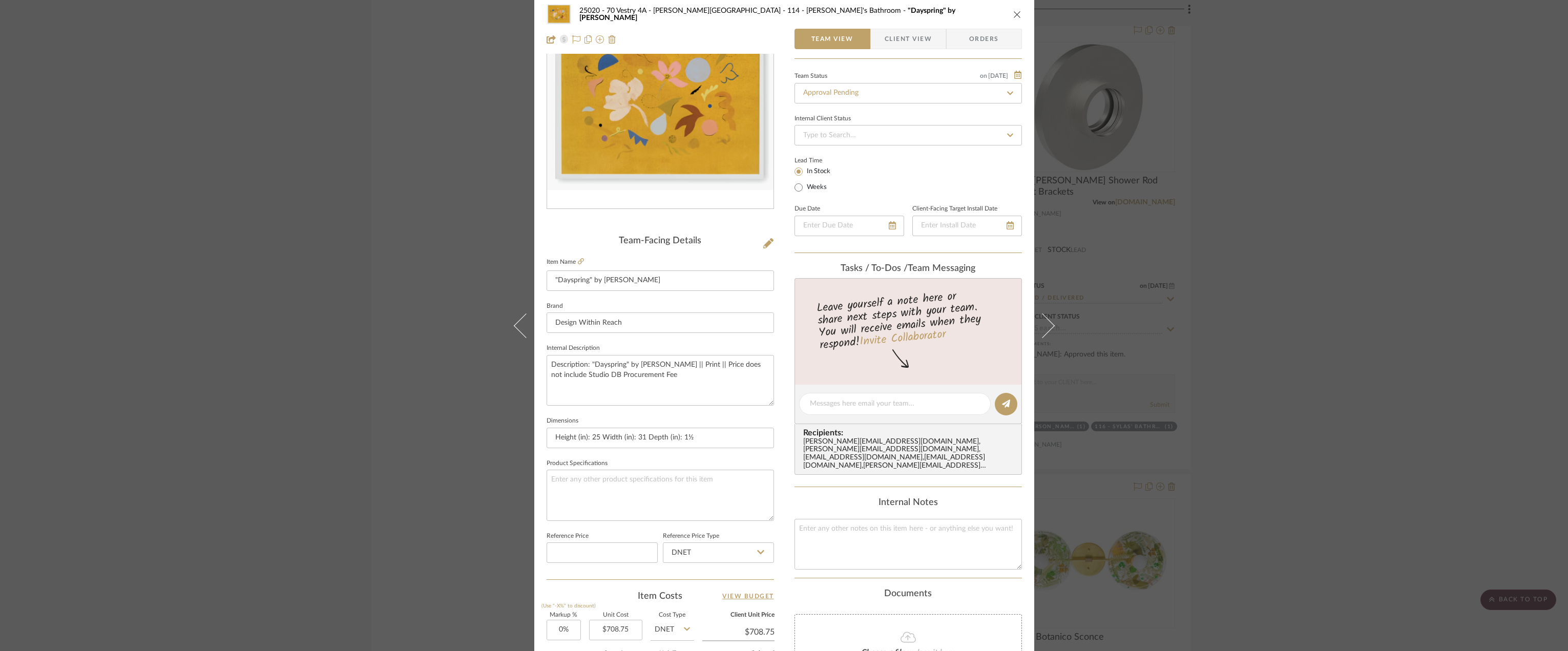
scroll to position [302, 0]
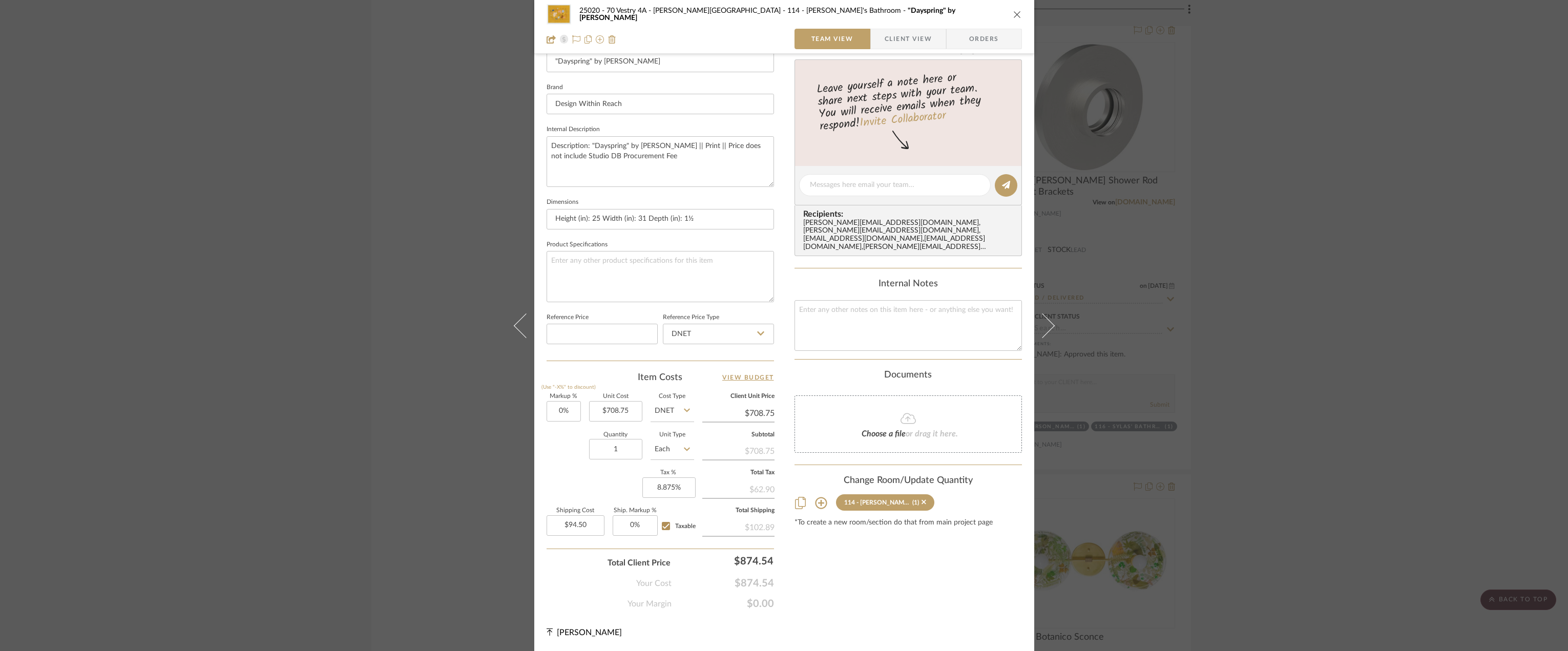
click at [819, 497] on icon at bounding box center [821, 503] width 12 height 12
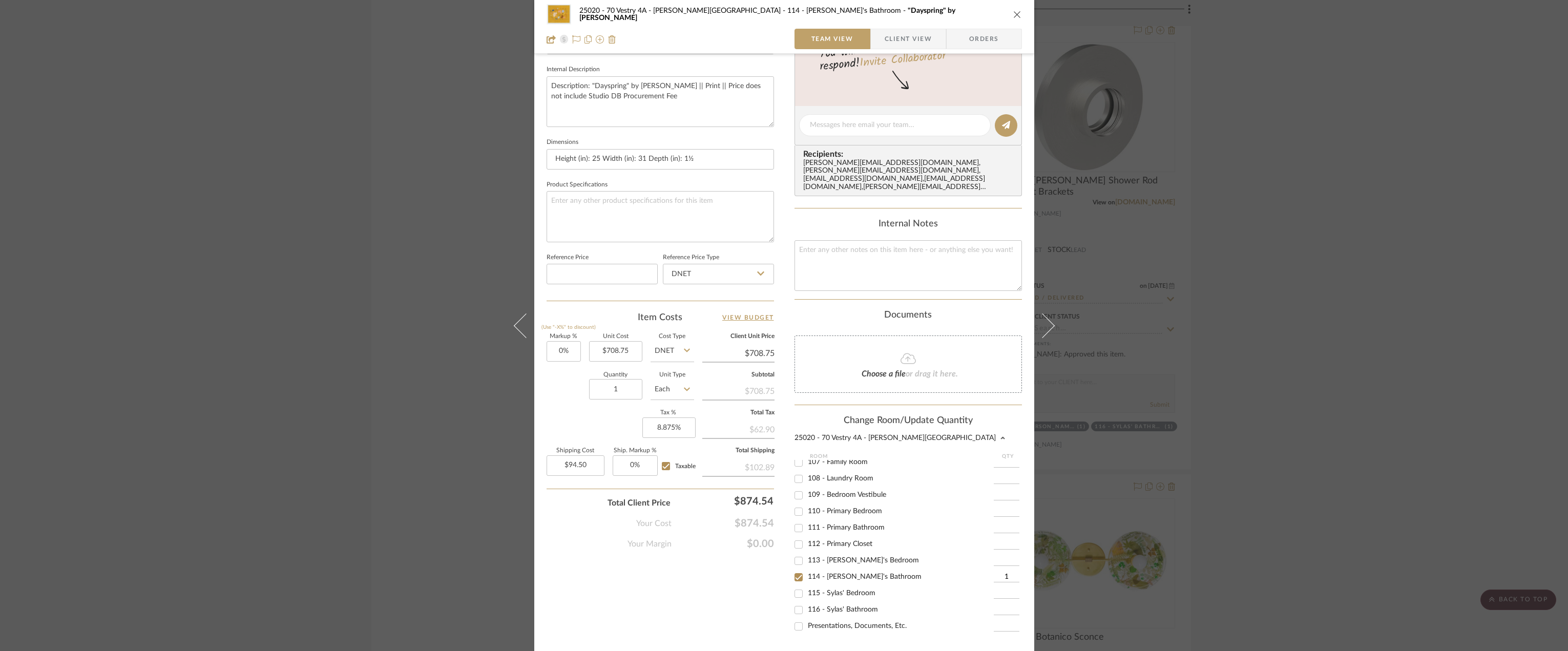
scroll to position [405, 0]
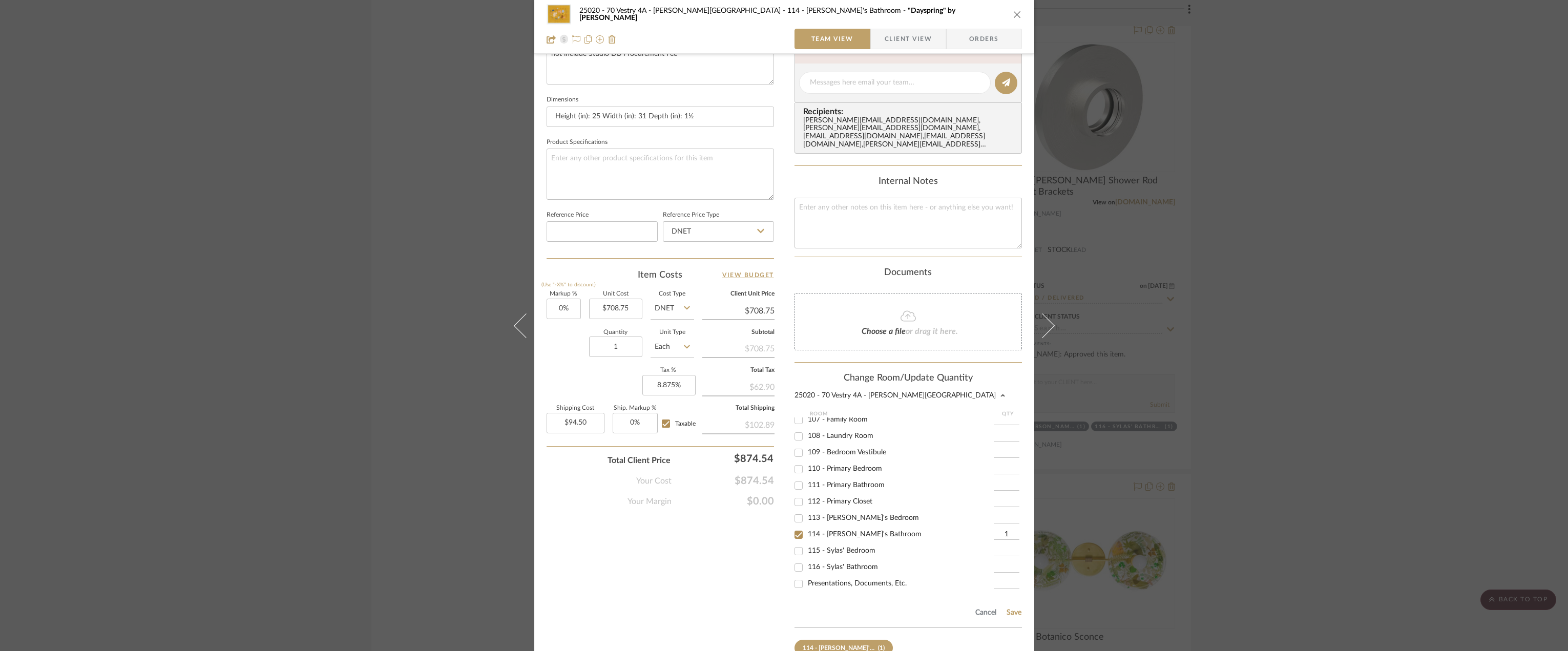
drag, startPoint x: 795, startPoint y: 528, endPoint x: 793, endPoint y: 535, distance: 7.3
click at [795, 527] on input "114 - [PERSON_NAME]'s Bathroom" at bounding box center [799, 534] width 16 height 16
checkbox input "false"
click at [797, 510] on input "113 - [PERSON_NAME]'s Bedroom" at bounding box center [799, 518] width 16 height 16
checkbox input "true"
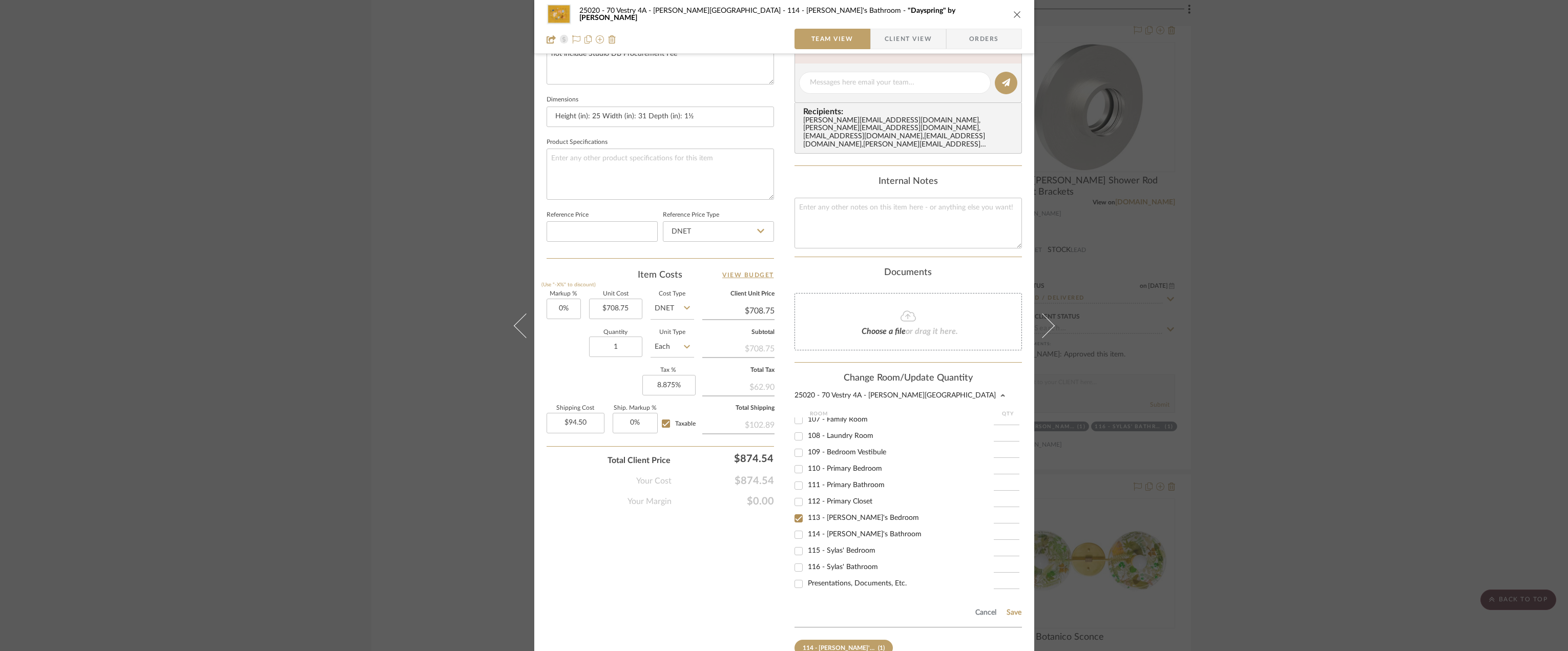
type input "1"
click at [1012, 608] on button "Save" at bounding box center [1014, 612] width 16 height 8
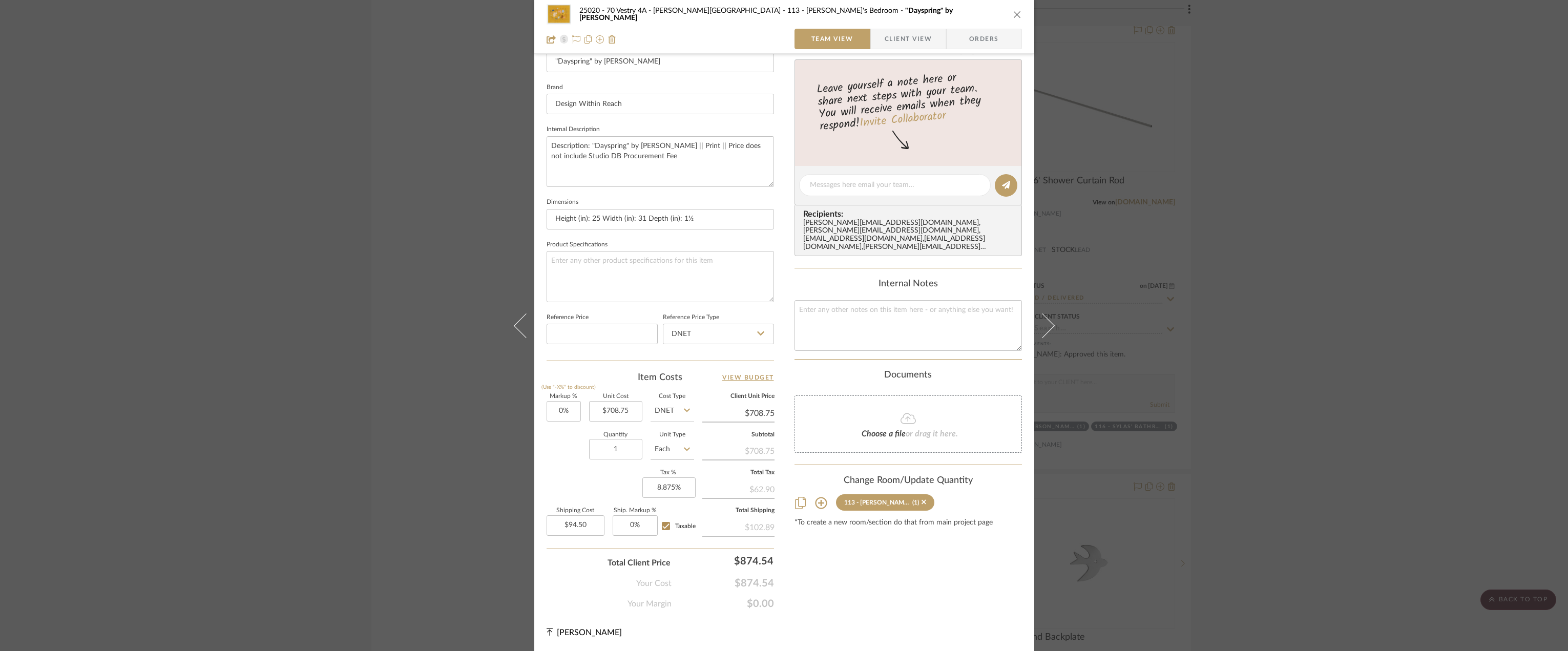
scroll to position [302, 0]
click at [1311, 215] on div "25020 - 70 Vestry 4A - [PERSON_NAME] 113 - [PERSON_NAME]'s Bedroom "Dayspring" …" at bounding box center [784, 326] width 1568 height 651
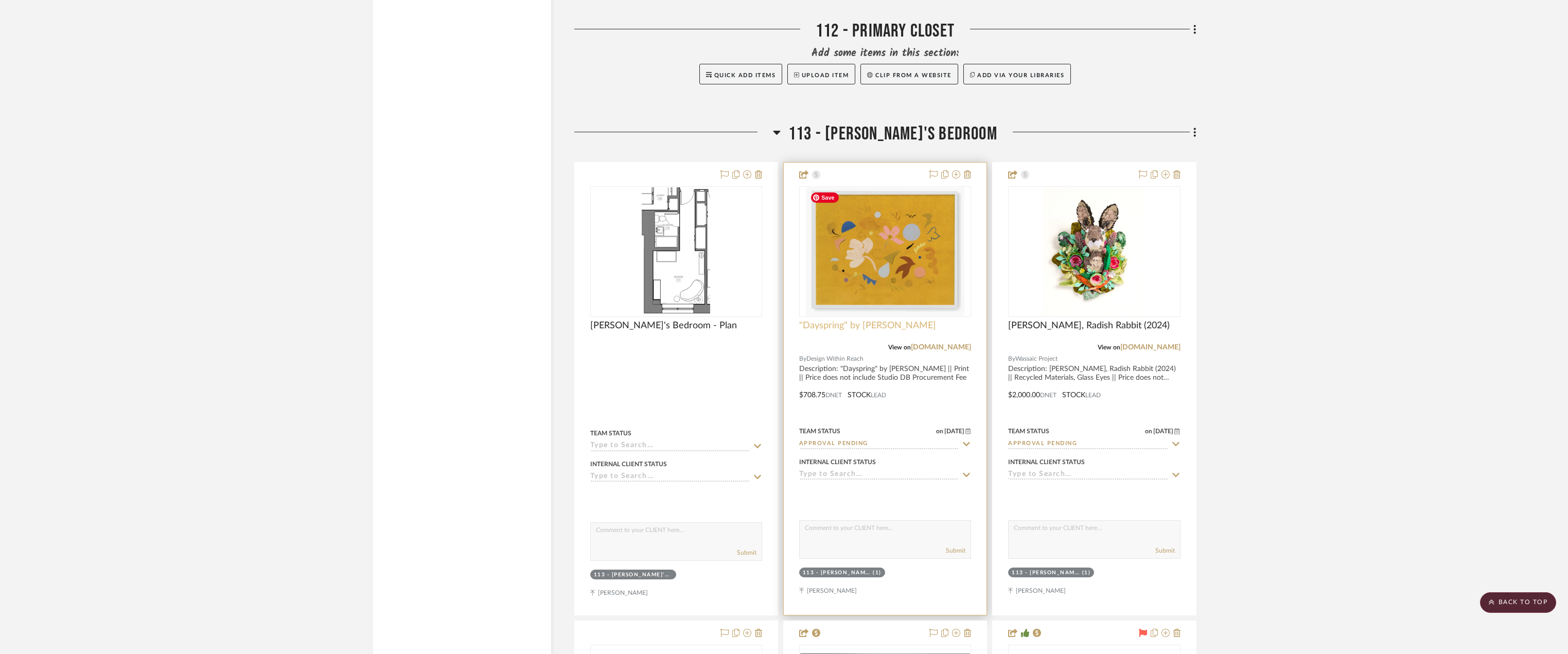
scroll to position [19135, 0]
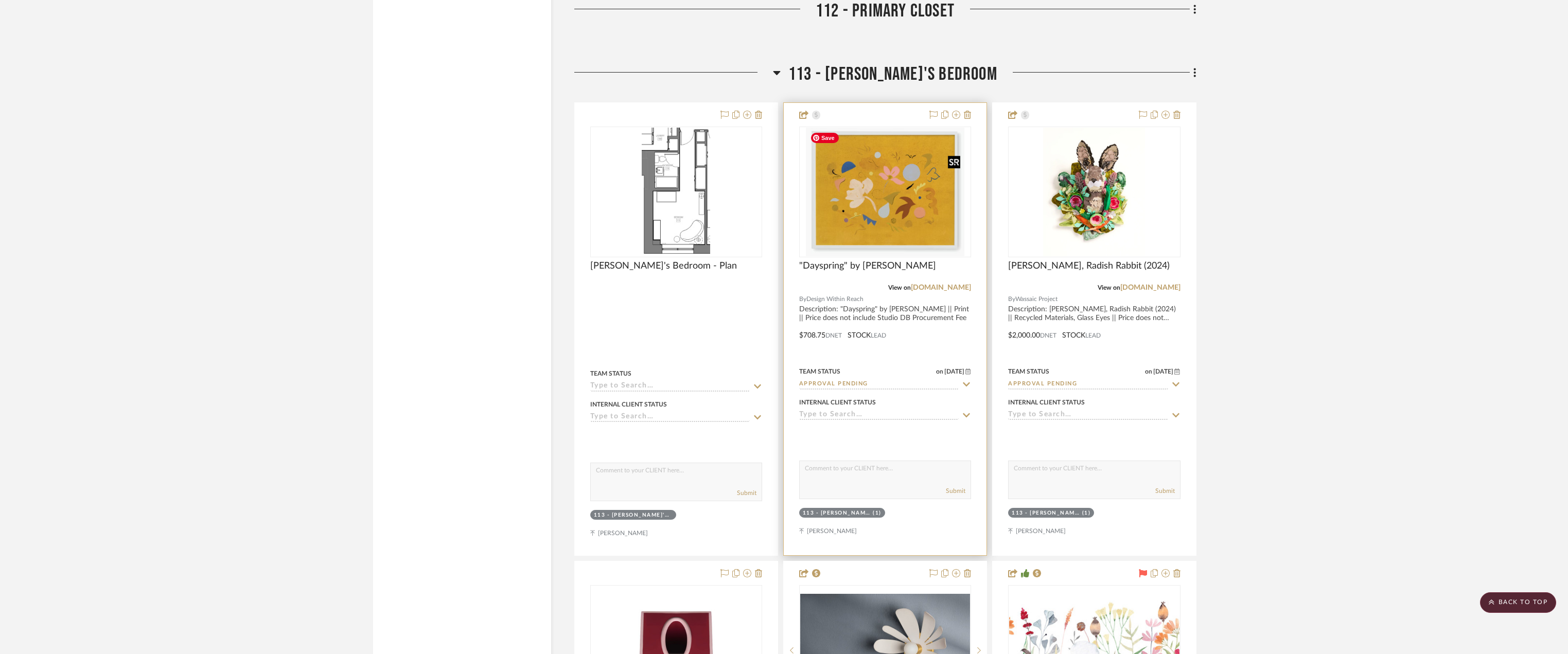
click at [901, 206] on img "0" at bounding box center [885, 192] width 158 height 128
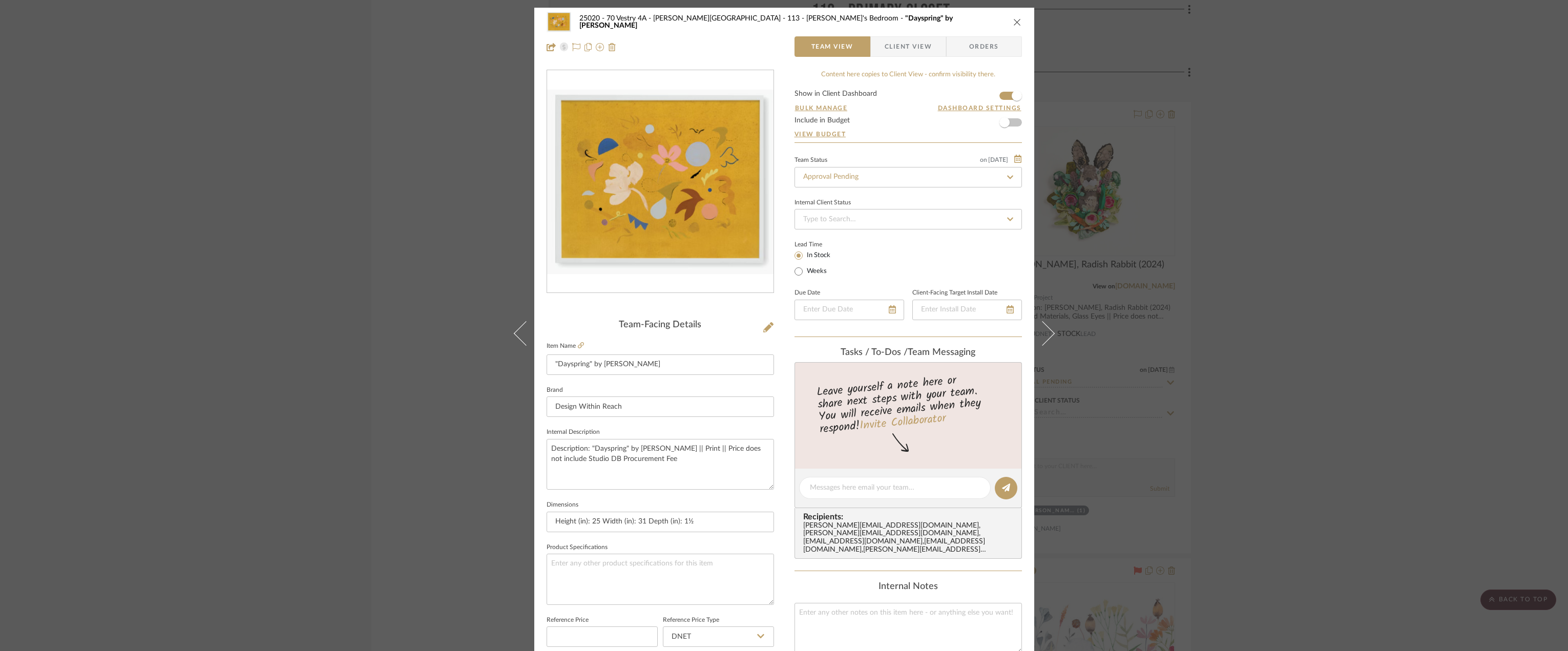
click at [1474, 239] on div "25020 - 70 Vestry 4A - [PERSON_NAME] 113 - [PERSON_NAME]'s Bedroom "Dayspring" …" at bounding box center [784, 326] width 1568 height 651
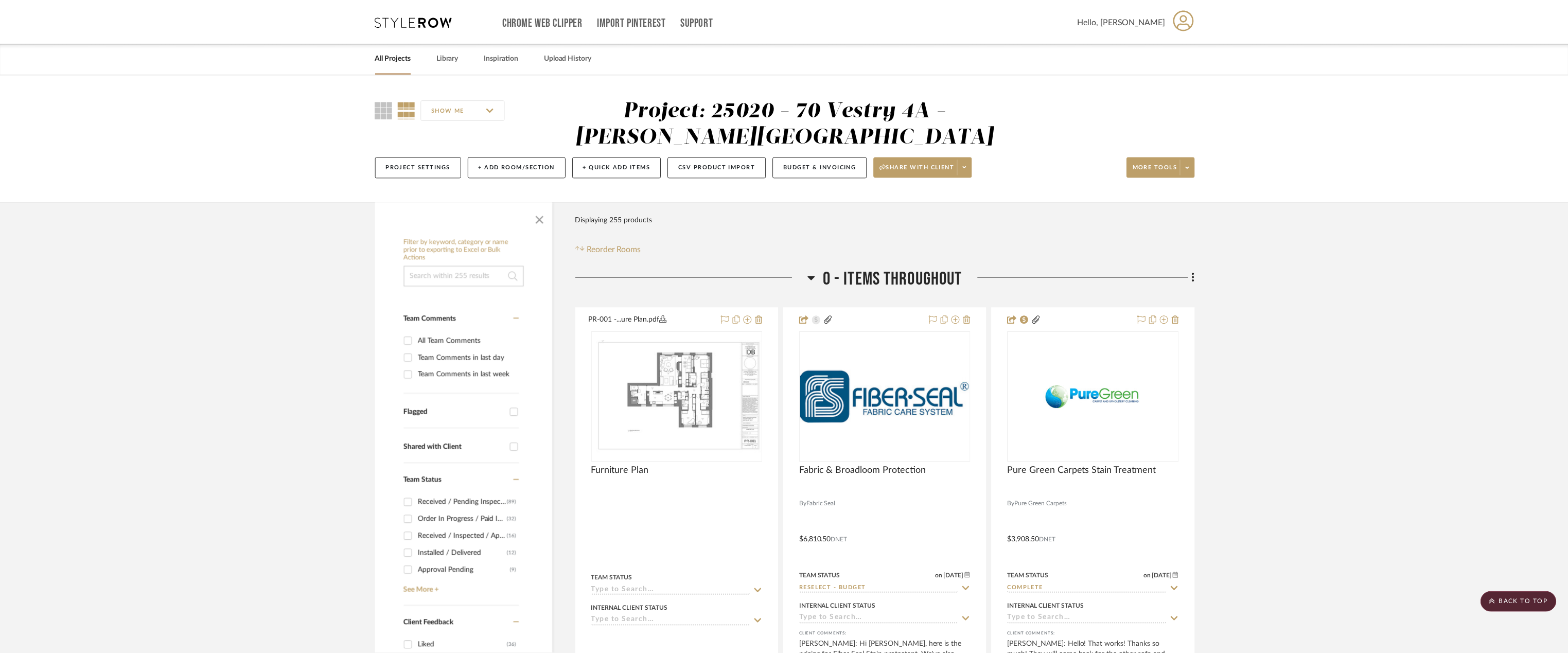
scroll to position [19135, 0]
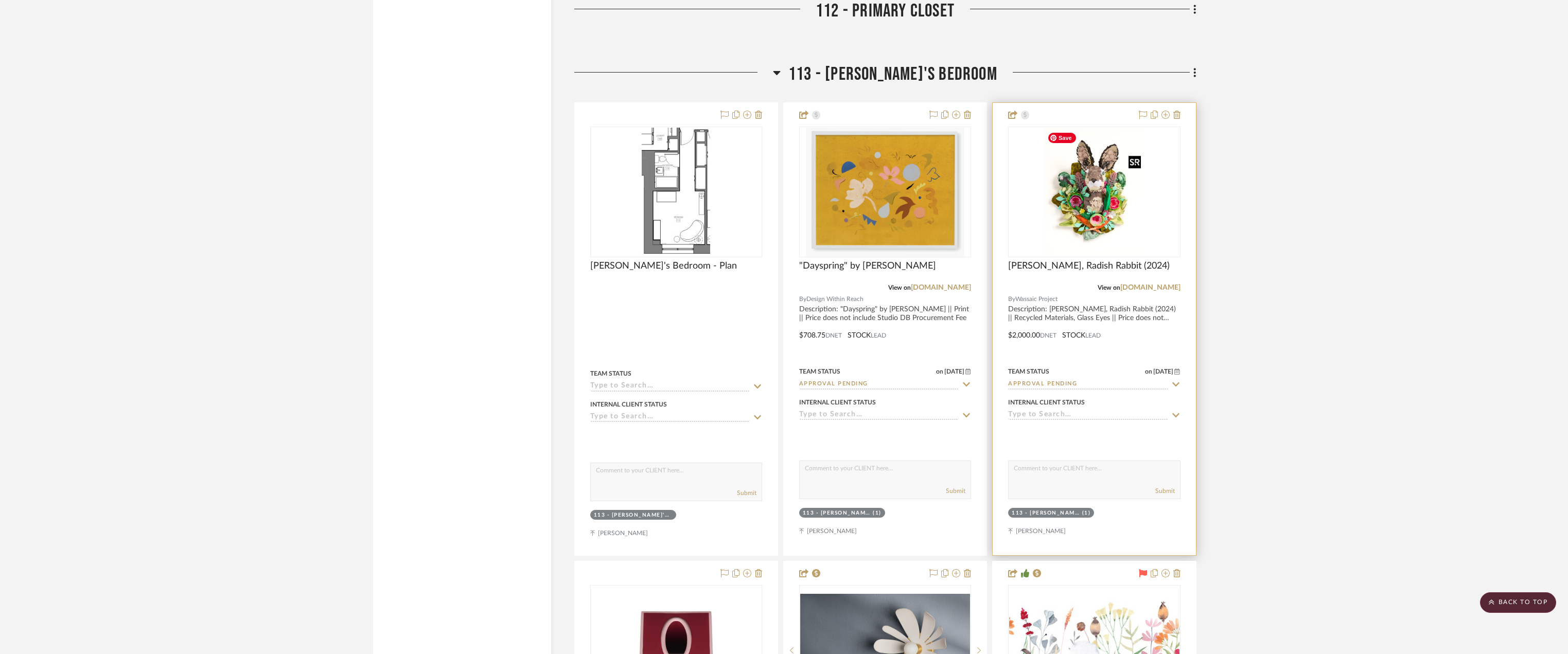
click at [1079, 219] on img "0" at bounding box center [1094, 192] width 102 height 128
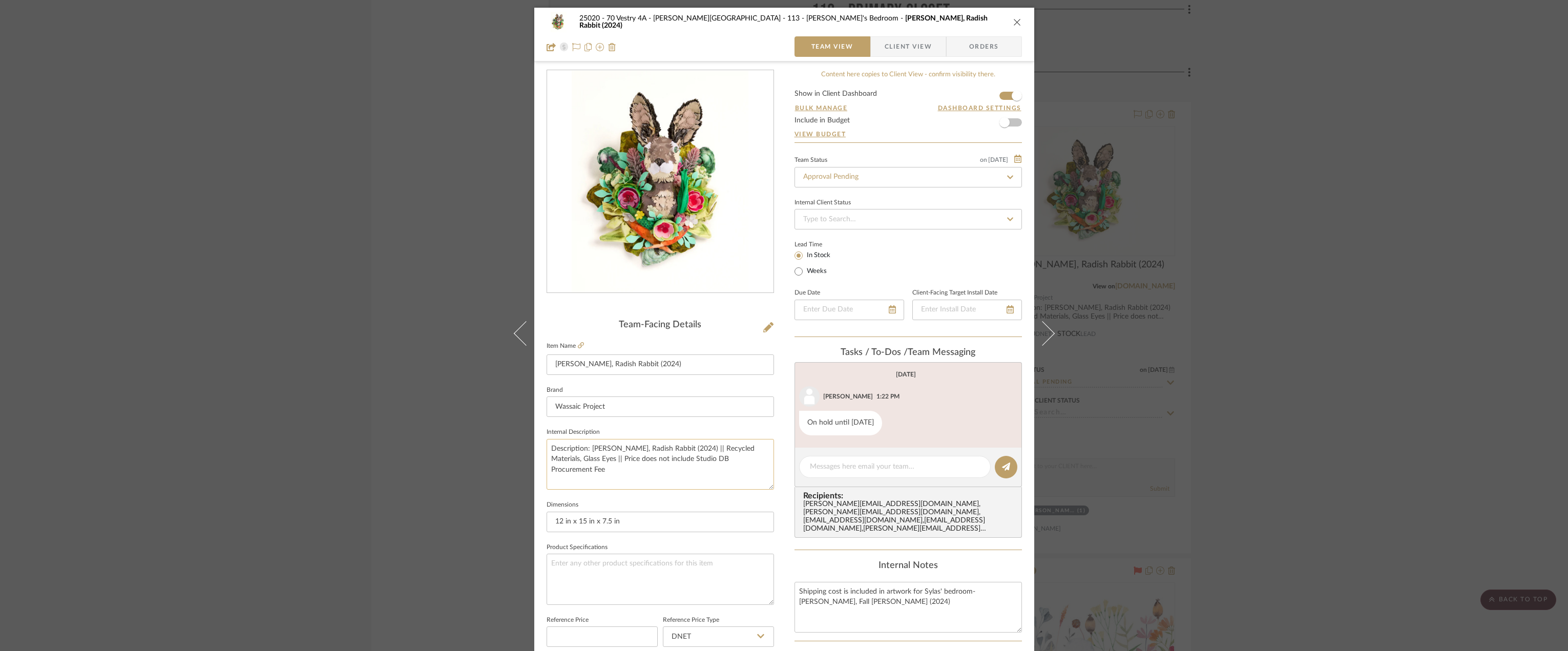
scroll to position [302, 0]
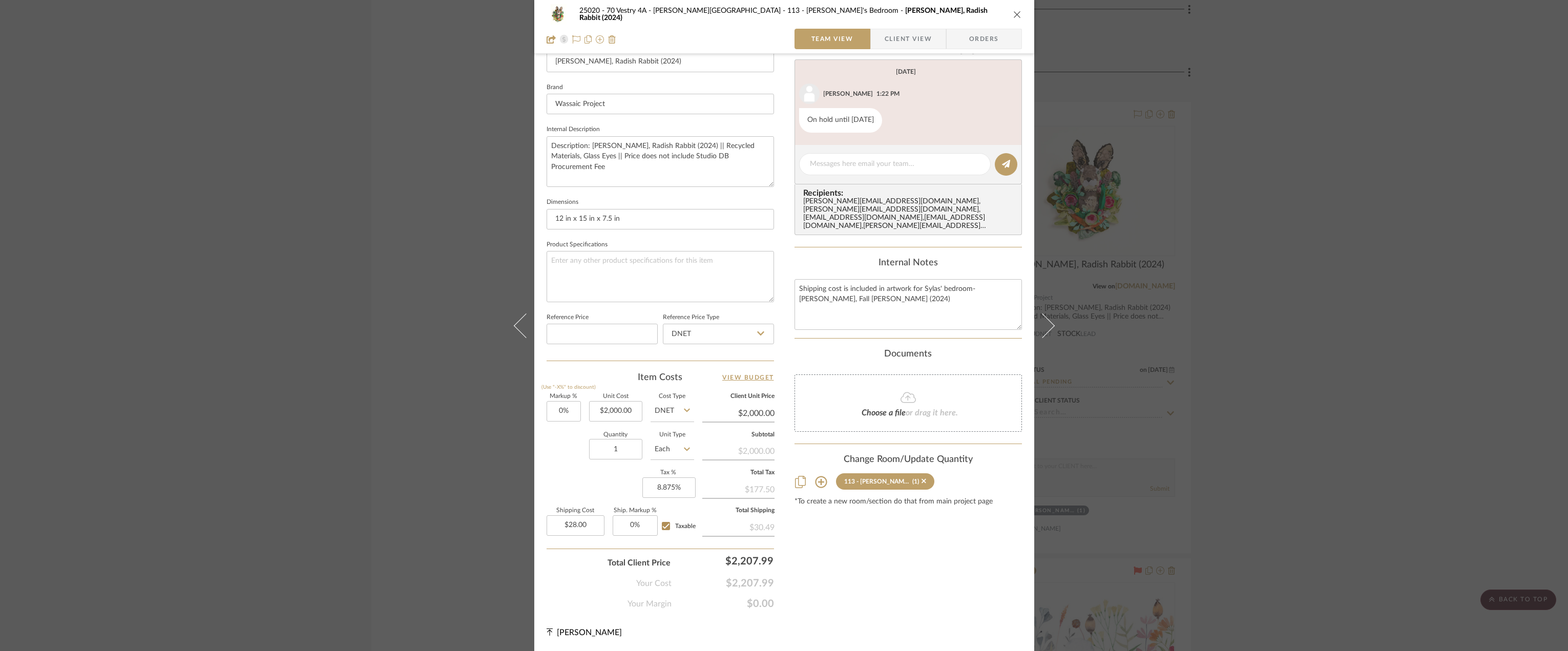
click at [1291, 373] on div "25020 - 70 Vestry 4A - [PERSON_NAME] 113 - [PERSON_NAME]'s Bedroom Calder Kamin…" at bounding box center [784, 326] width 1568 height 651
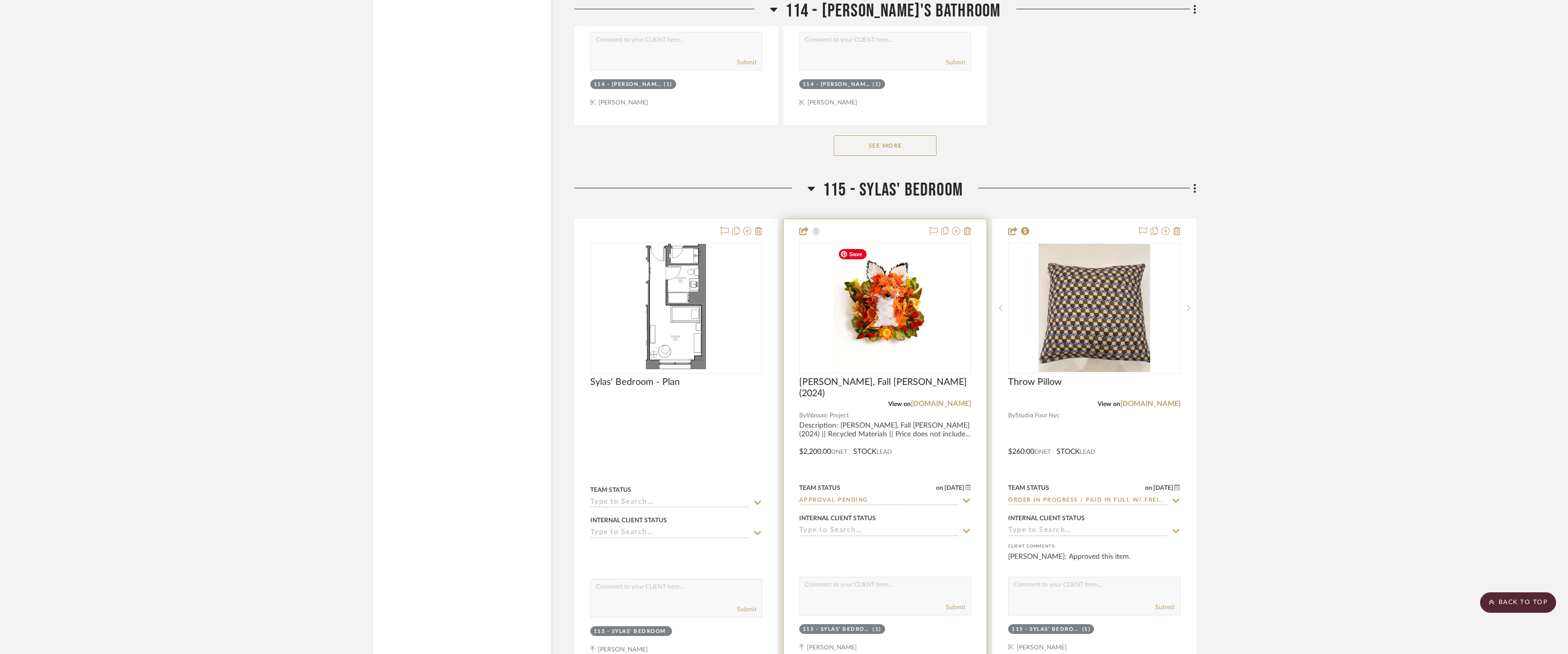
scroll to position [22067, 0]
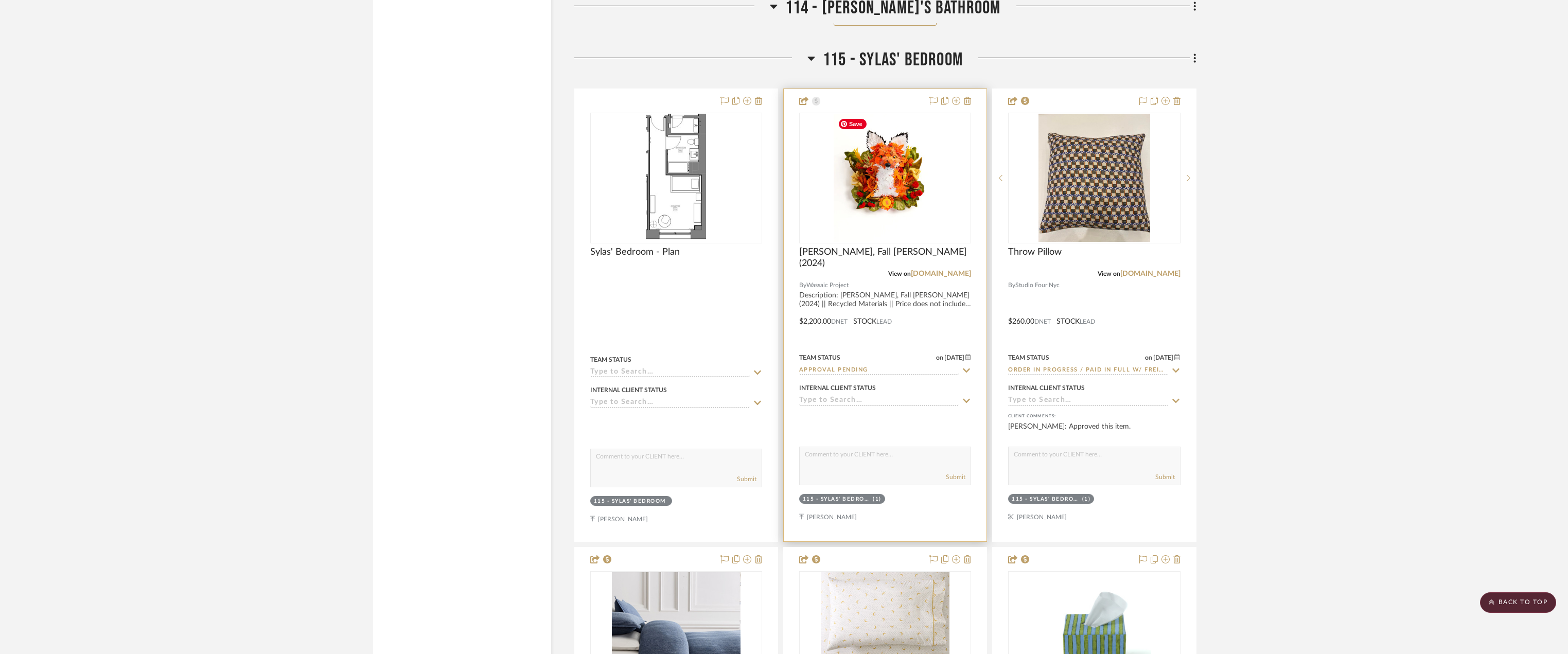
click at [896, 174] on img "0" at bounding box center [885, 178] width 103 height 128
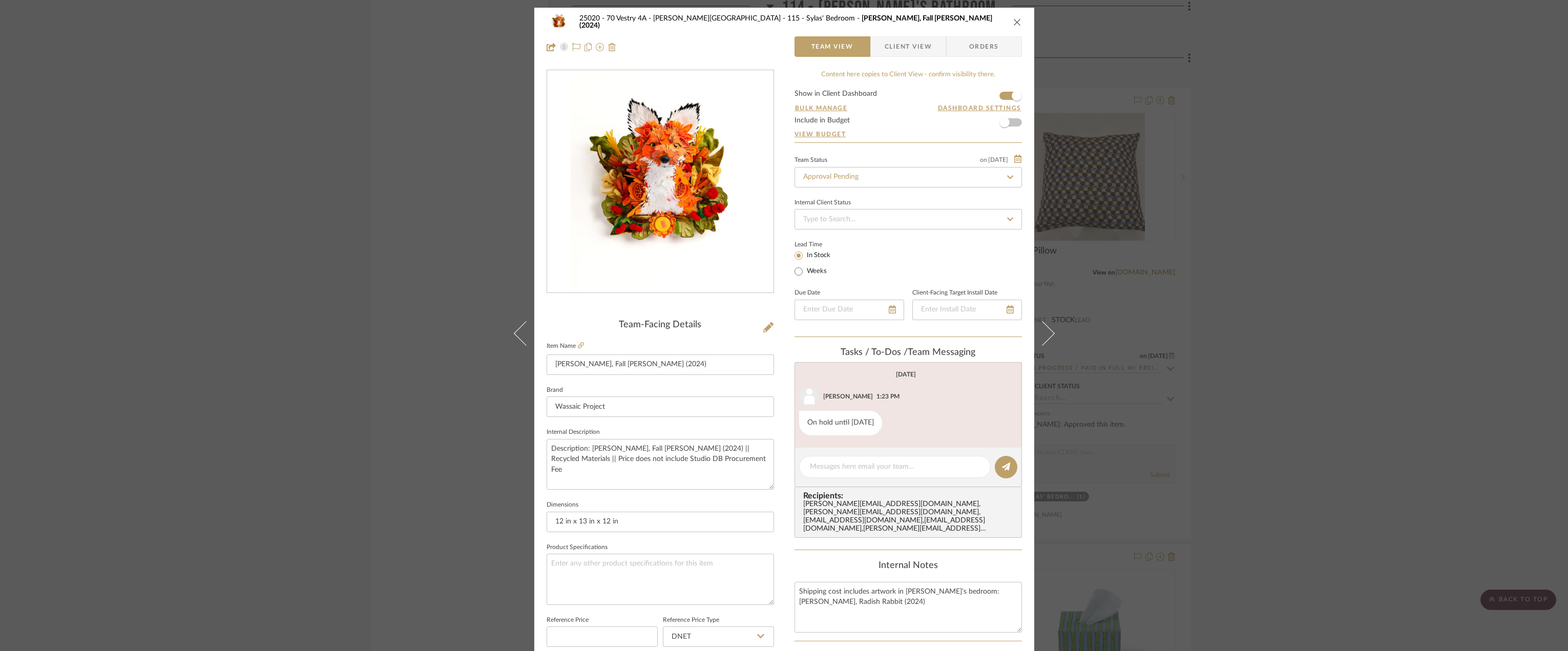
scroll to position [205, 0]
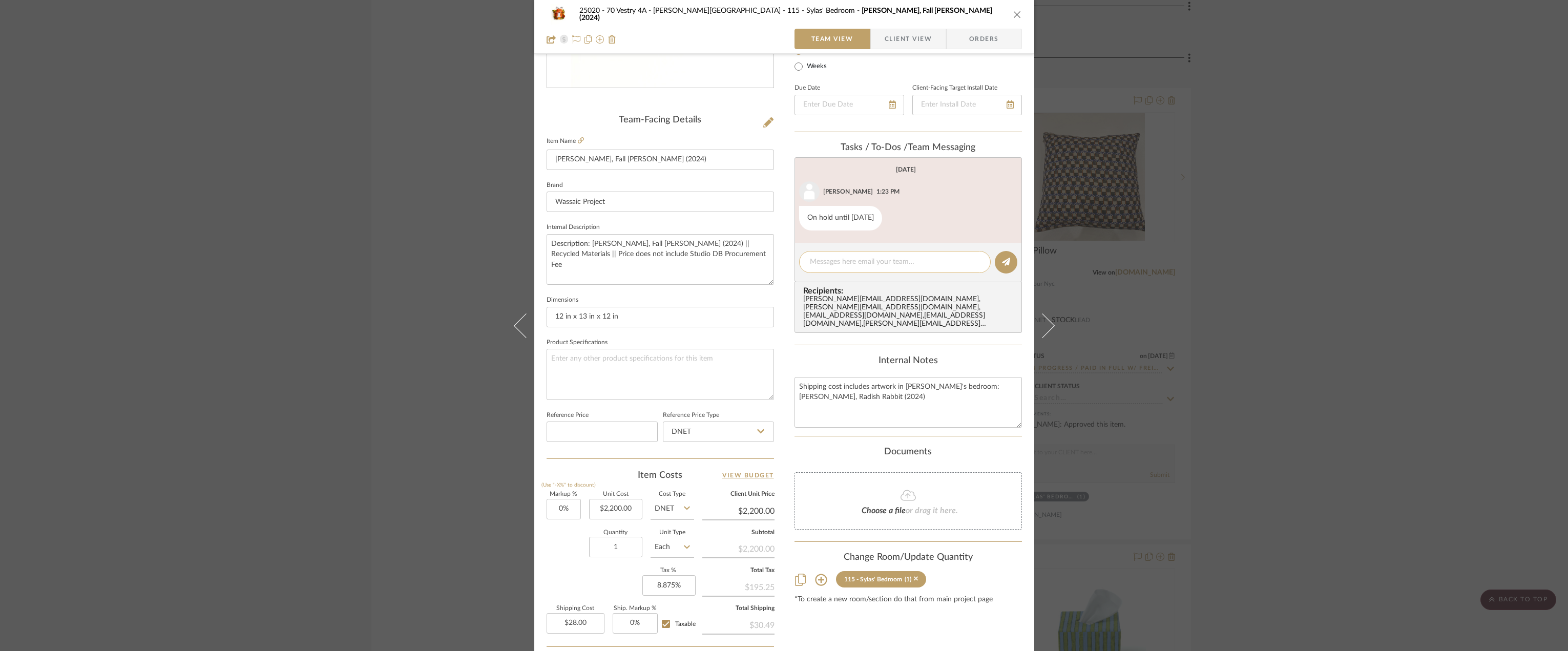
click at [849, 263] on textarea at bounding box center [894, 262] width 170 height 11
type textarea "H"
click at [1253, 333] on div "25020 - 70 Vestry 4A - [PERSON_NAME] 115 - [PERSON_NAME]' Bedroom Calder Kamin,…" at bounding box center [784, 326] width 1568 height 651
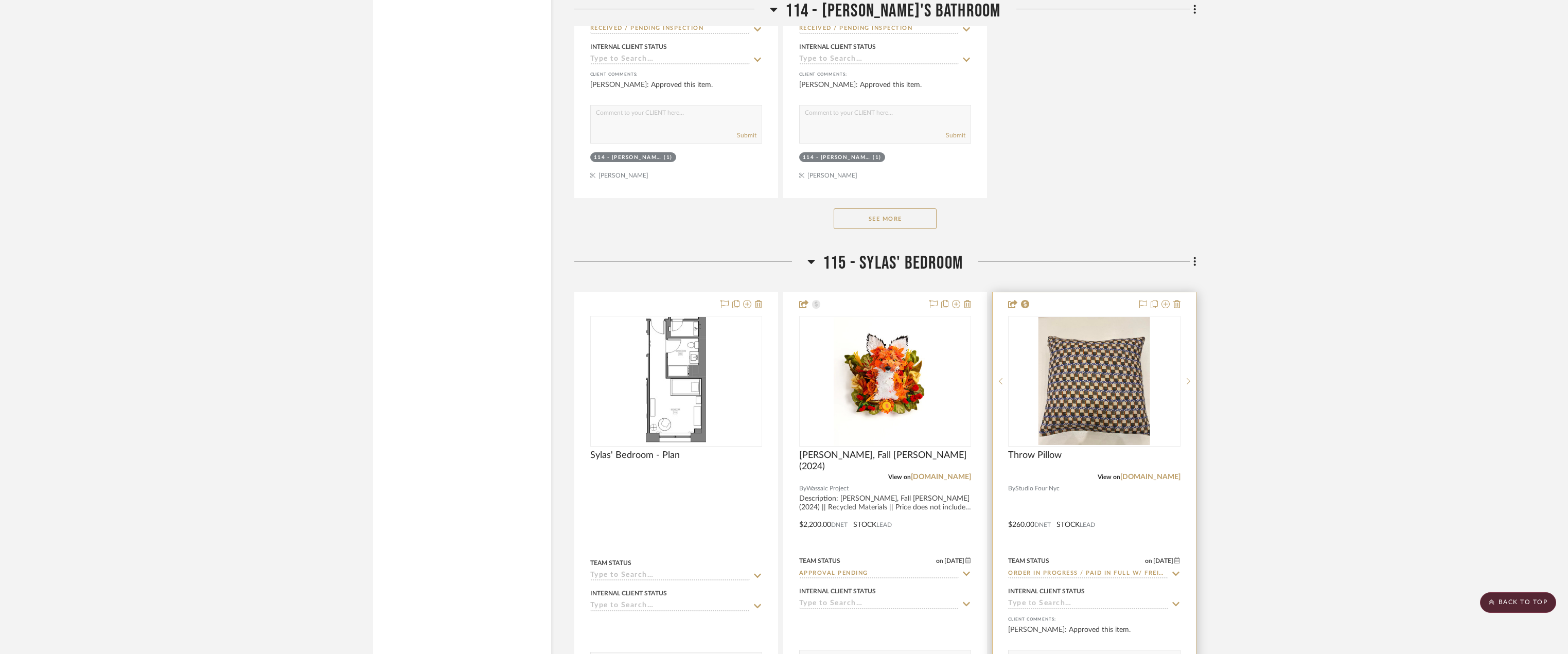
scroll to position [21912, 0]
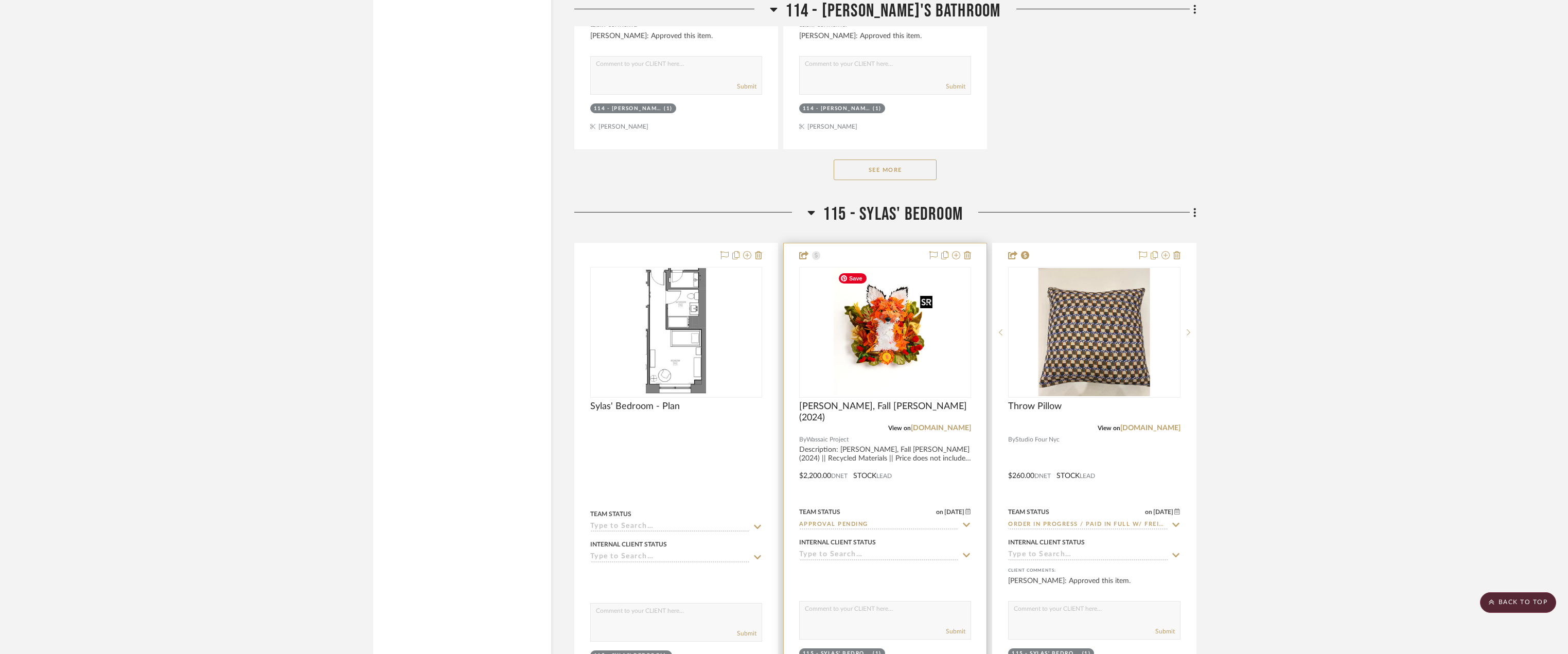
click at [889, 326] on img "0" at bounding box center [885, 332] width 103 height 128
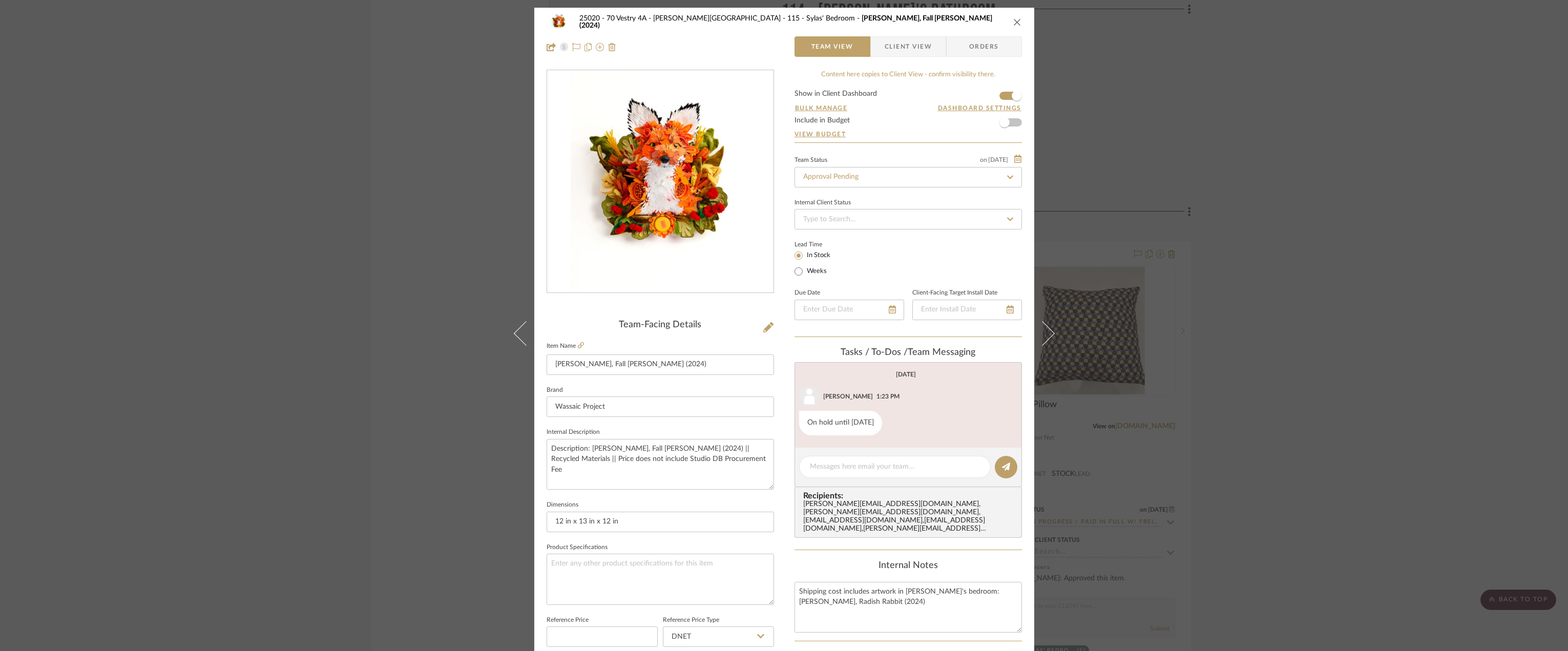
click at [1335, 370] on div "25020 - 70 Vestry 4A - [PERSON_NAME] 115 - [PERSON_NAME]' Bedroom Calder Kamin,…" at bounding box center [784, 326] width 1568 height 651
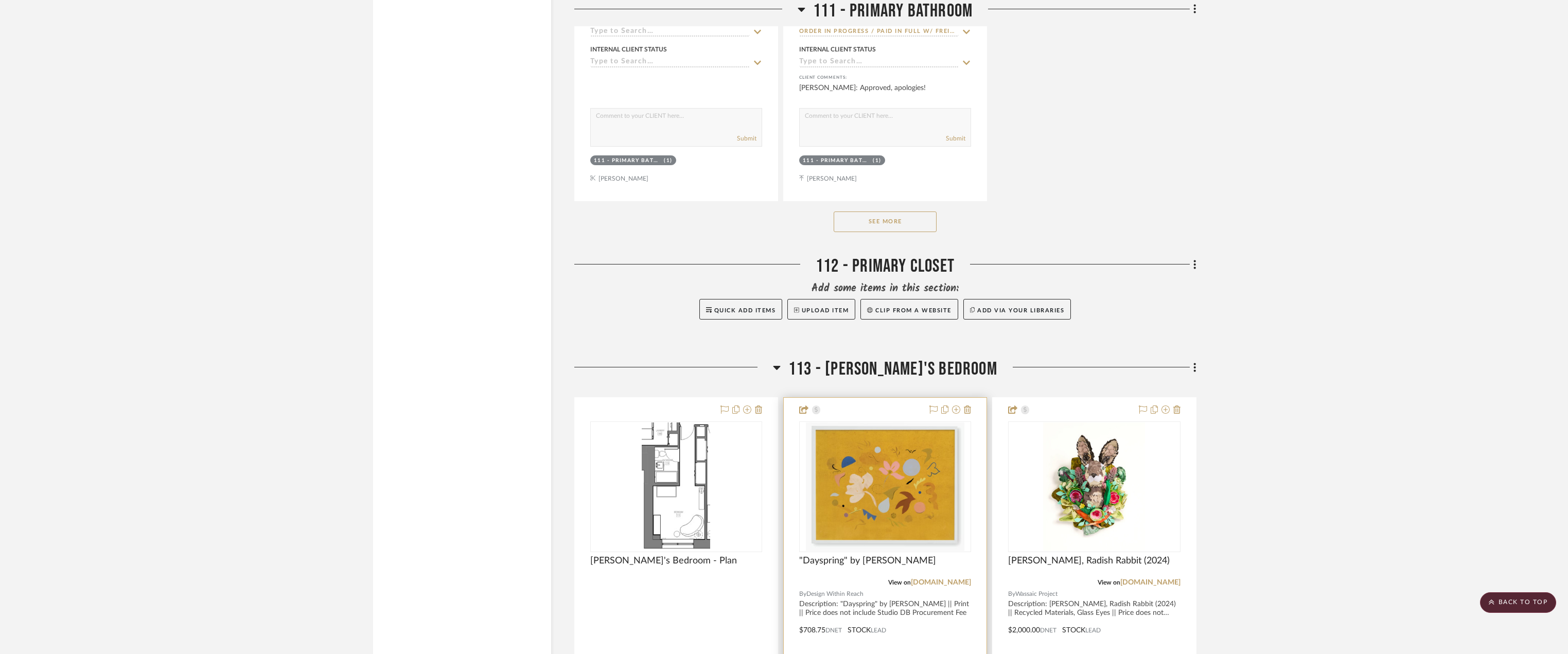
scroll to position [18826, 0]
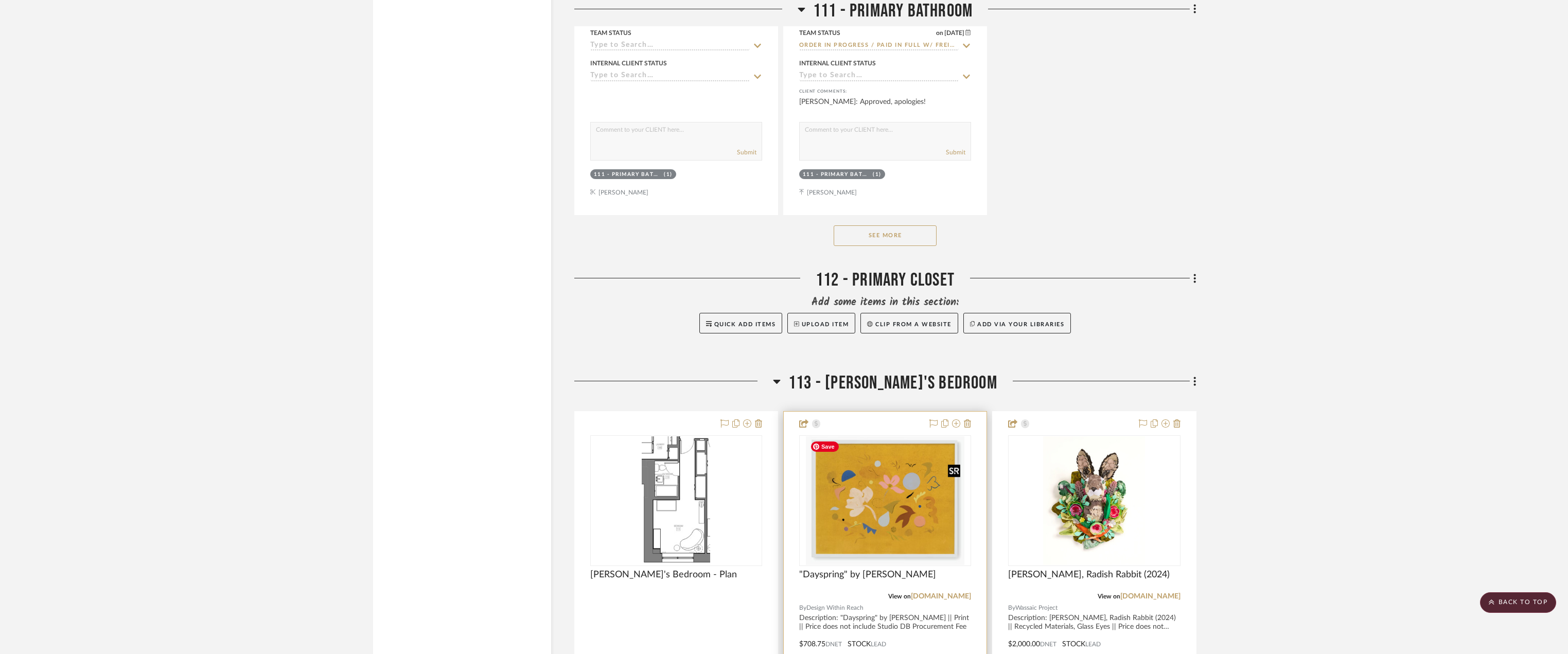
click at [908, 485] on img "0" at bounding box center [885, 501] width 158 height 128
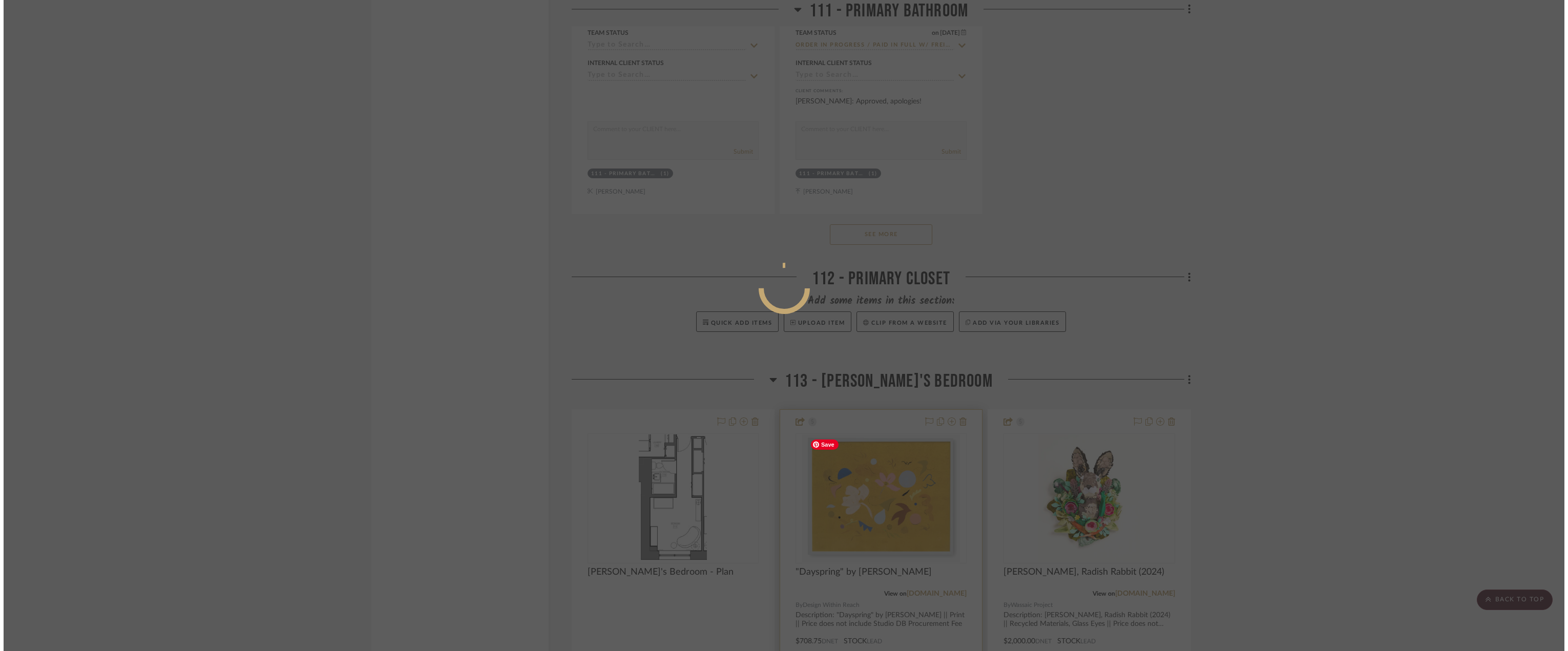
scroll to position [0, 0]
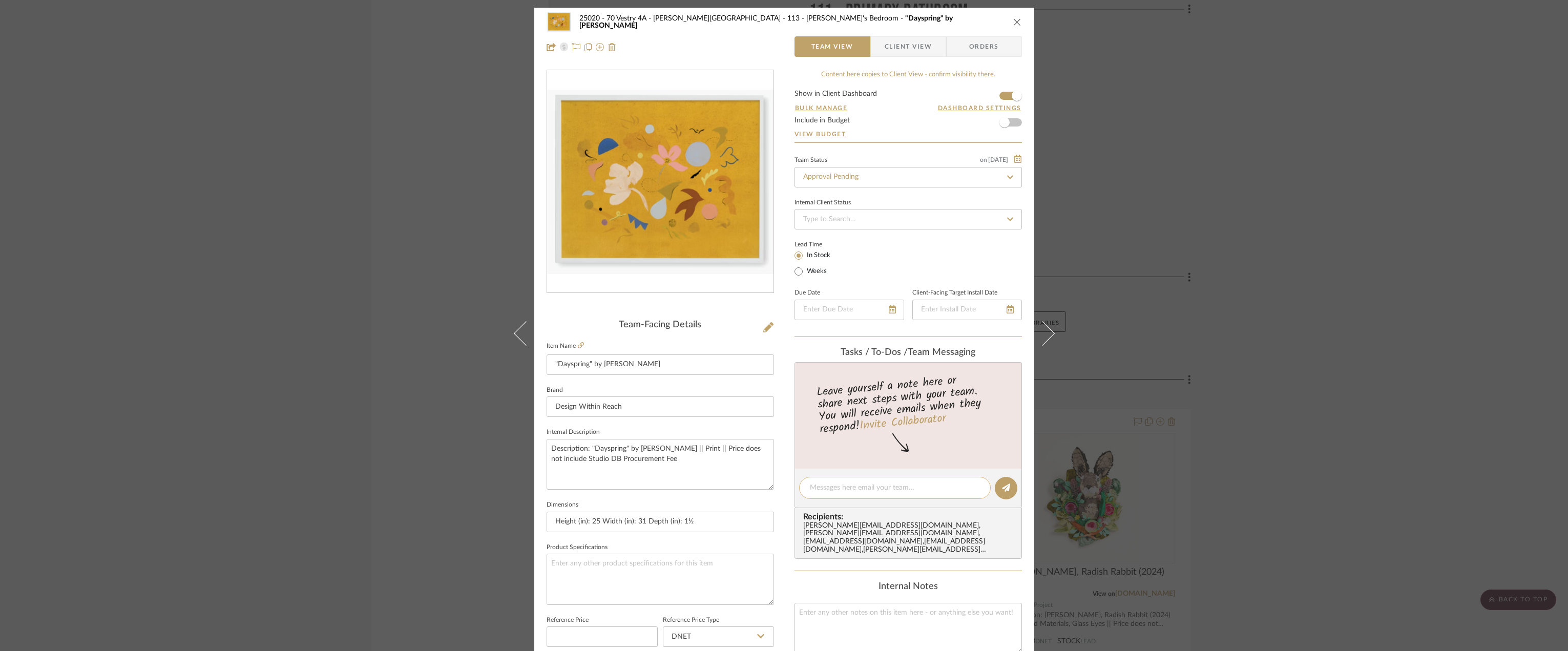
click at [841, 495] on div at bounding box center [895, 487] width 192 height 22
click at [833, 492] on textarea at bounding box center [894, 488] width 170 height 11
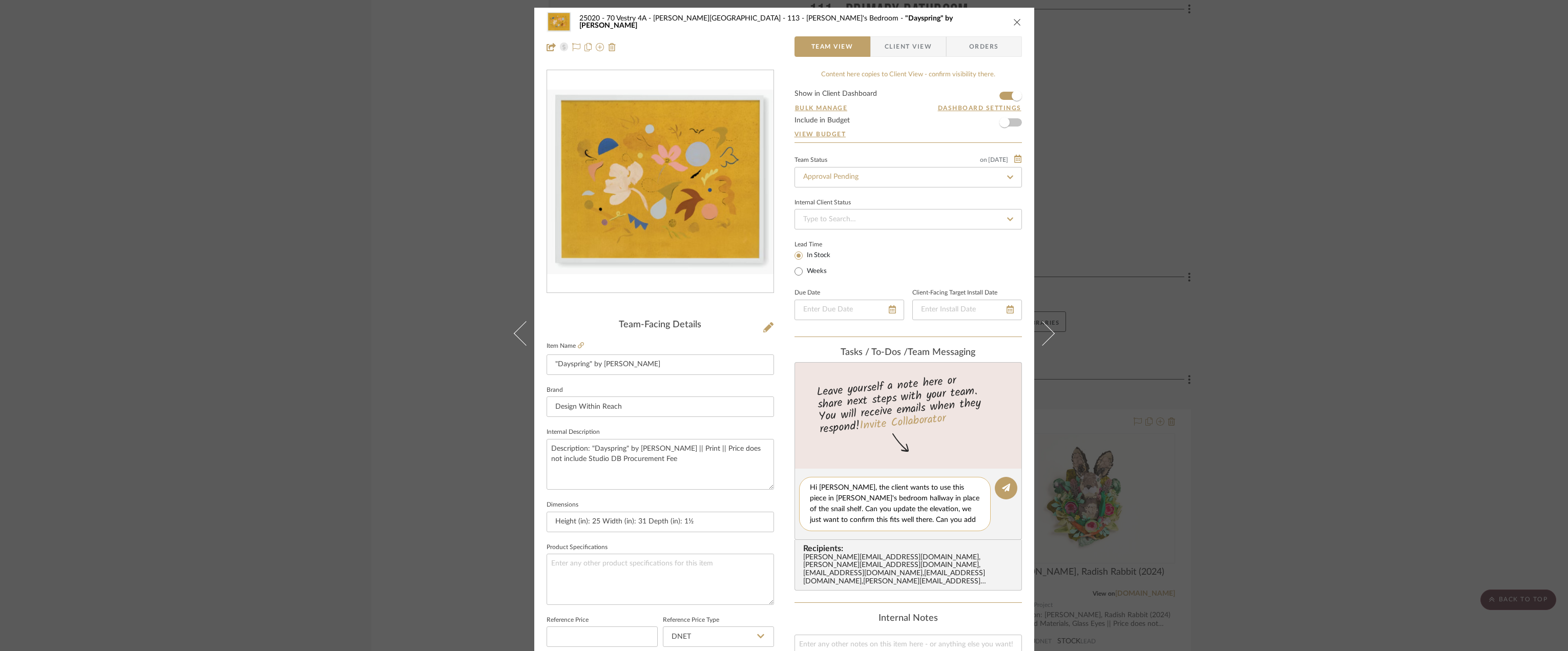
scroll to position [9, 0]
type textarea "Hi [PERSON_NAME], the client wants to use this piece in [PERSON_NAME]'s bedroom…"
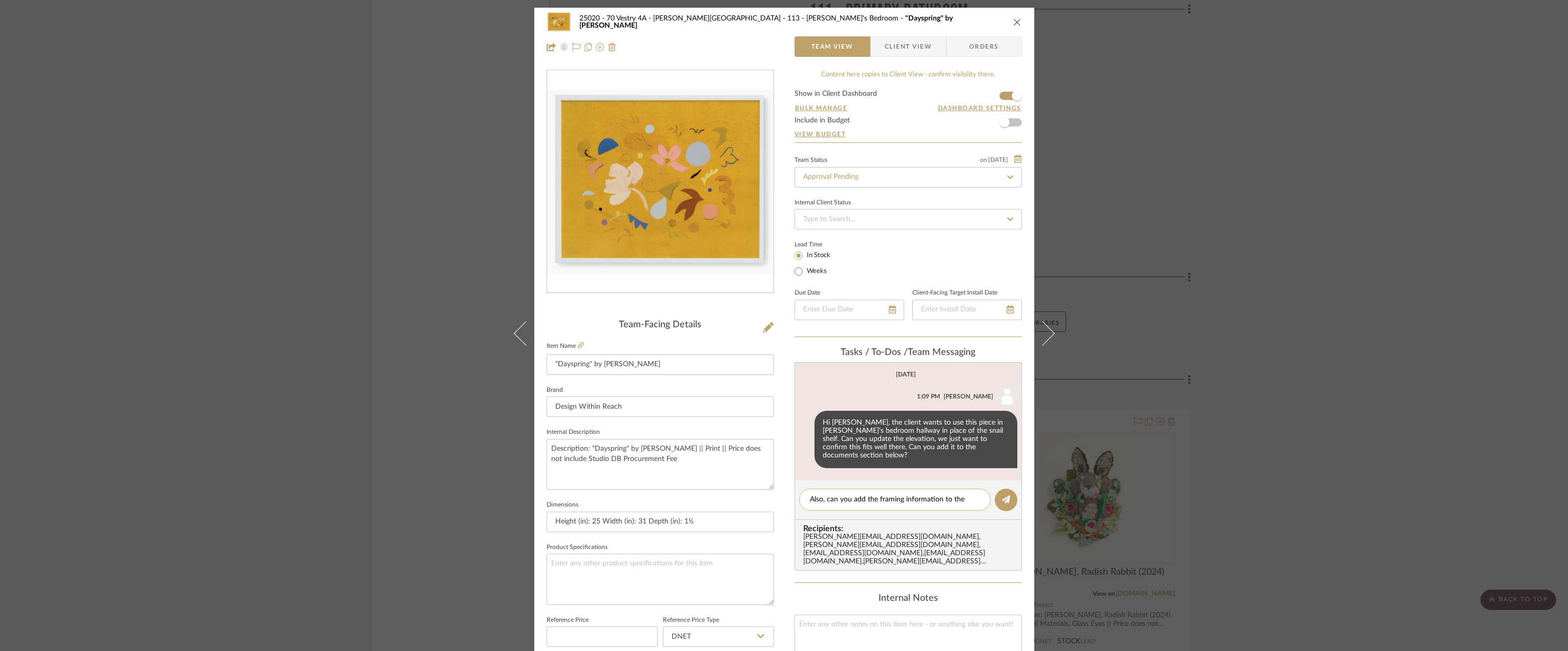
scroll to position [0, 0]
type textarea "Also, can you add the framing information to the client facing description?"
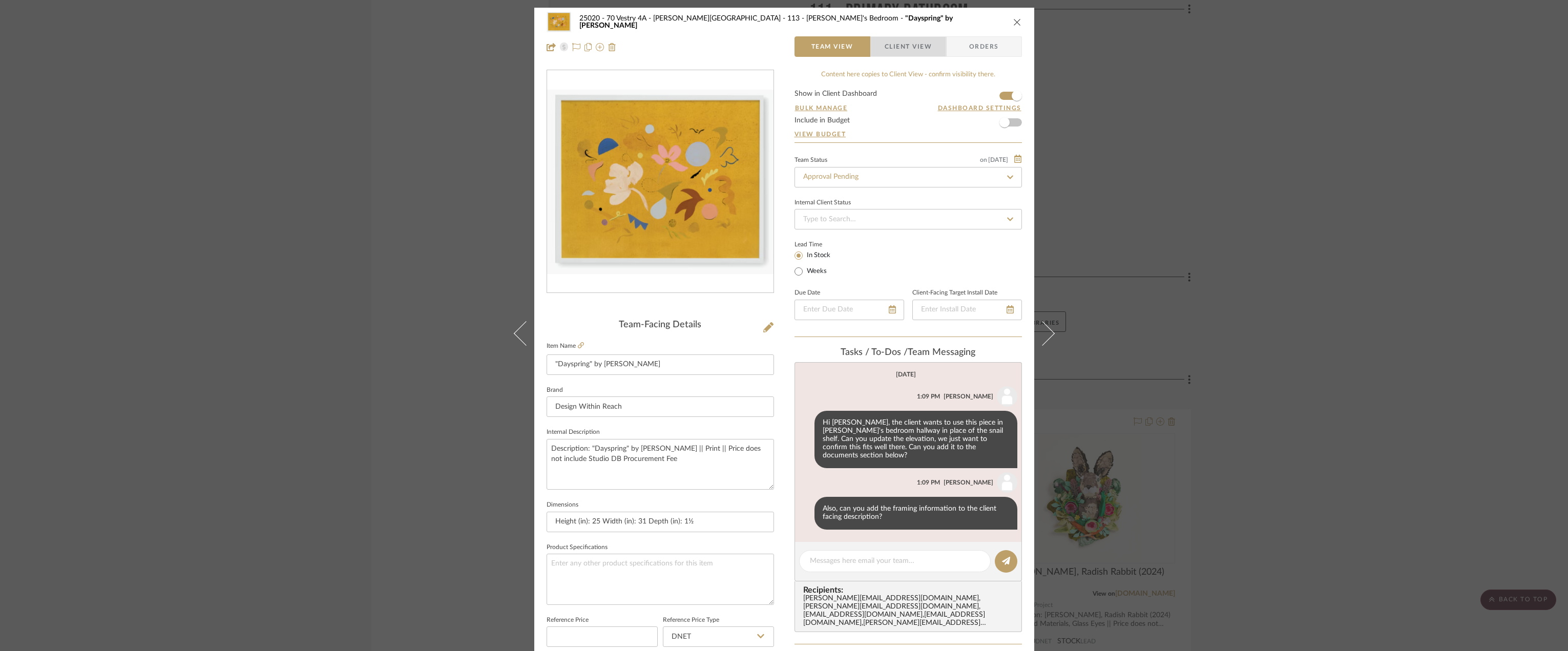
click at [920, 57] on span "Client View" at bounding box center [908, 47] width 47 height 21
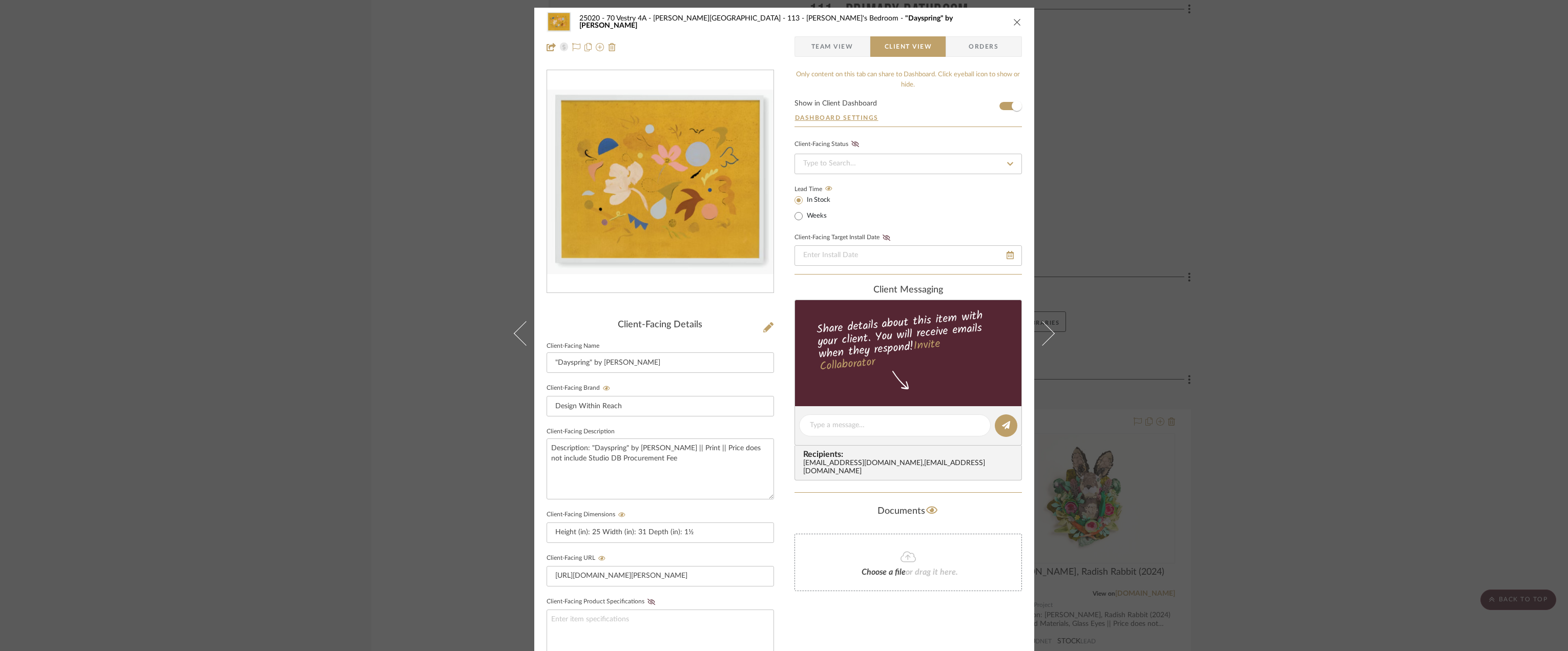
click at [842, 34] on div "25020 - 70 Vestry 4A - [PERSON_NAME] 113 - [PERSON_NAME]'s Bedroom "Dayspring" …" at bounding box center [784, 35] width 500 height 54
click at [814, 53] on span "Team View" at bounding box center [832, 47] width 42 height 21
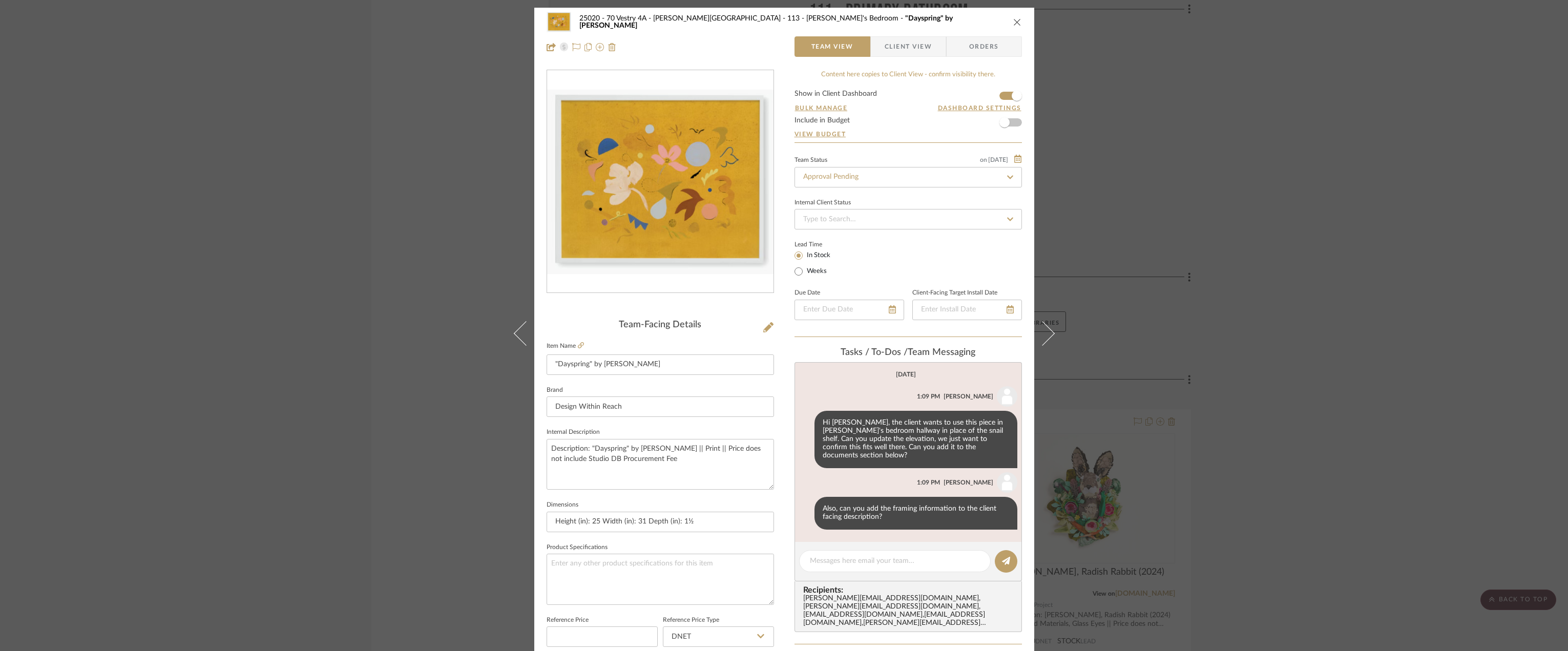
drag, startPoint x: 1012, startPoint y: 23, endPoint x: 1186, endPoint y: 235, distance: 274.3
click at [1013, 23] on icon "close" at bounding box center [1017, 21] width 8 height 8
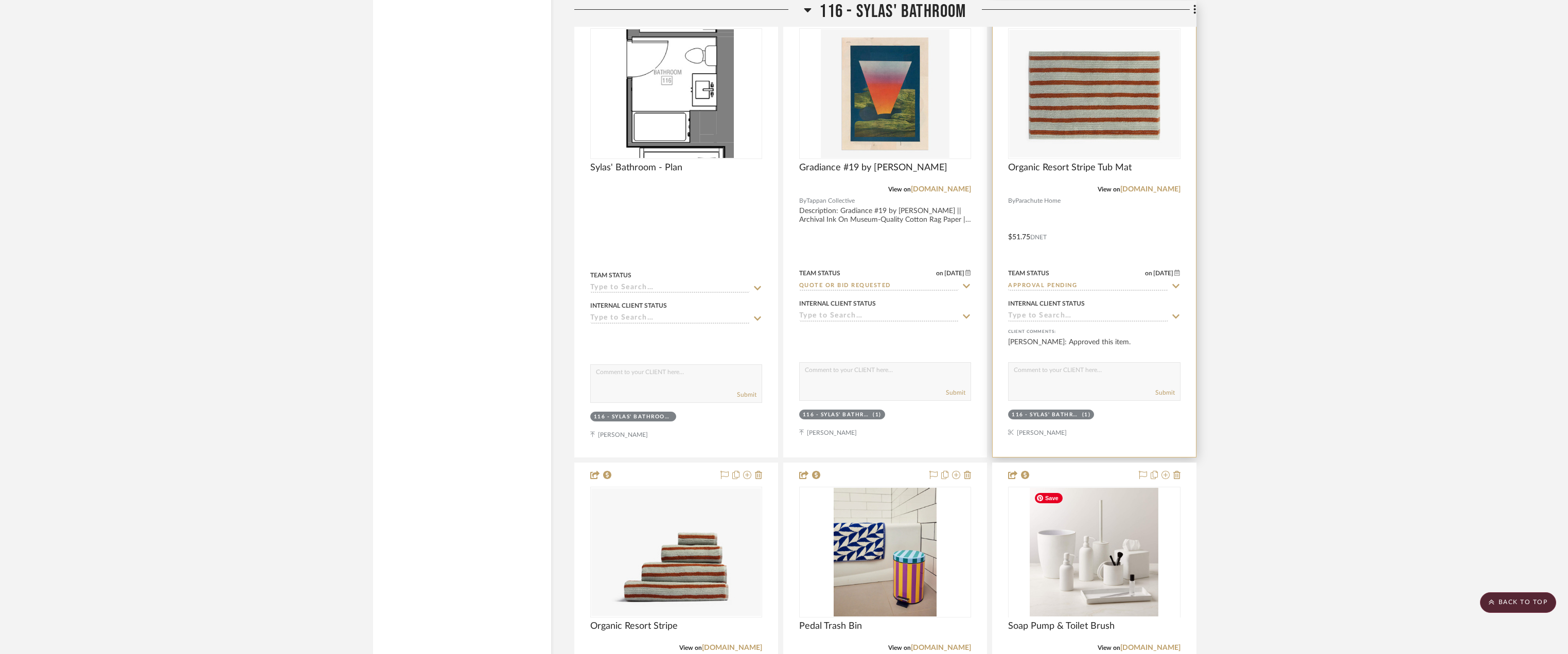
scroll to position [23507, 0]
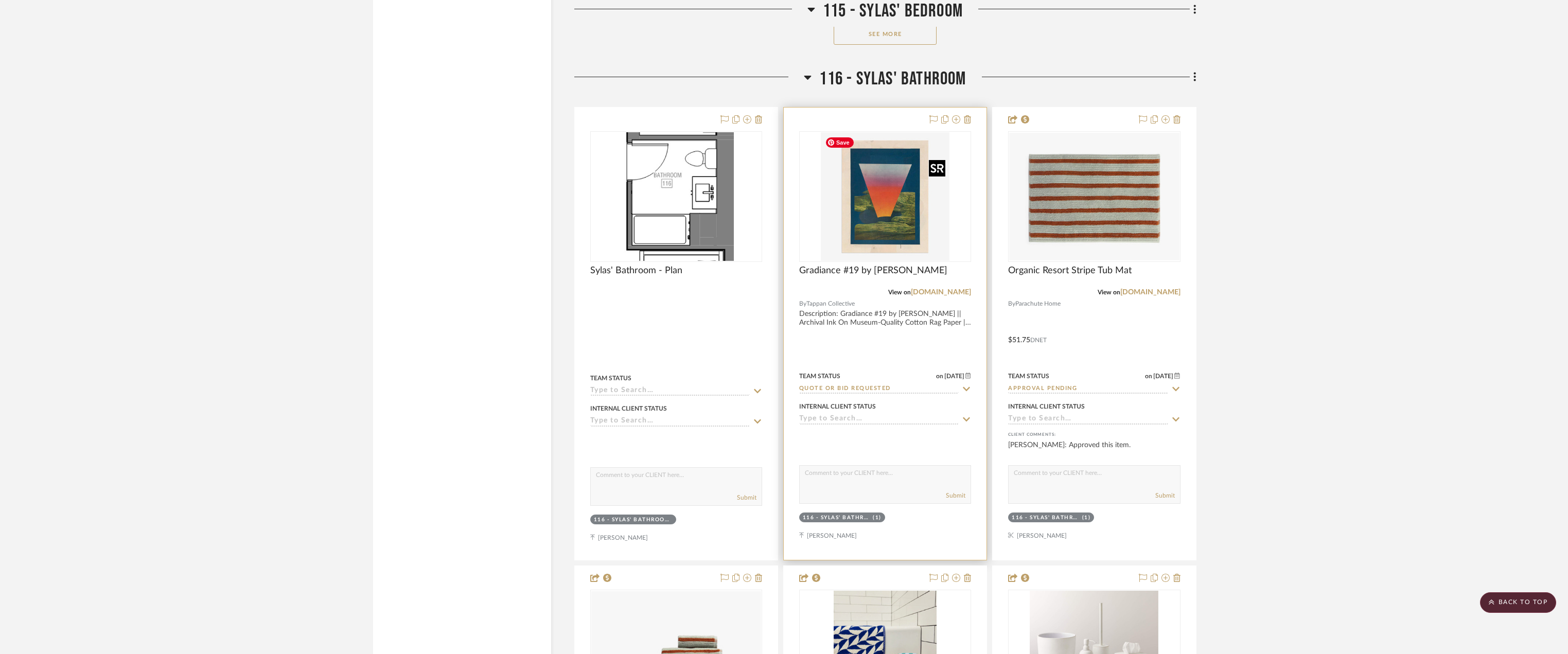
click at [0, 0] on img at bounding box center [0, 0] width 0 height 0
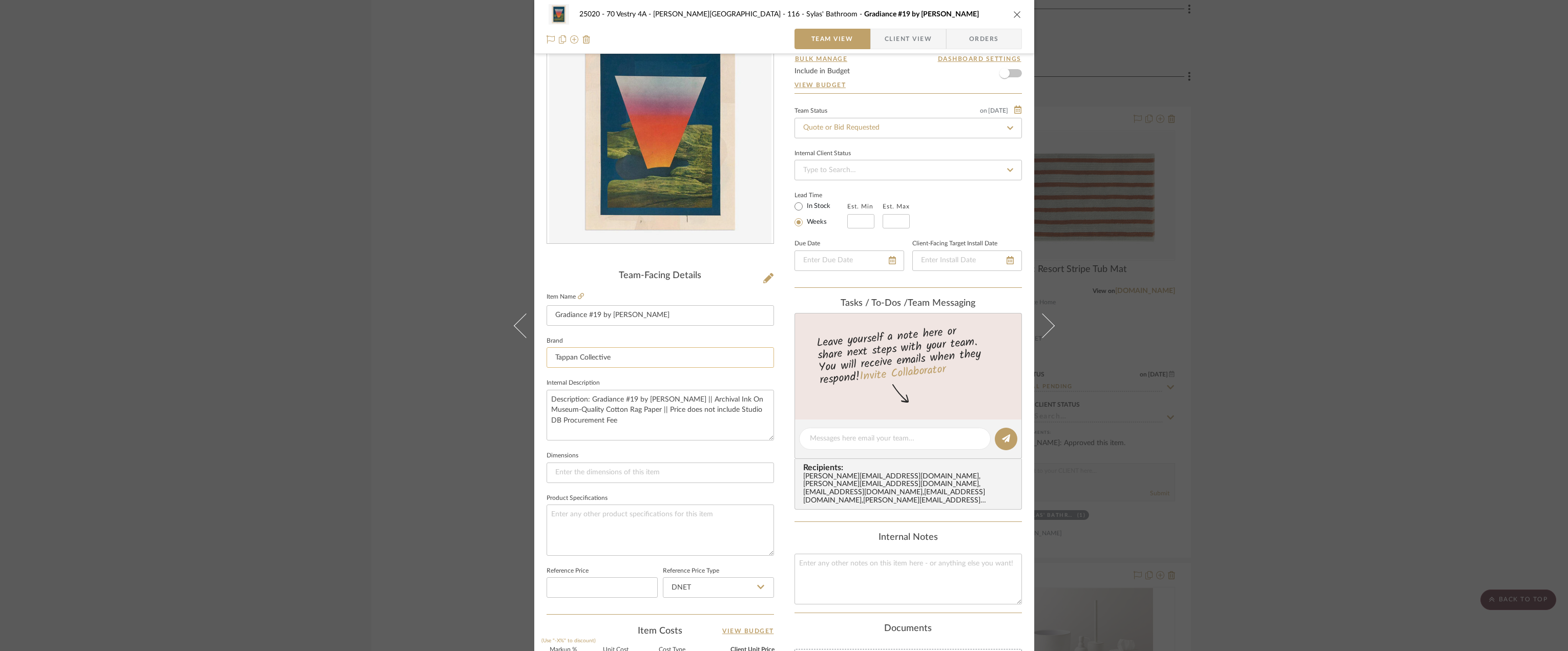
scroll to position [0, 0]
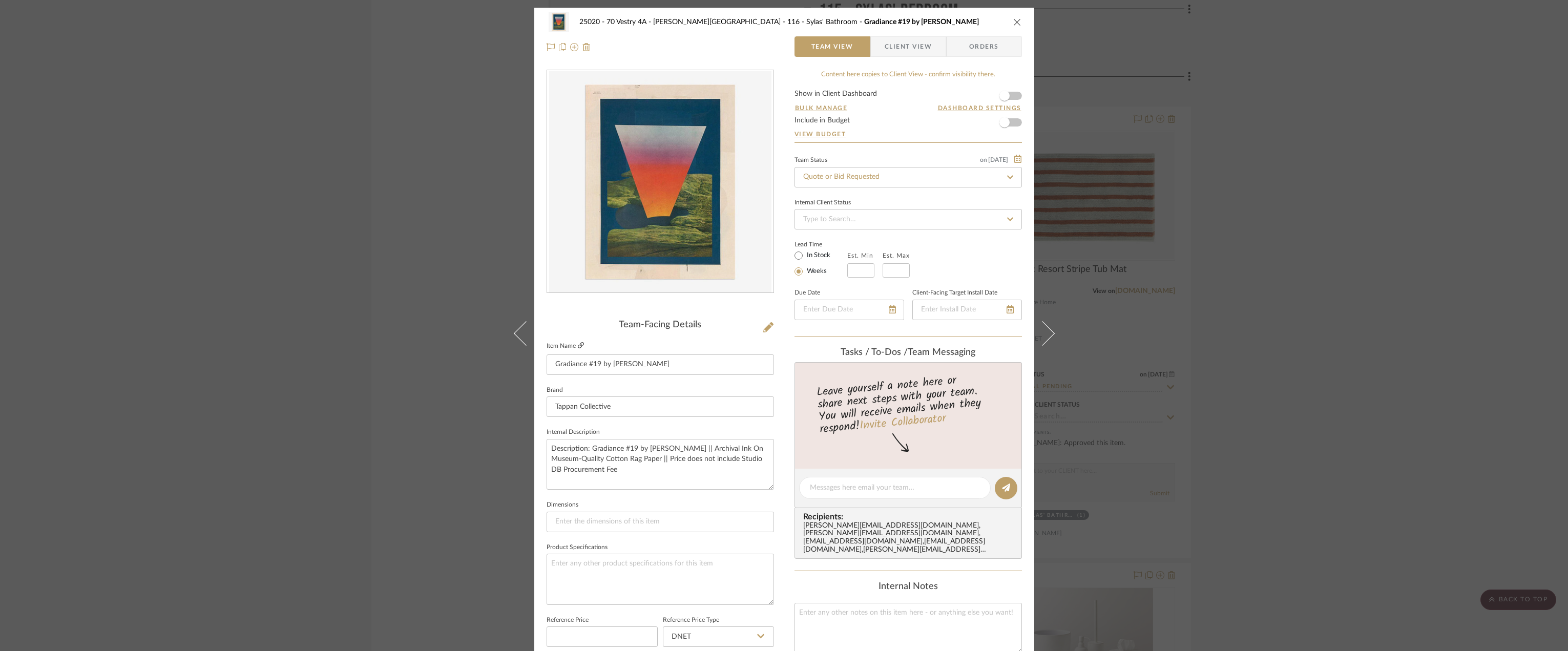
click at [578, 344] on icon at bounding box center [581, 345] width 6 height 6
click at [882, 484] on textarea at bounding box center [894, 488] width 170 height 11
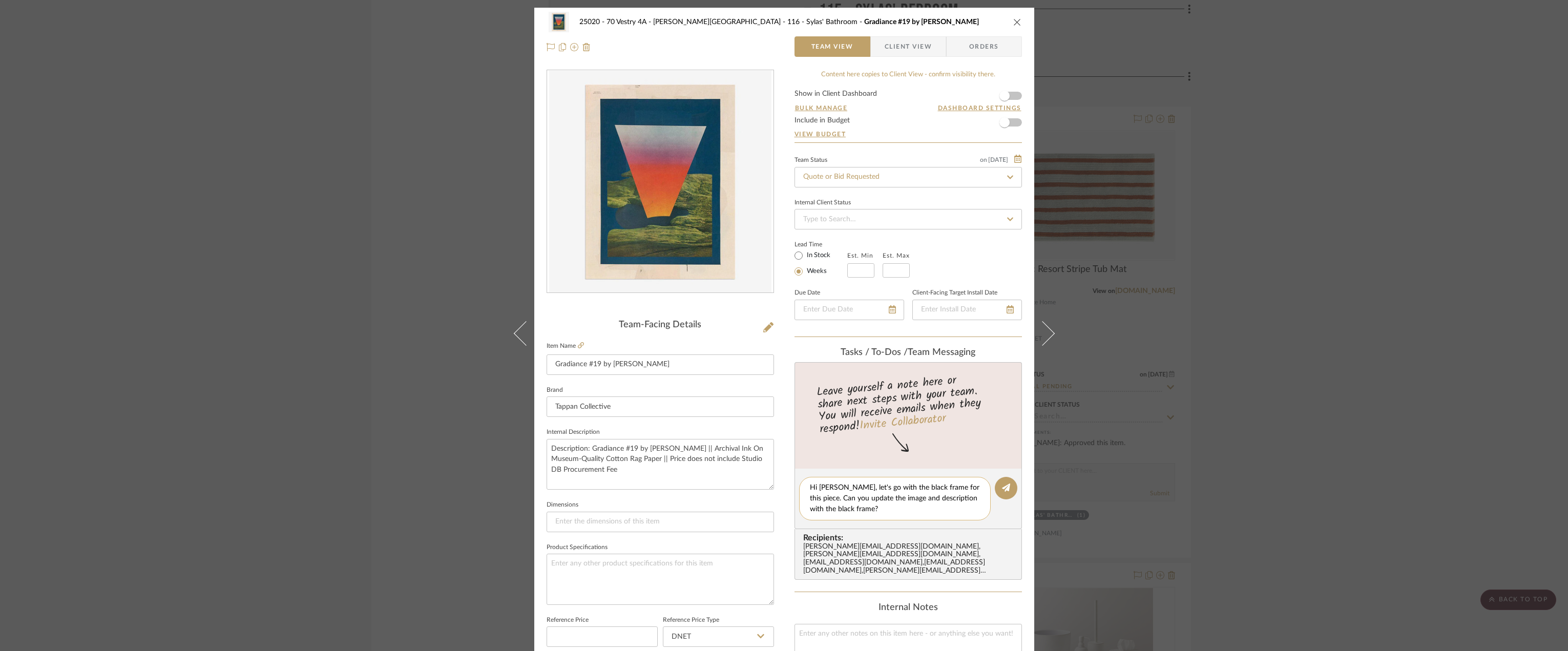
click at [924, 499] on textarea "Hi [PERSON_NAME], let's go with the black frame for this piece. Can you update …" at bounding box center [894, 498] width 170 height 32
click at [945, 500] on textarea "Hi [PERSON_NAME], let's go with the black frame for this piece. Can you update …" at bounding box center [894, 498] width 170 height 32
click at [933, 505] on textarea "Hi [PERSON_NAME], let's go with the black frame for this piece. Can you update …" at bounding box center [894, 498] width 170 height 32
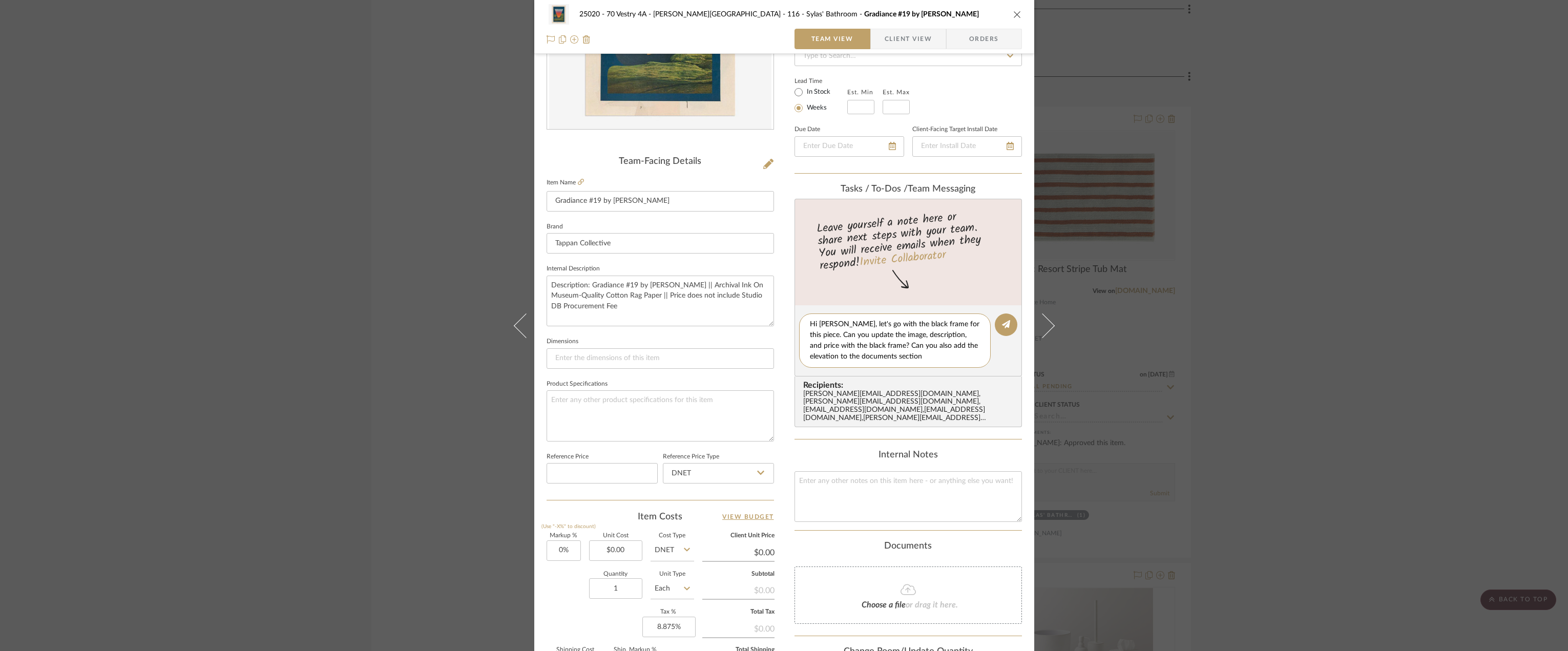
scroll to position [256, 0]
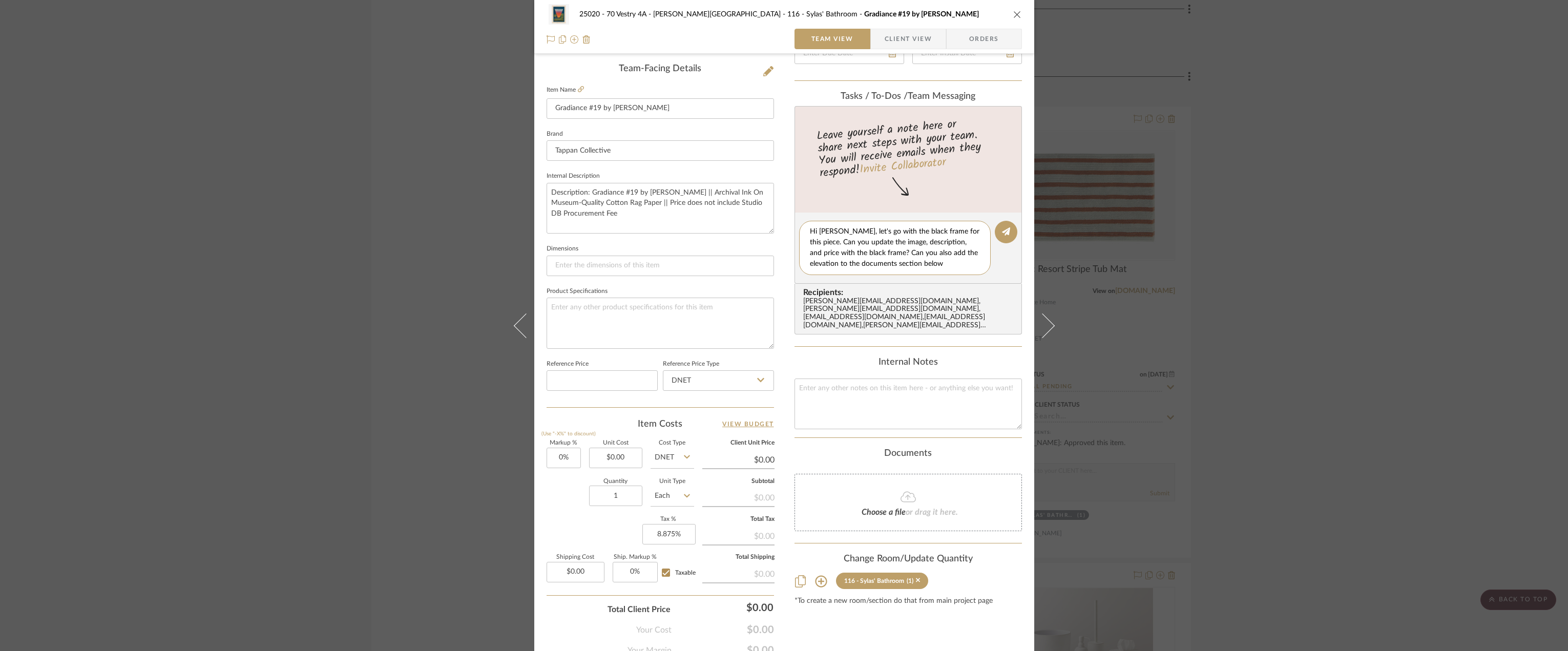
type textarea "Hi [PERSON_NAME], let's go with the black frame for this piece. Can you update …"
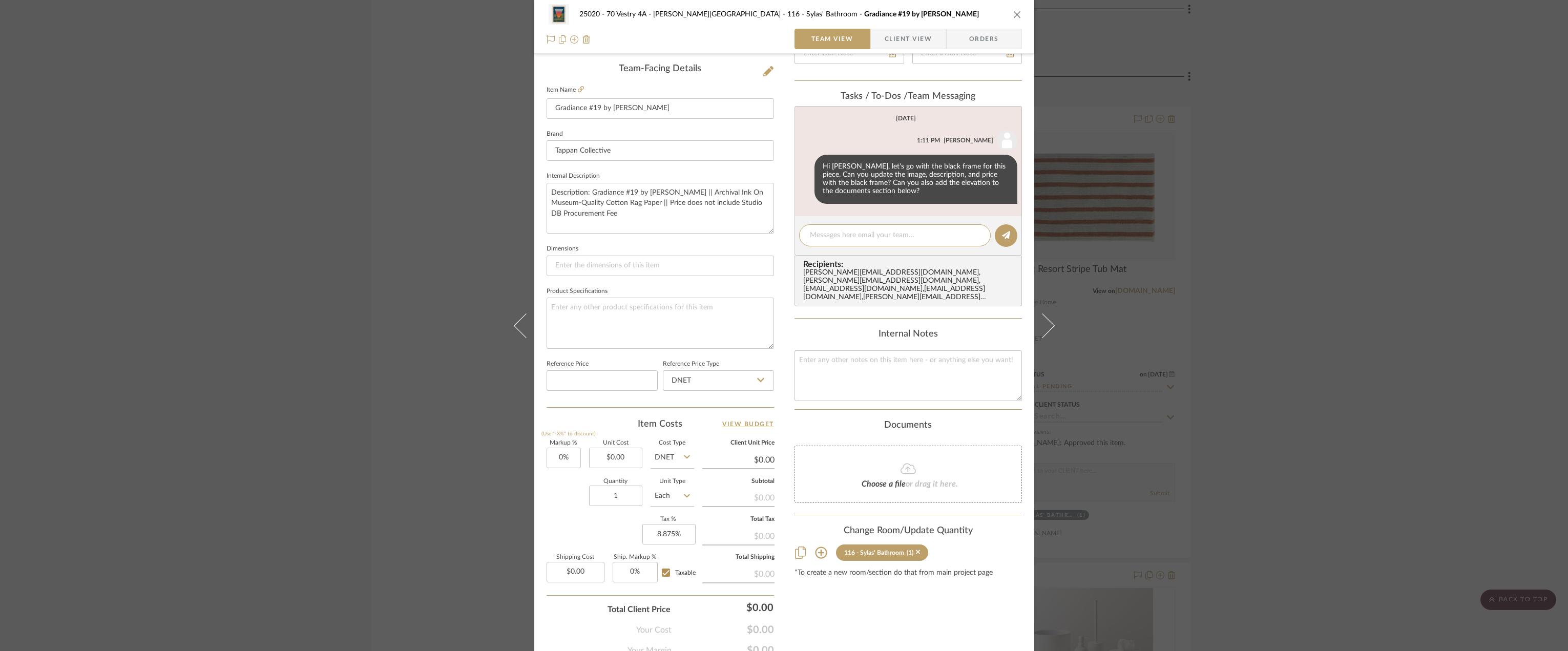
click at [1331, 247] on div "25020 - 70 Vestry 4A - [PERSON_NAME] 116 - [PERSON_NAME]' Bathroom Gradiance #1…" at bounding box center [784, 326] width 1568 height 651
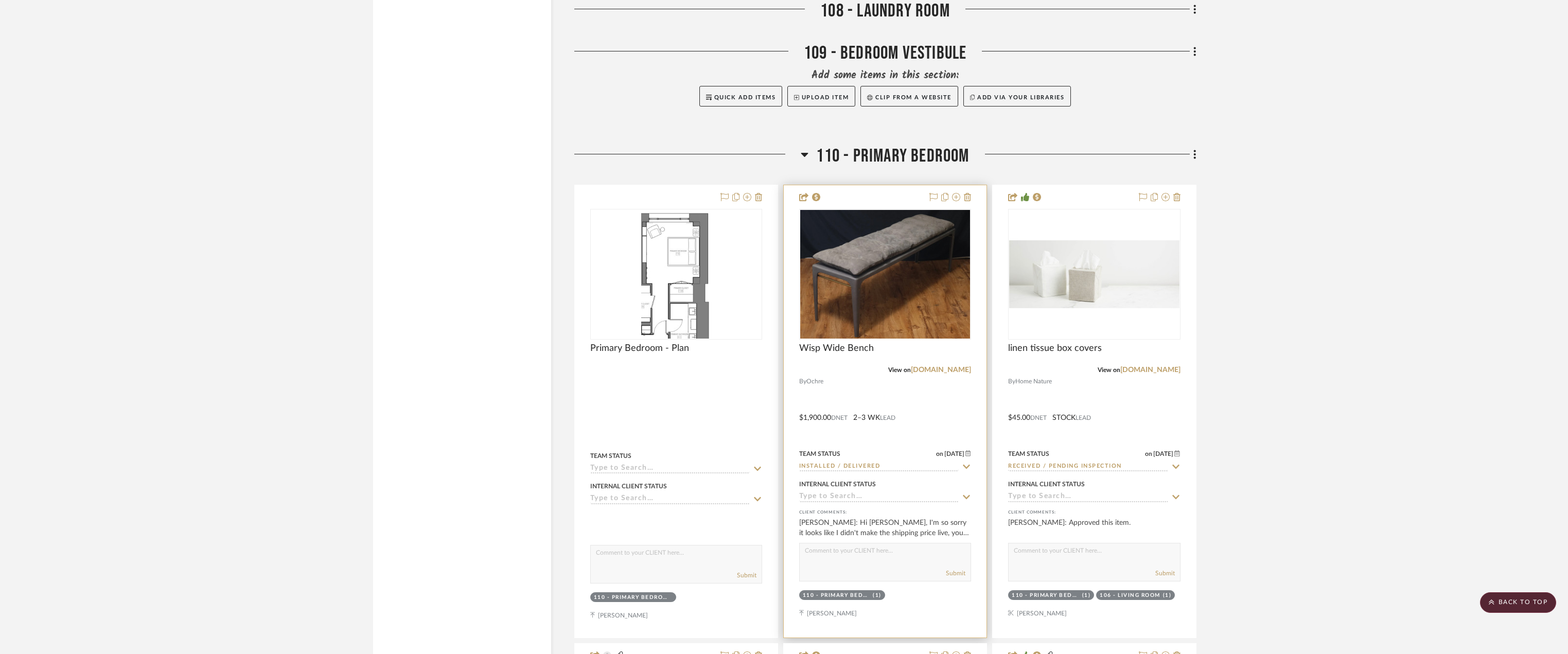
scroll to position [15945, 0]
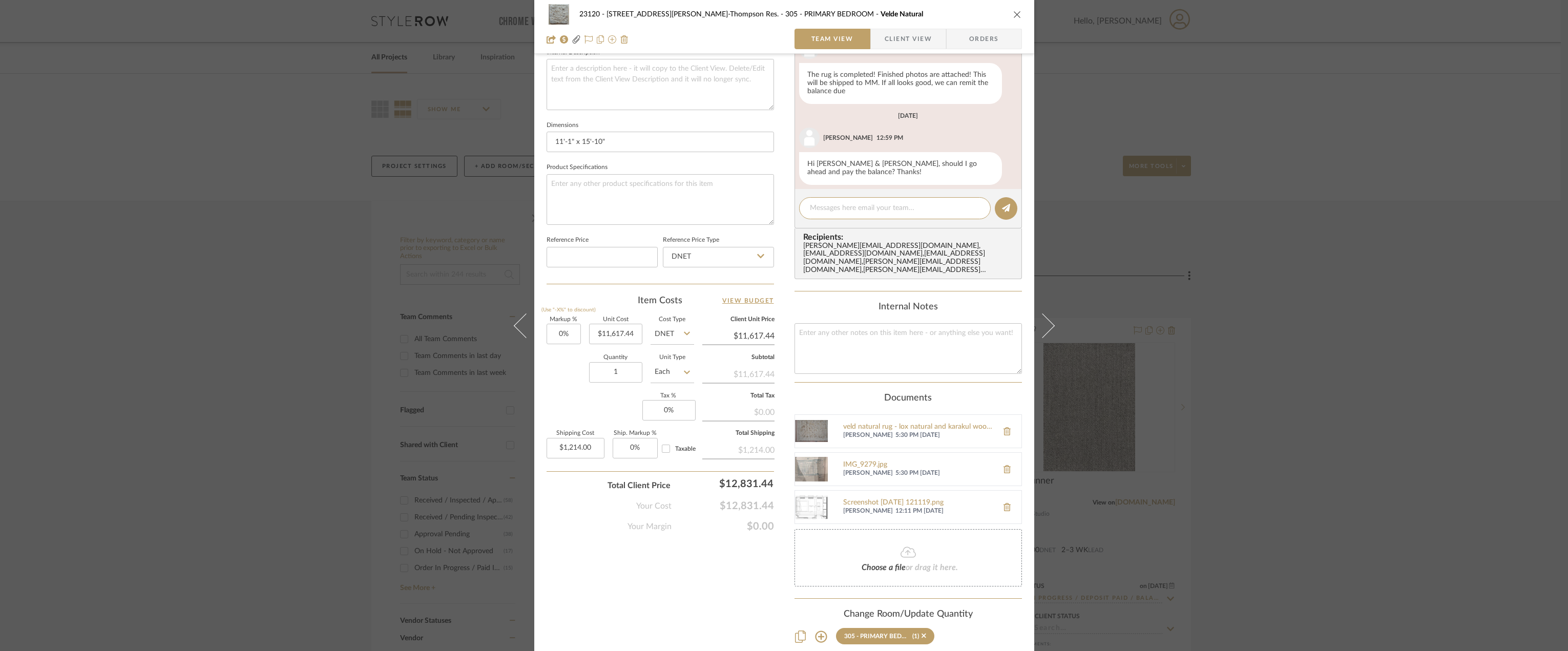
scroll to position [420, 0]
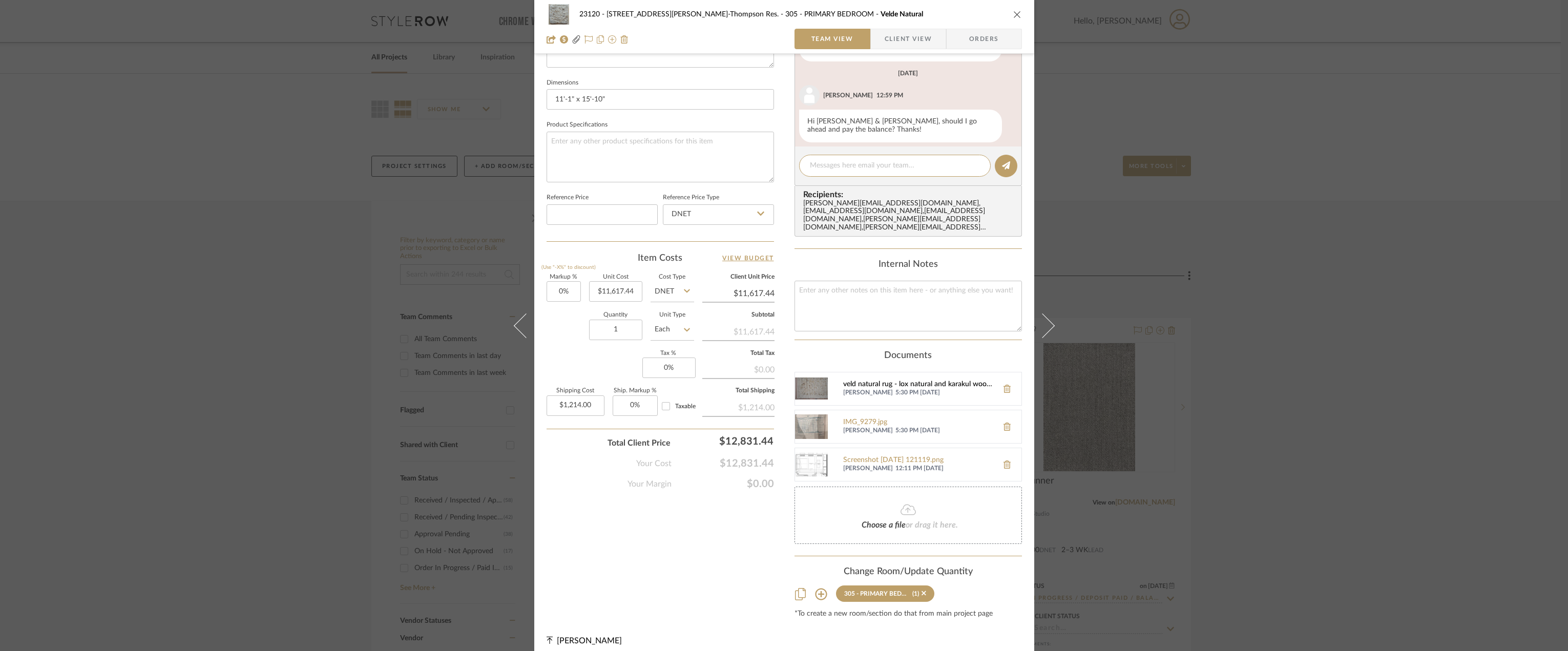
click at [878, 380] on div "veld natural rug - lox natural and karakul wool with thin spun karakul wool bor…" at bounding box center [918, 384] width 150 height 8
click at [875, 416] on div "Veld Natural (5).jpg" at bounding box center [918, 420] width 150 height 8
click at [882, 454] on div "Veld Natural (4).jpg" at bounding box center [918, 458] width 150 height 8
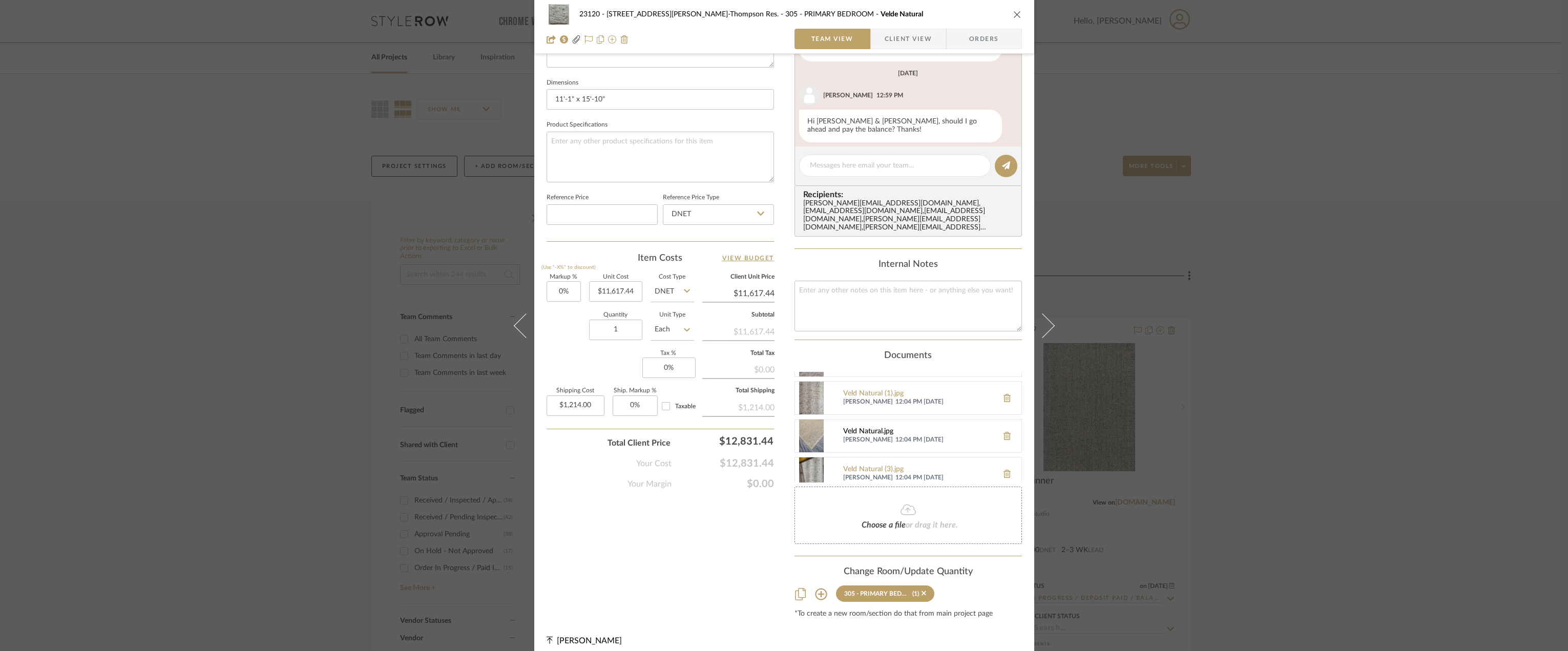
click at [872, 428] on div "Veld Natural.jpg" at bounding box center [918, 431] width 150 height 8
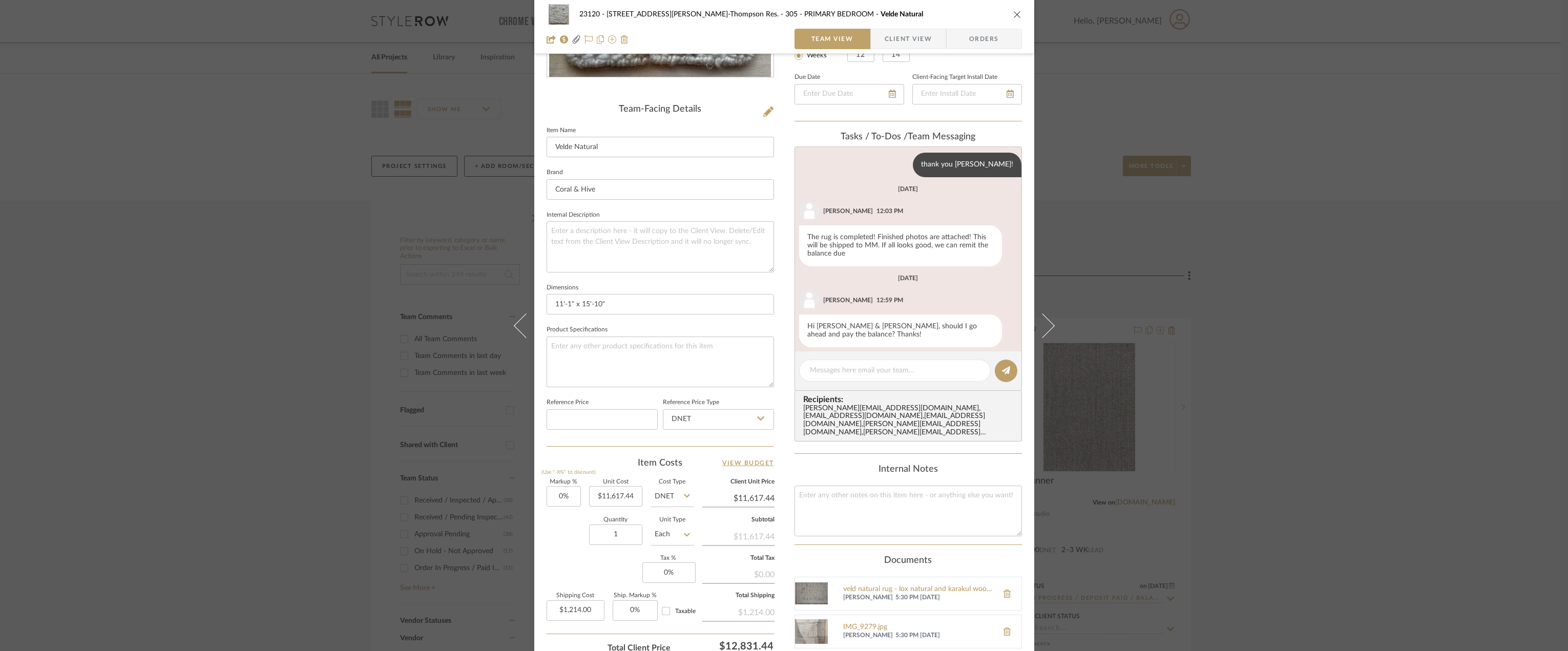
scroll to position [164, 0]
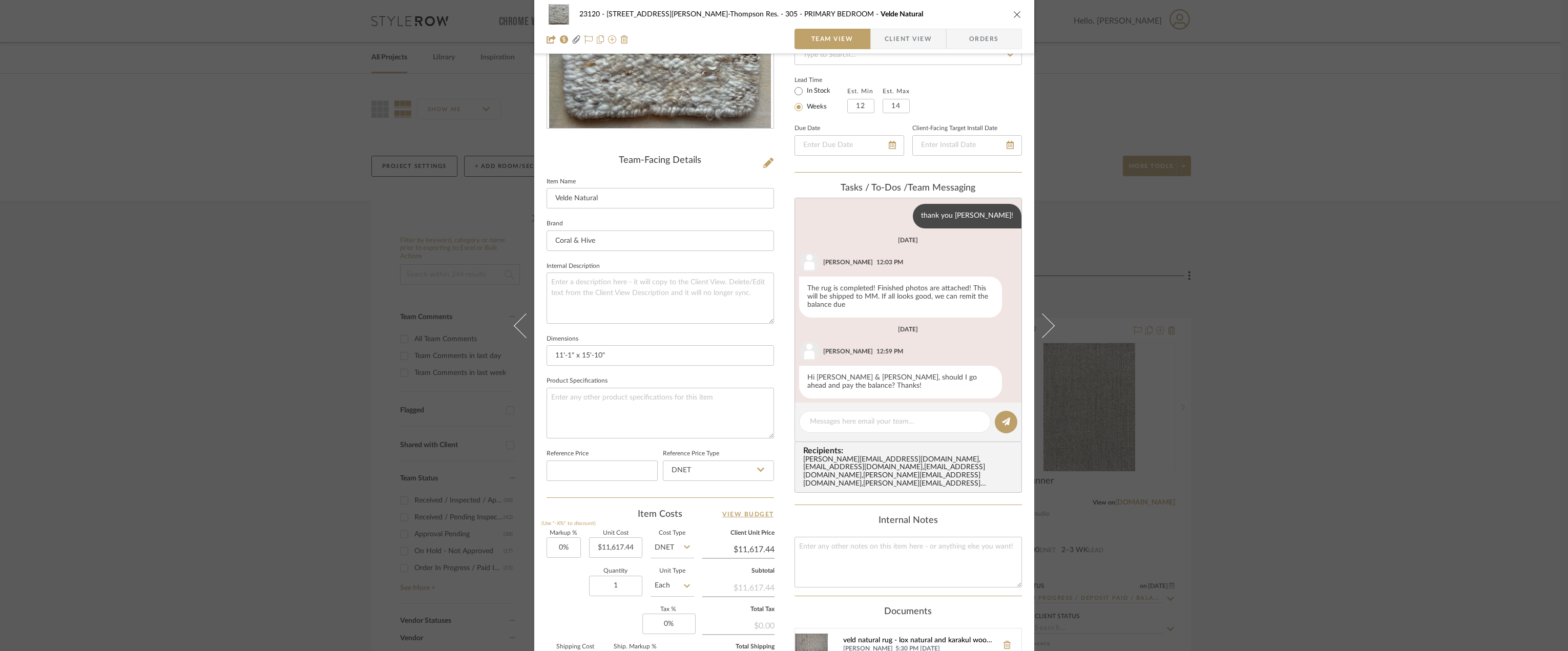
click at [867, 636] on div "veld natural rug - lox natural and karakul wool with thin spun karakul wool bor…" at bounding box center [918, 640] width 150 height 8
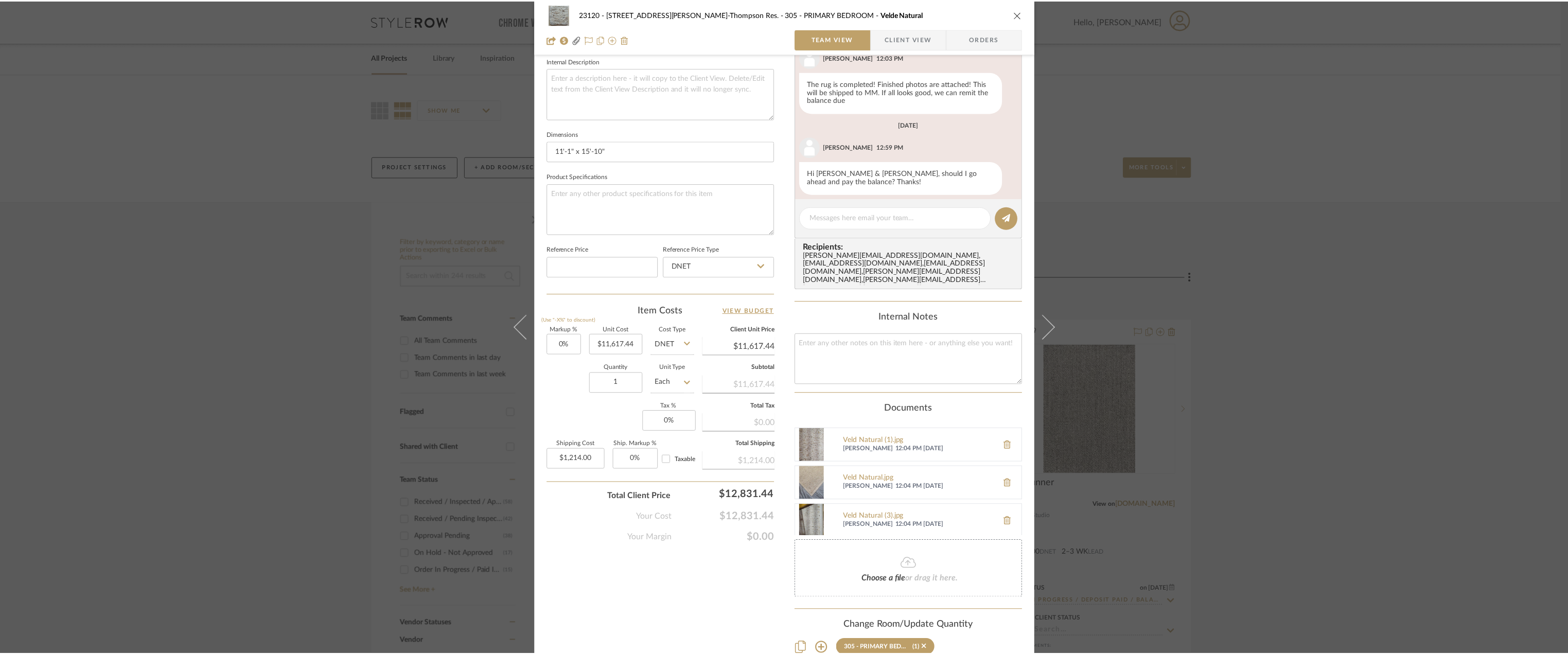
scroll to position [265, 0]
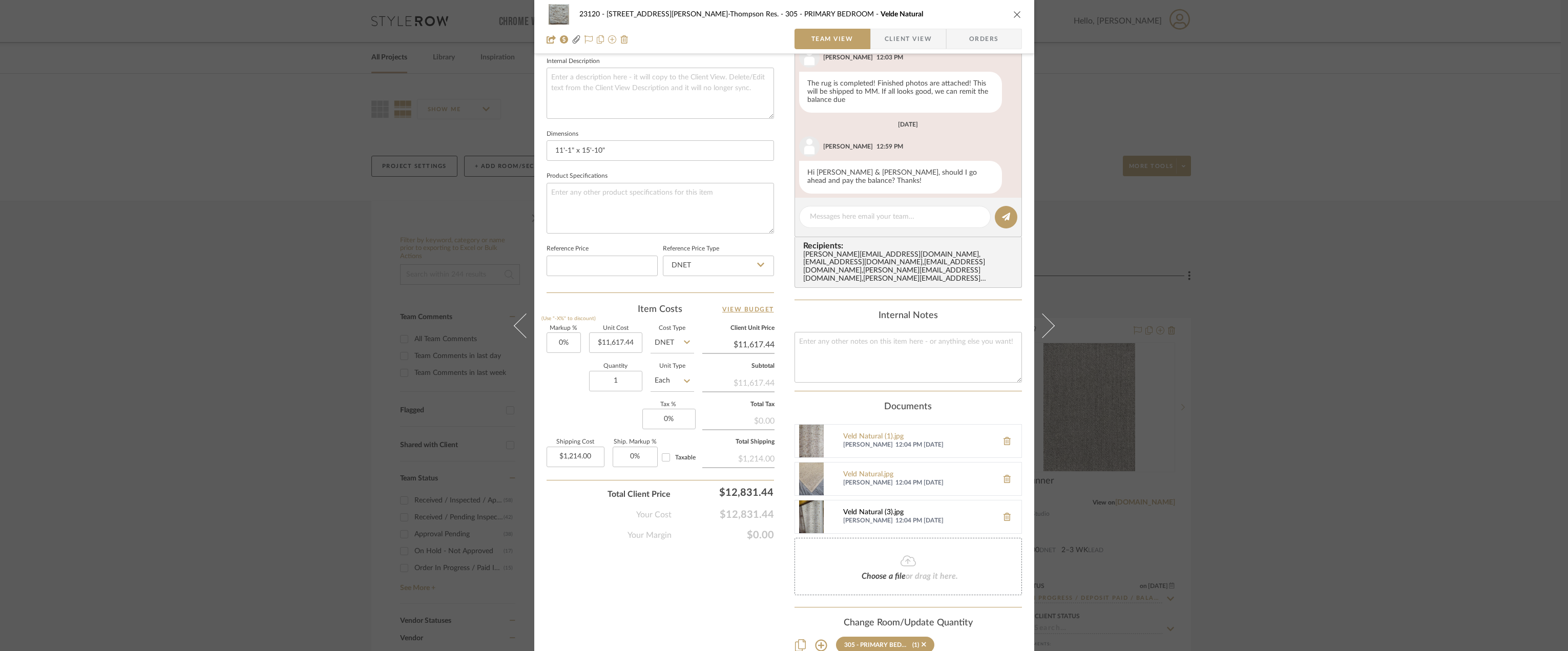
click at [881, 509] on div "Veld Natural (3).jpg" at bounding box center [918, 512] width 150 height 8
click at [245, 176] on div "23120 - 239 Dean St, Unwin-Thompson Res. 305 - PRIMARY BEDROOM Velde Natural Te…" at bounding box center [784, 326] width 1568 height 651
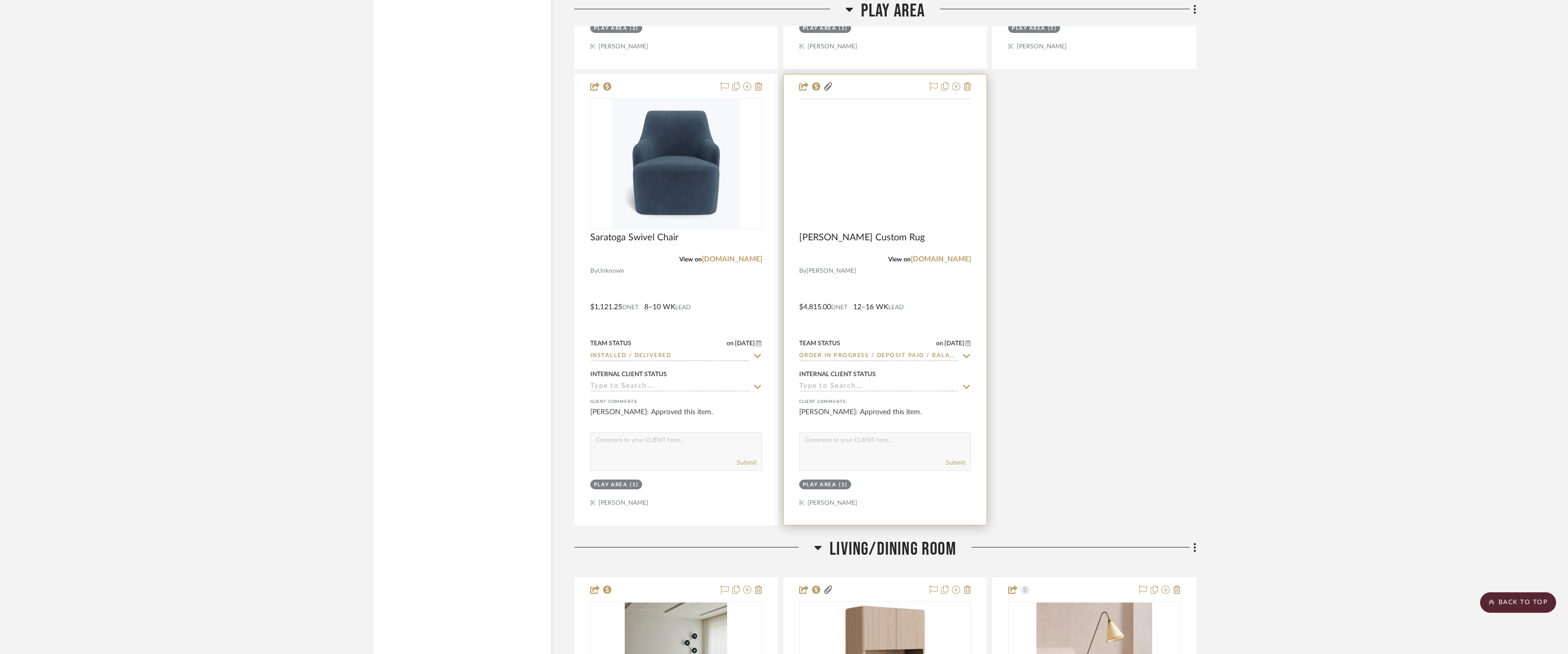
scroll to position [2623, 0]
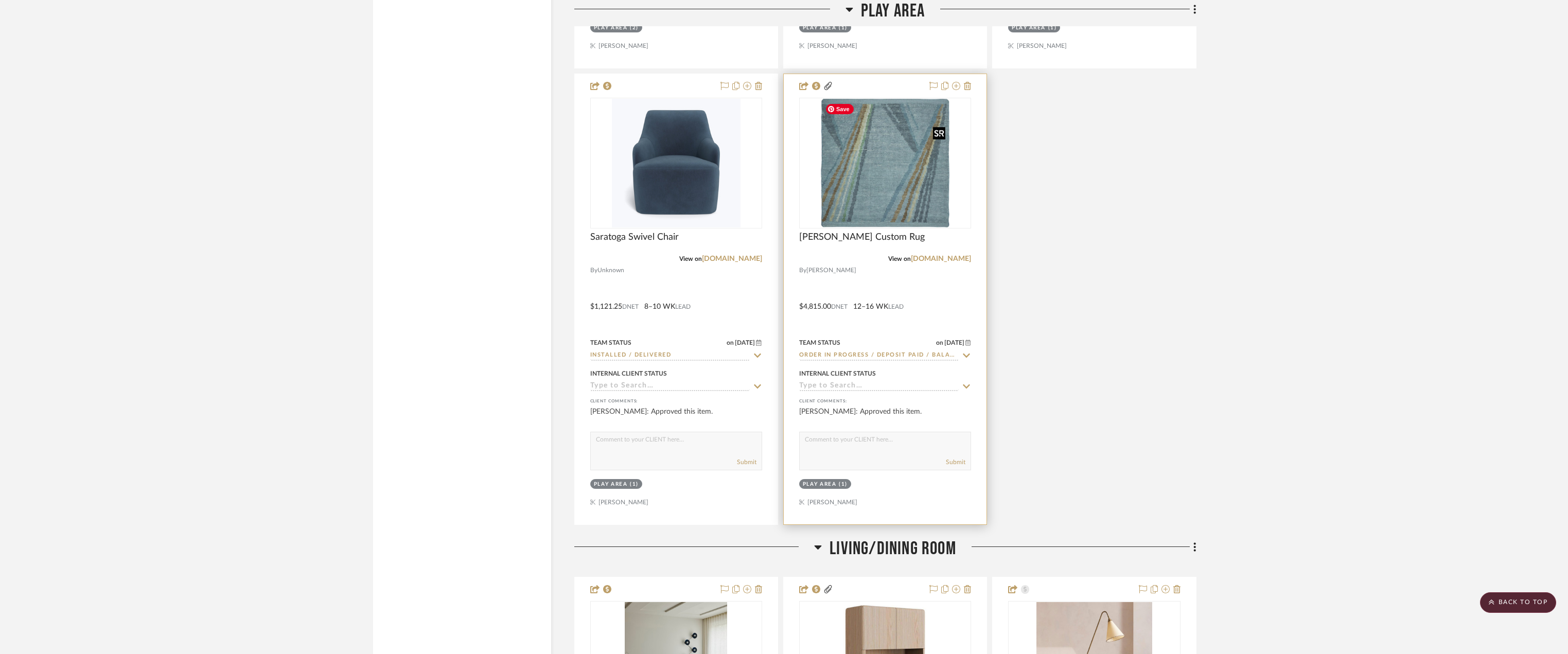
click at [0, 0] on img at bounding box center [0, 0] width 0 height 0
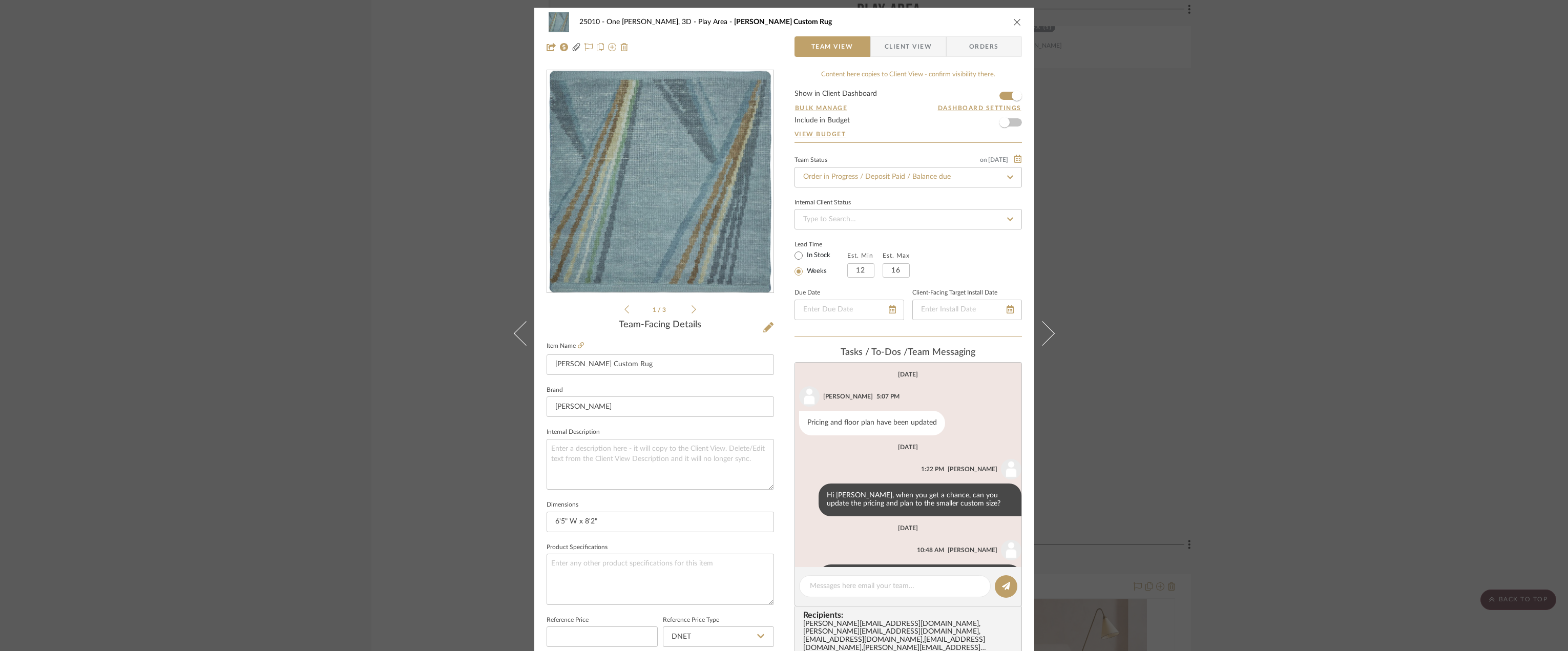
scroll to position [43, 0]
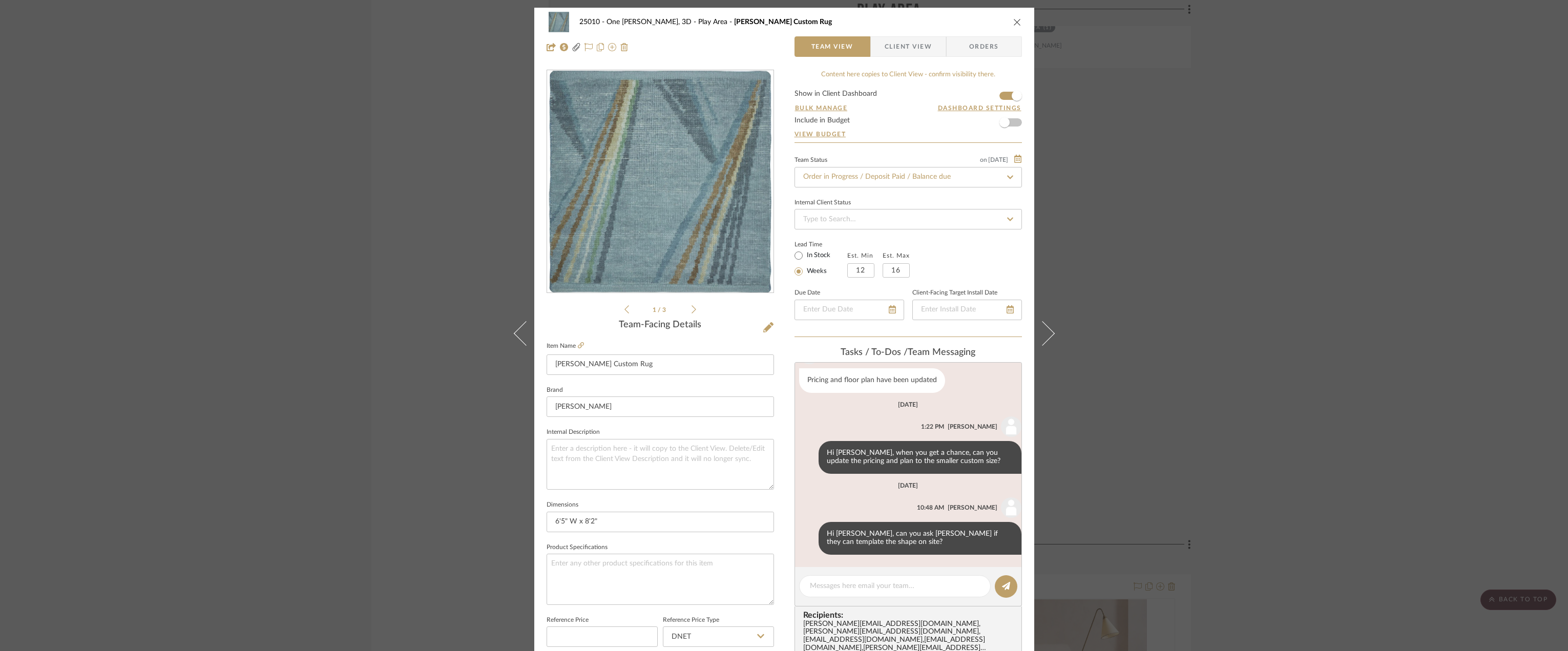
click at [903, 58] on div "25010 - One Vandam, 3D Play Area Hanna Custom Rug Team View Client View Orders" at bounding box center [784, 35] width 500 height 54
click at [902, 55] on span "Client View" at bounding box center [908, 47] width 47 height 21
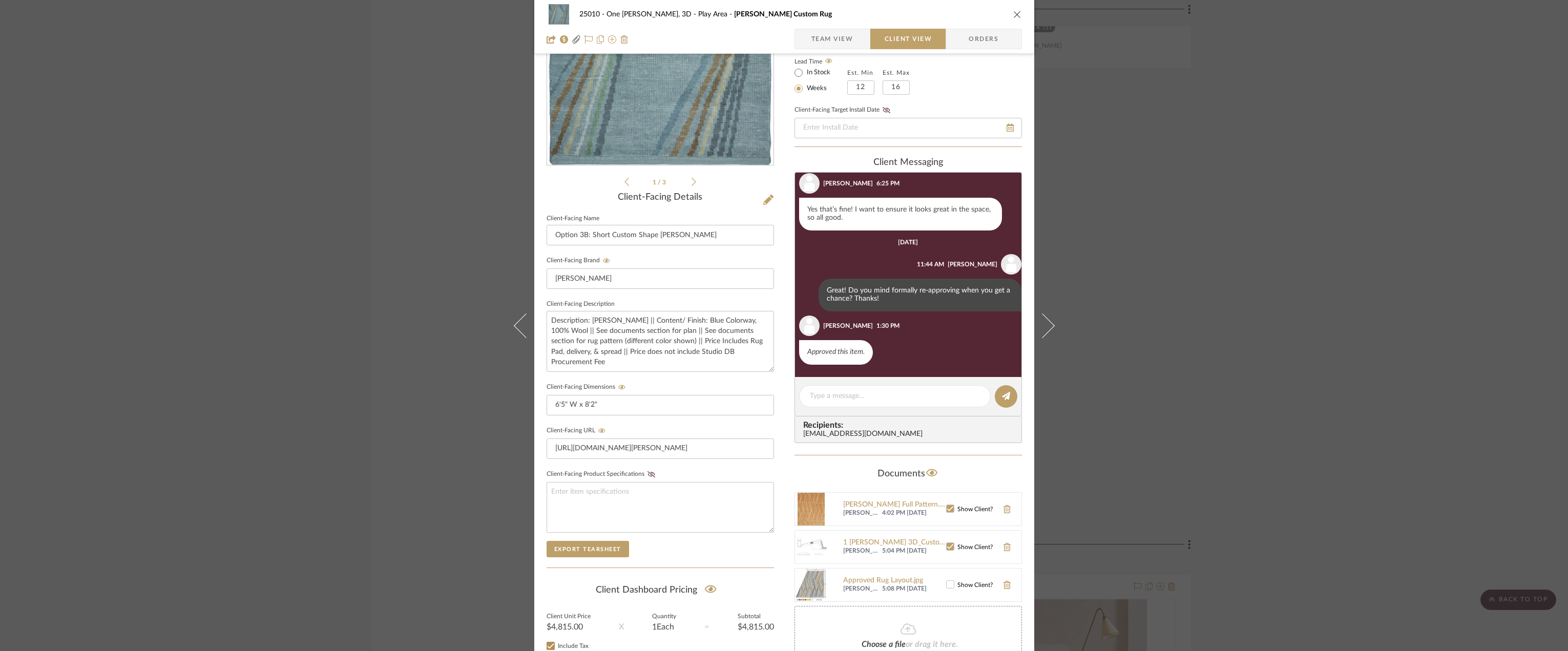
scroll to position [209, 0]
